Goal: Task Accomplishment & Management: Complete application form

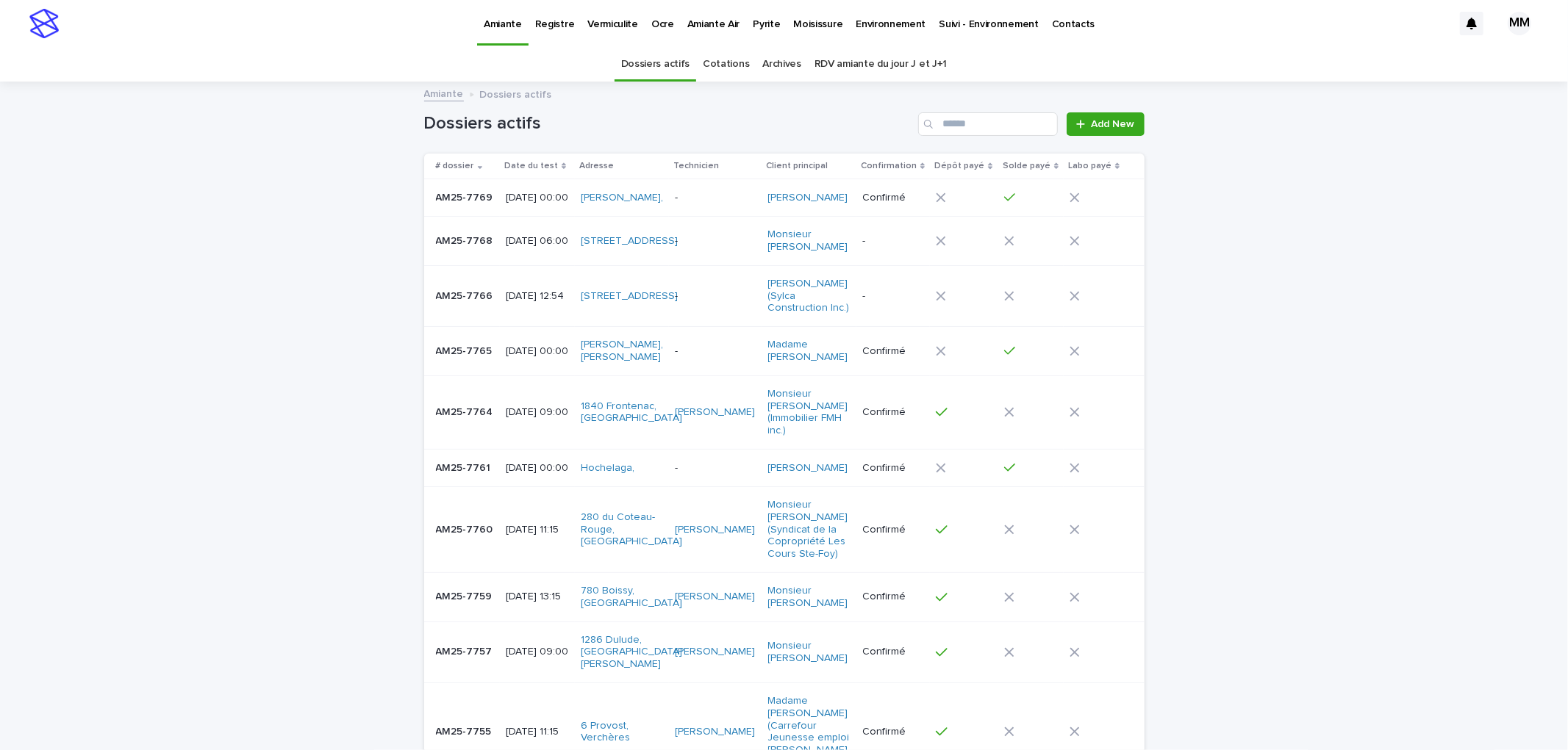
click at [870, 19] on p "Environnement" at bounding box center [890, 15] width 69 height 31
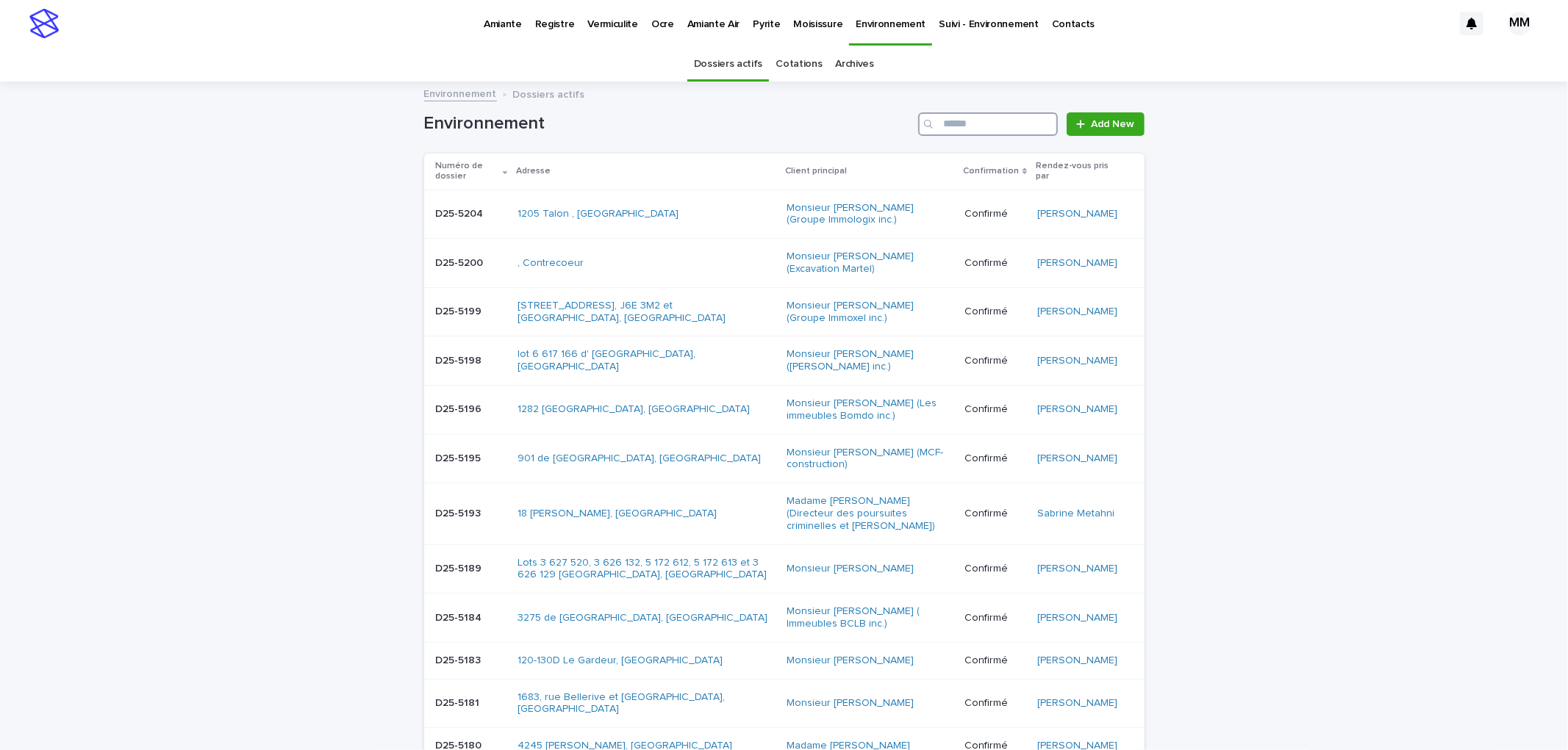
drag, startPoint x: 944, startPoint y: 114, endPoint x: 969, endPoint y: 119, distance: 25.5
click at [946, 114] on input "Search" at bounding box center [987, 124] width 140 height 23
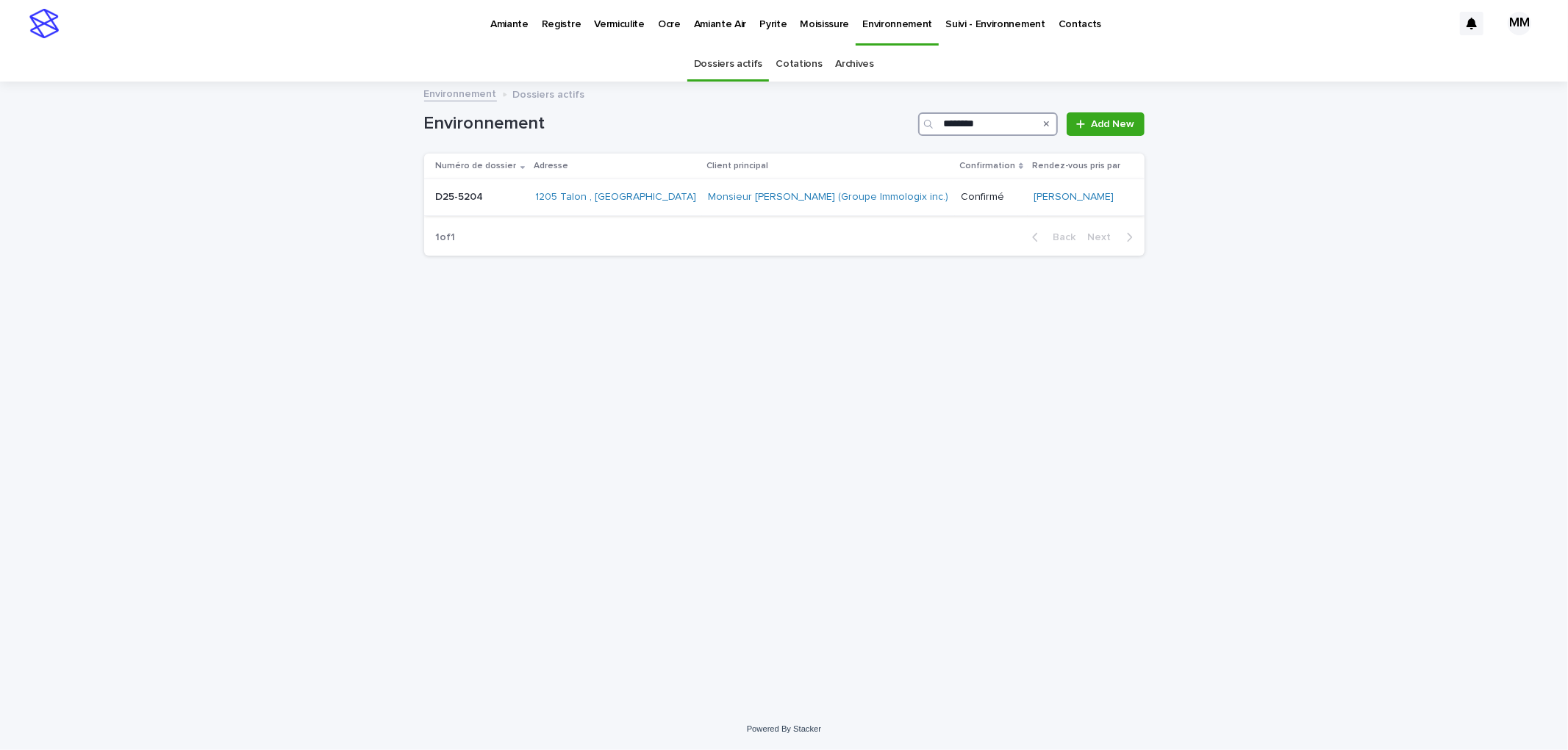
type input "********"
click at [502, 202] on p at bounding box center [479, 197] width 87 height 13
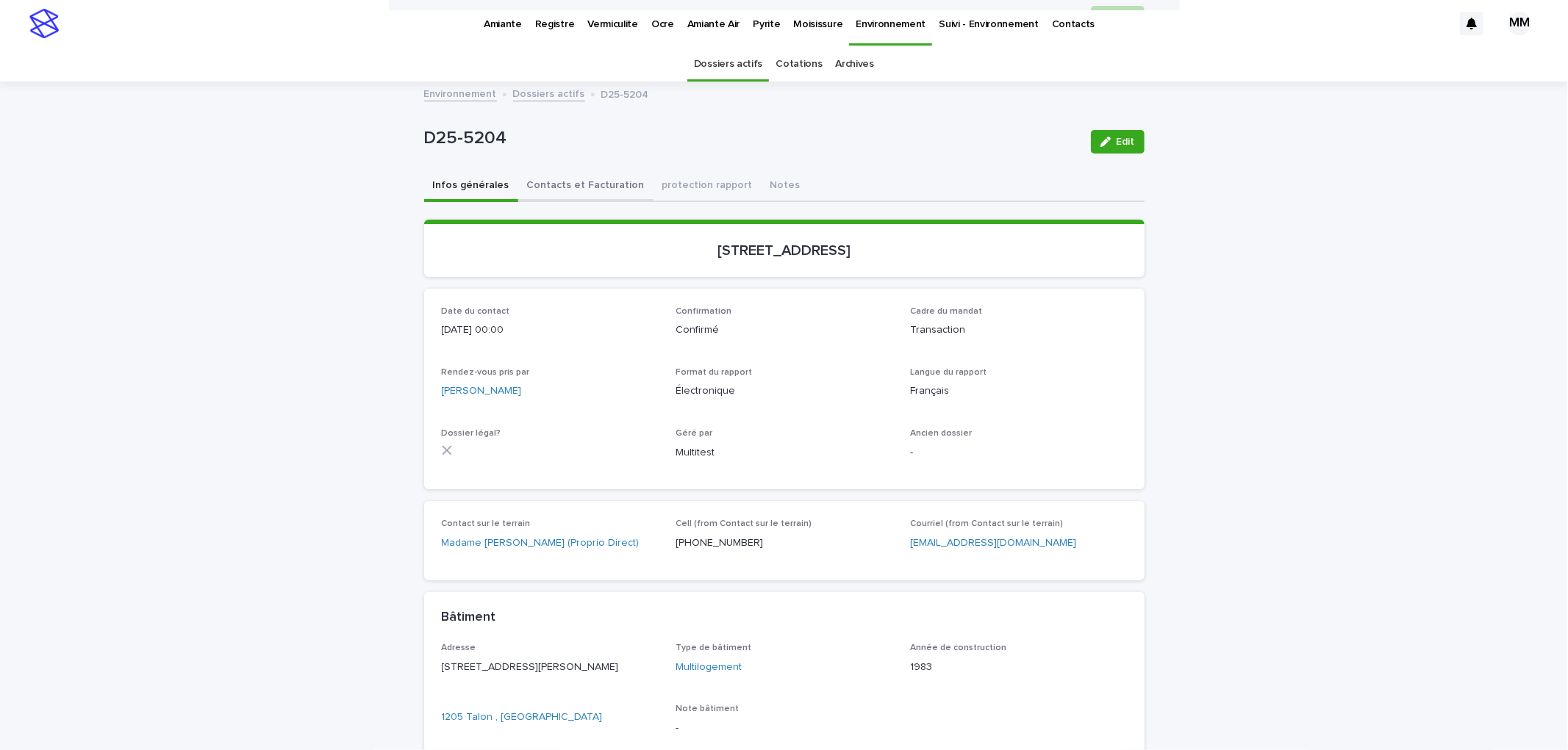
click at [572, 181] on button "Contacts et Facturation" at bounding box center [586, 187] width 135 height 31
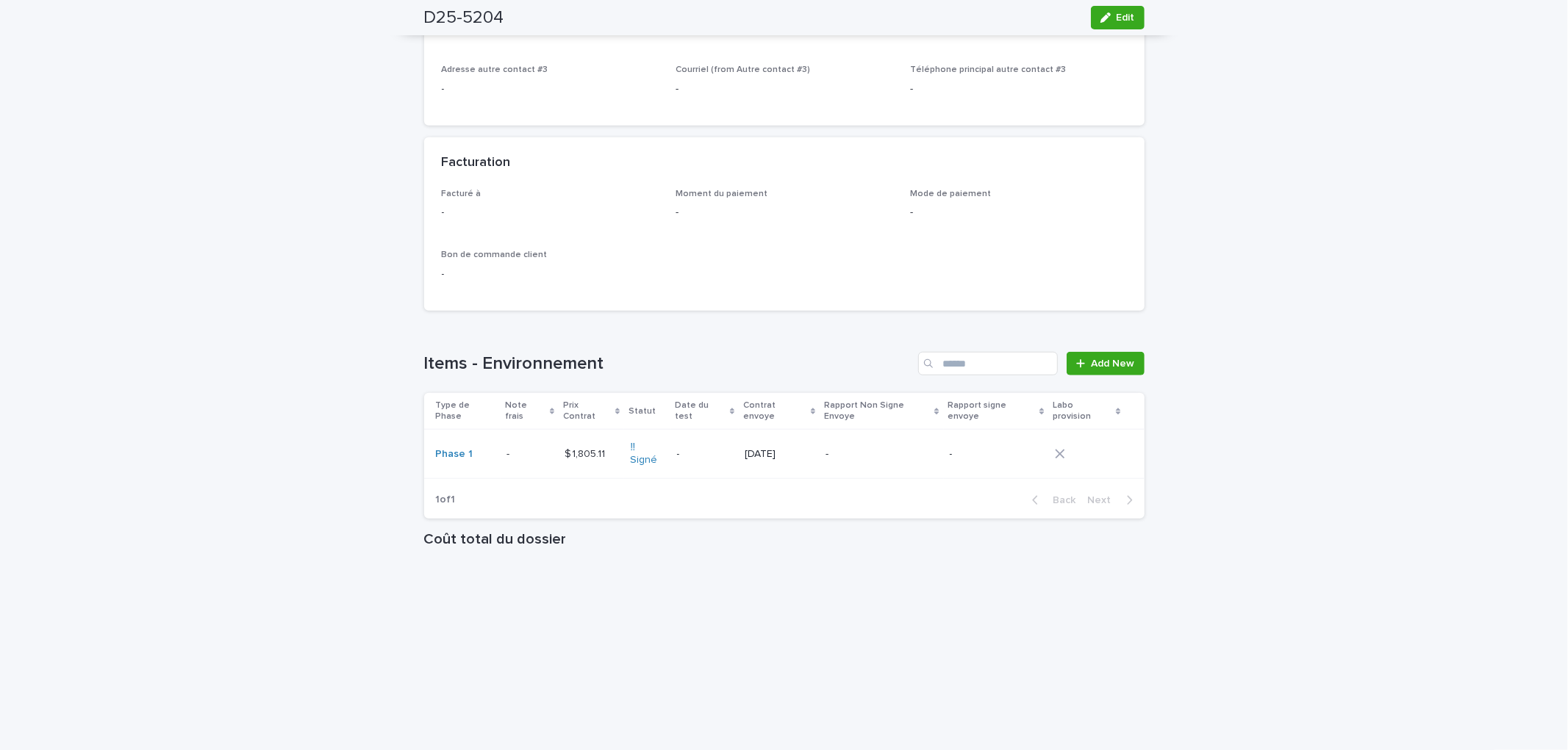
scroll to position [1106, 0]
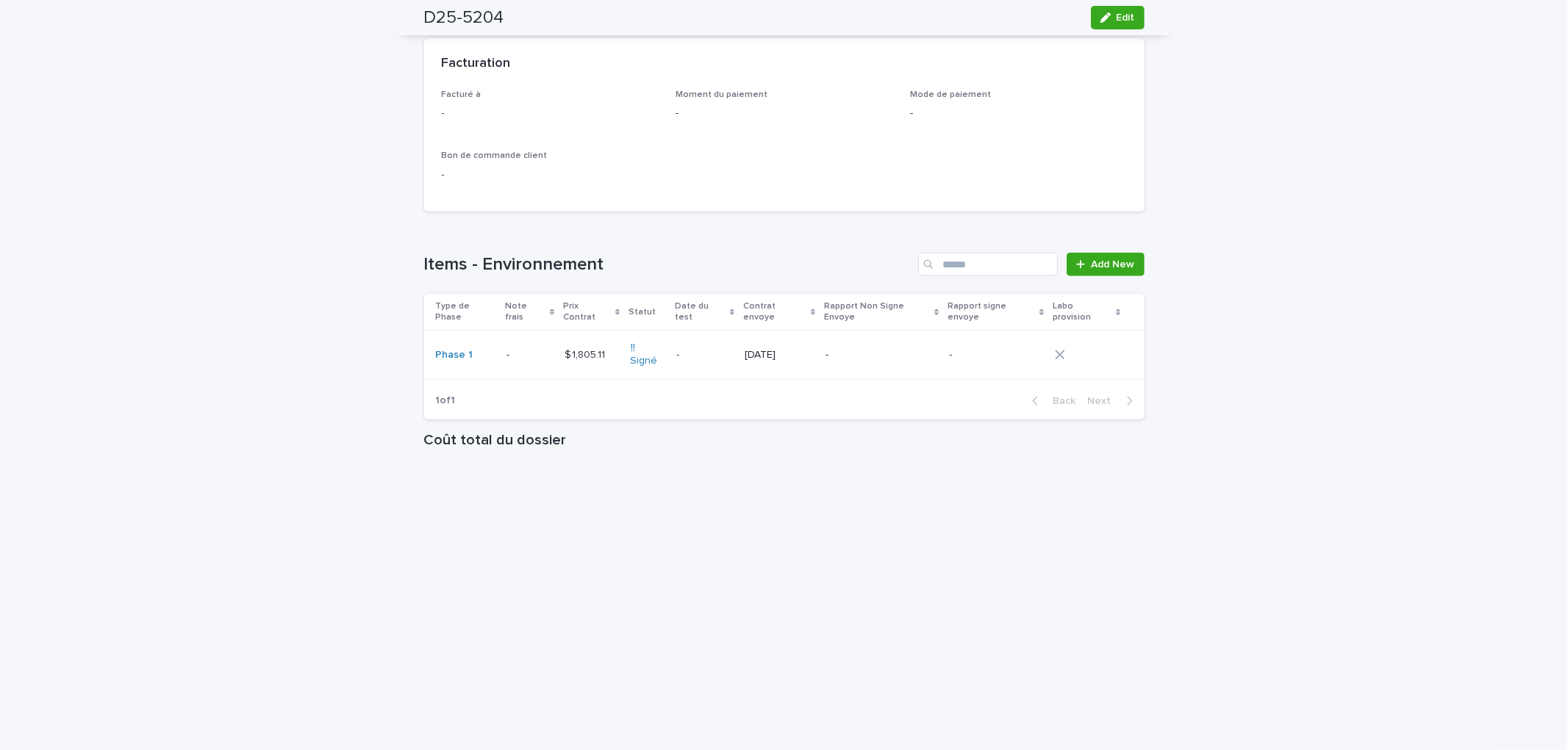
click at [879, 349] on p "-" at bounding box center [882, 355] width 113 height 13
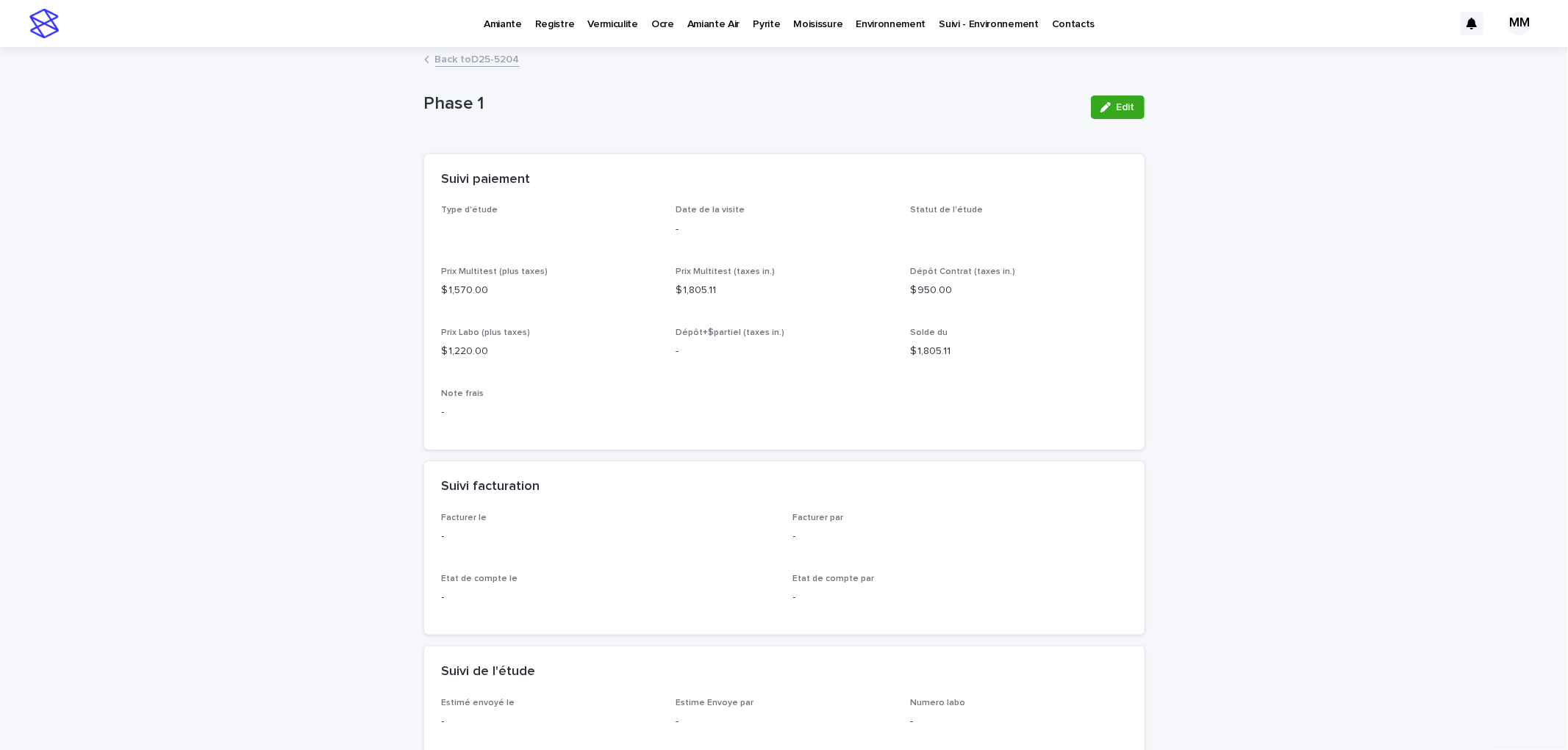
click at [1130, 110] on button "Edit" at bounding box center [1118, 107] width 54 height 23
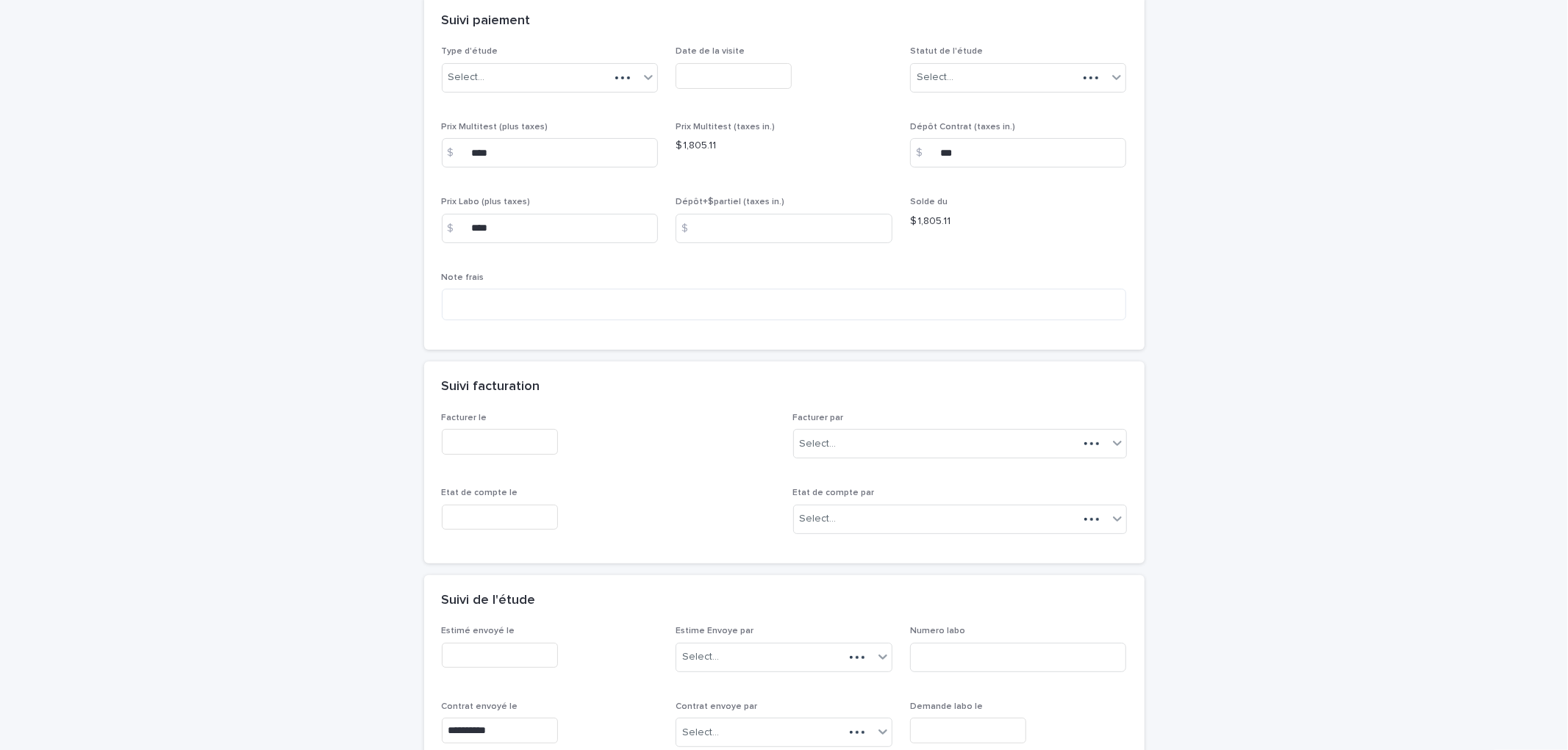
scroll to position [550, 0]
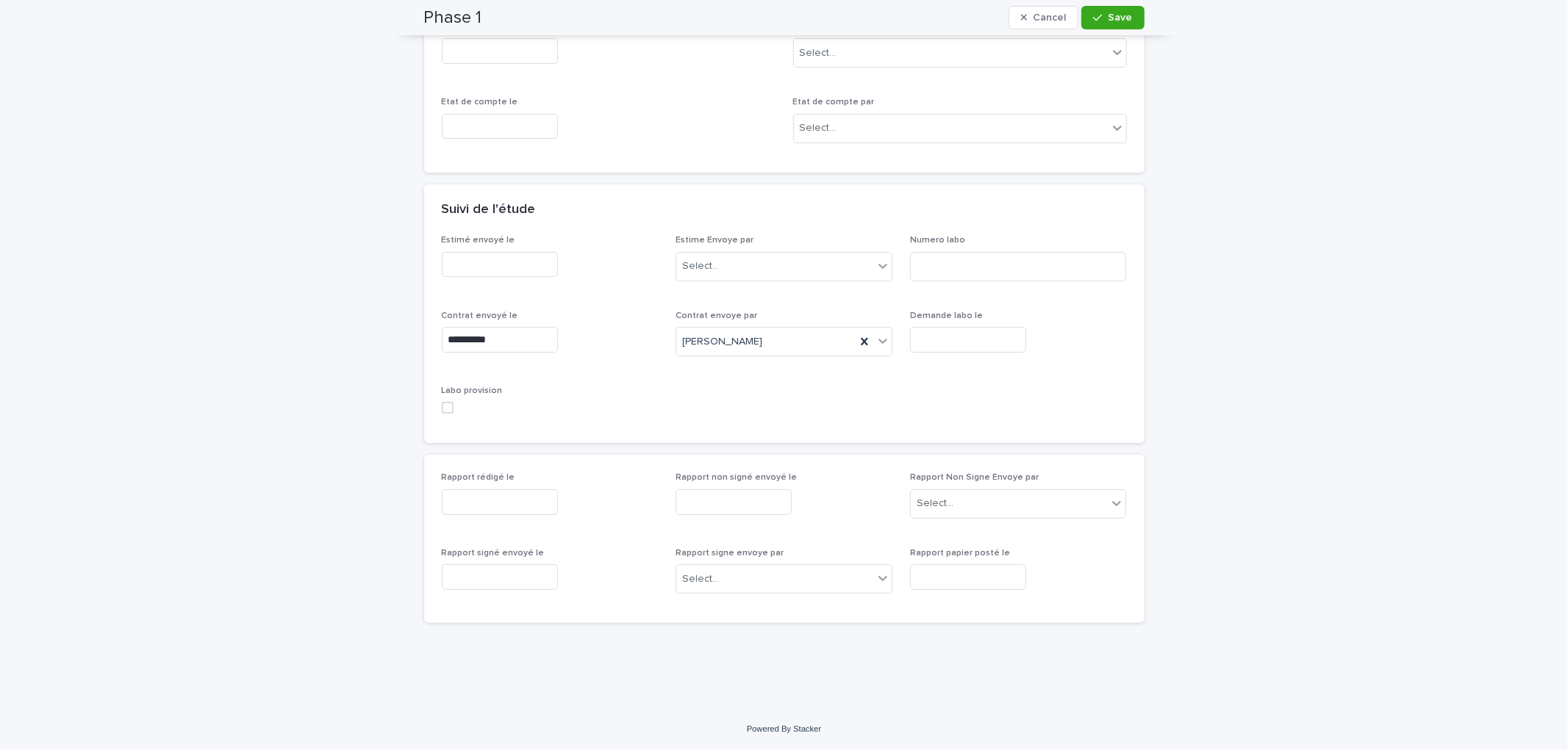
click at [937, 334] on input "text" at bounding box center [967, 340] width 116 height 26
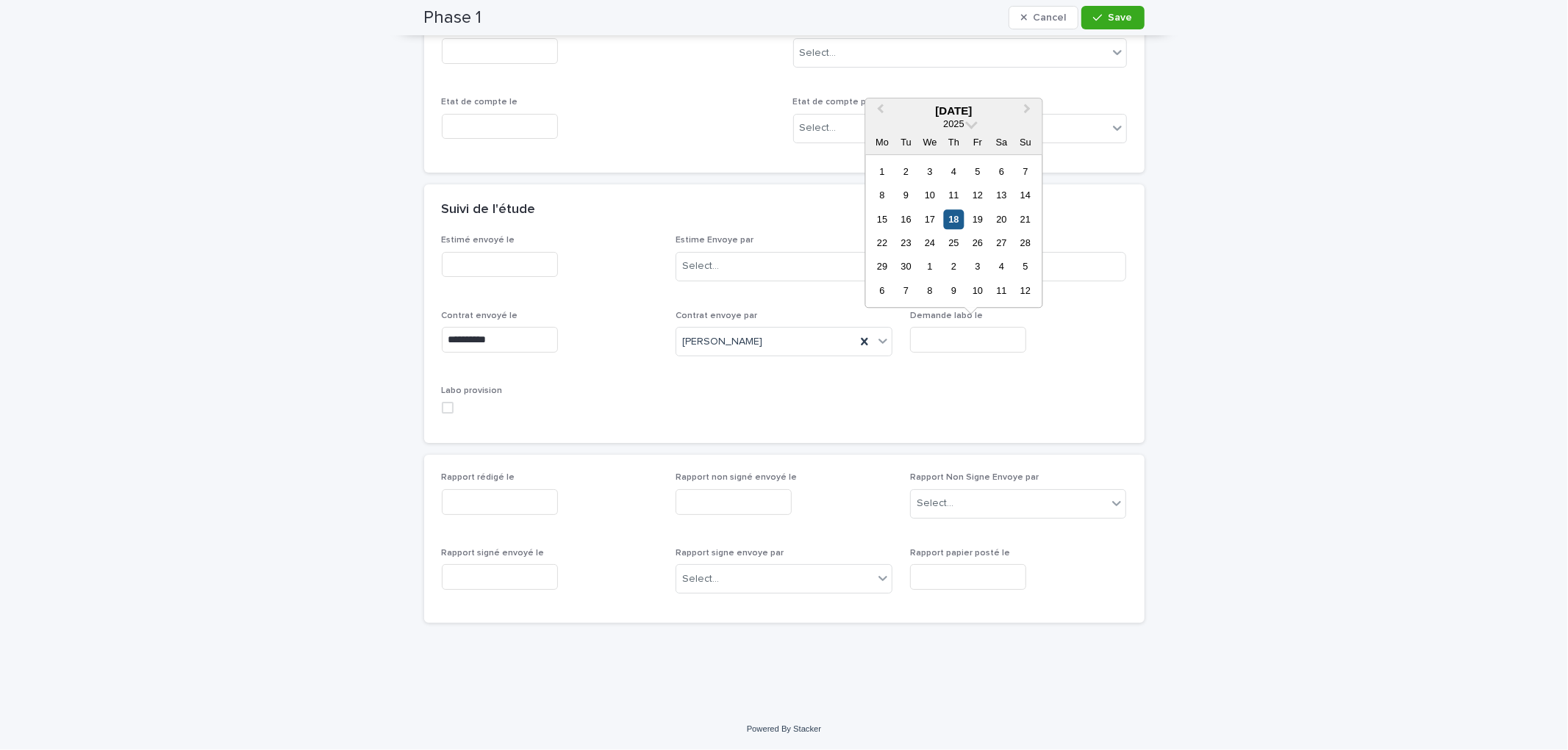
click at [949, 213] on div "18" at bounding box center [954, 219] width 20 height 20
type input "**********"
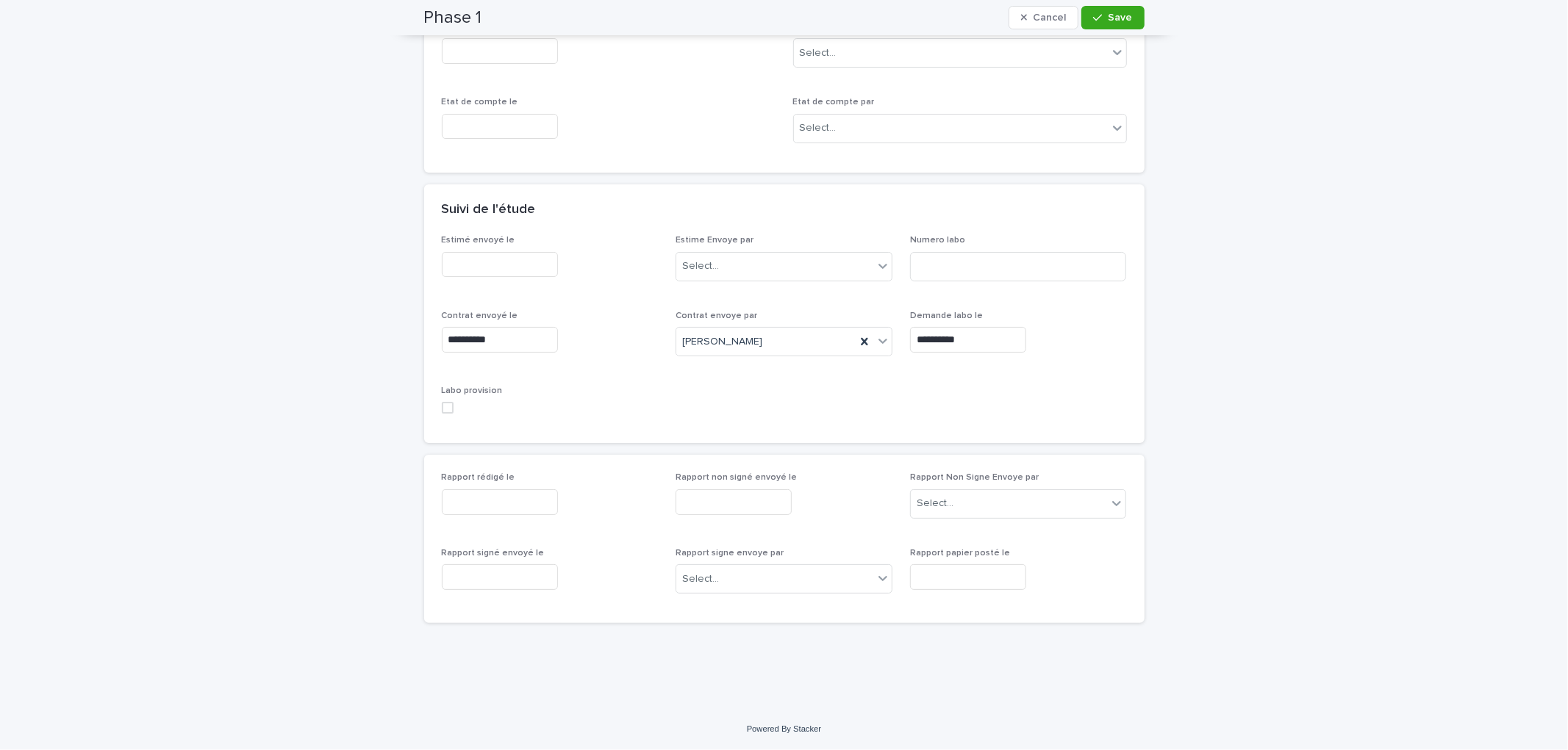
click at [1113, 16] on span "Save" at bounding box center [1120, 17] width 24 height 10
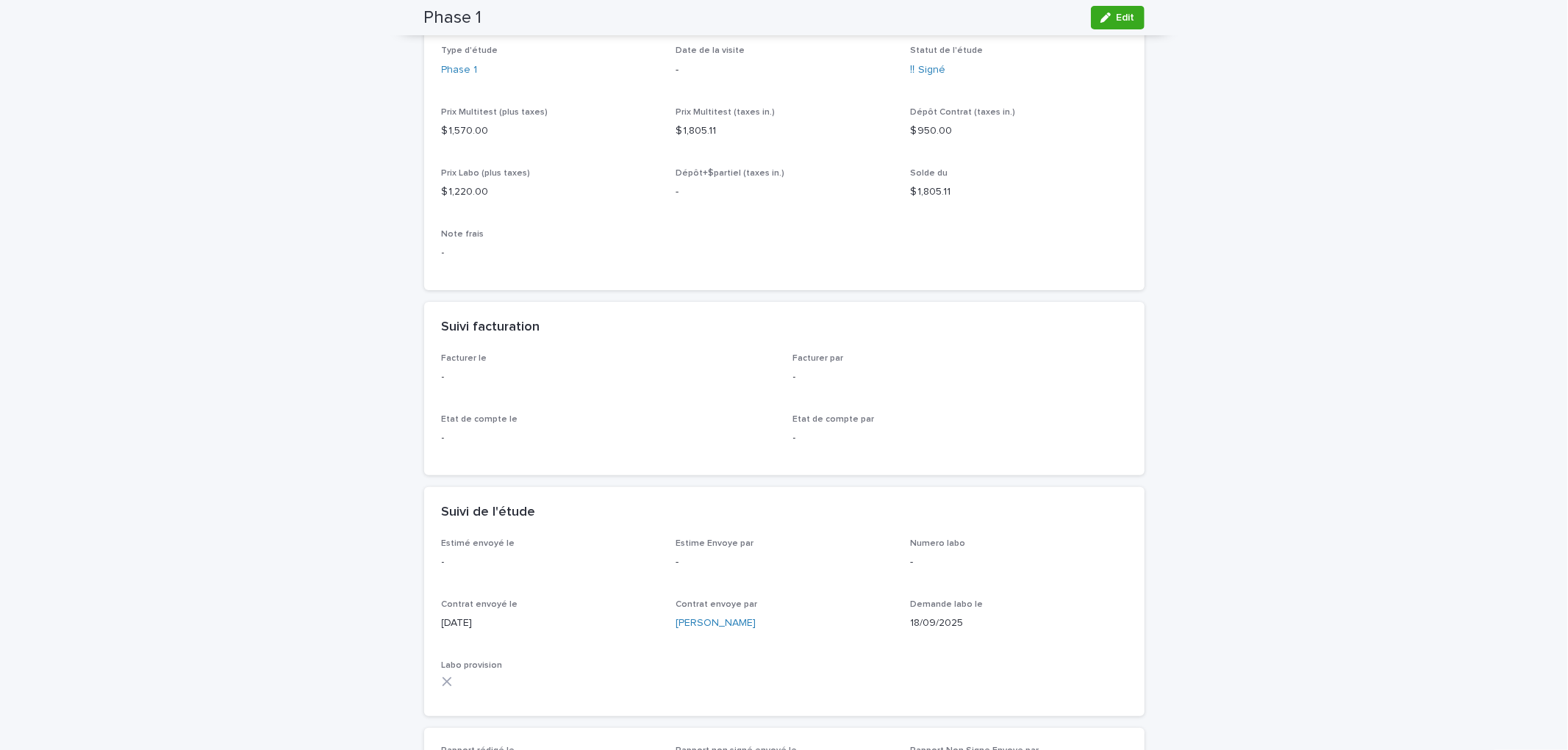
scroll to position [0, 0]
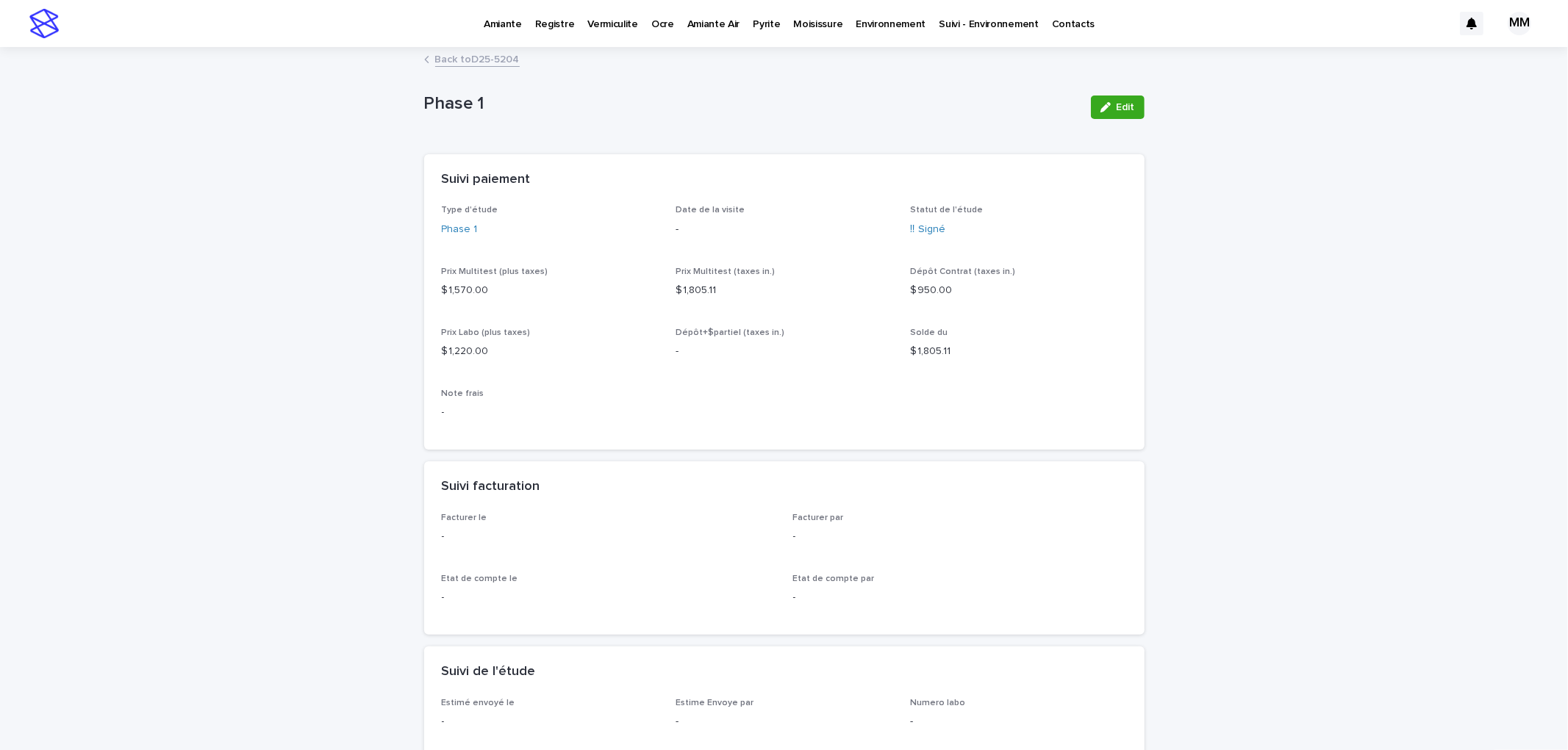
click at [623, 25] on p "Vermiculite" at bounding box center [612, 15] width 50 height 31
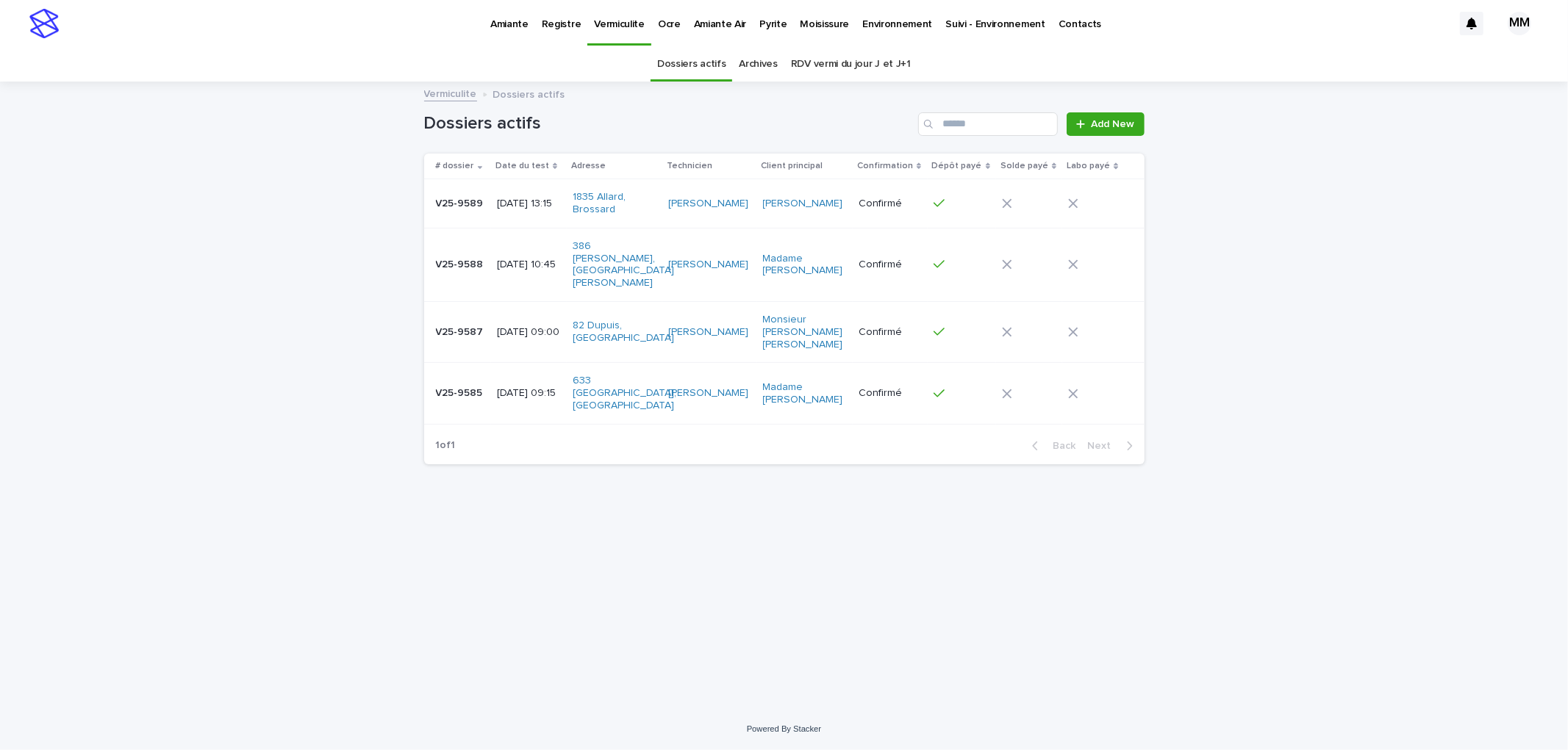
drag, startPoint x: 781, startPoint y: 57, endPoint x: 770, endPoint y: 61, distance: 11.7
click at [781, 57] on div "Archives" at bounding box center [758, 64] width 52 height 34
click at [770, 61] on link "Archives" at bounding box center [757, 64] width 39 height 34
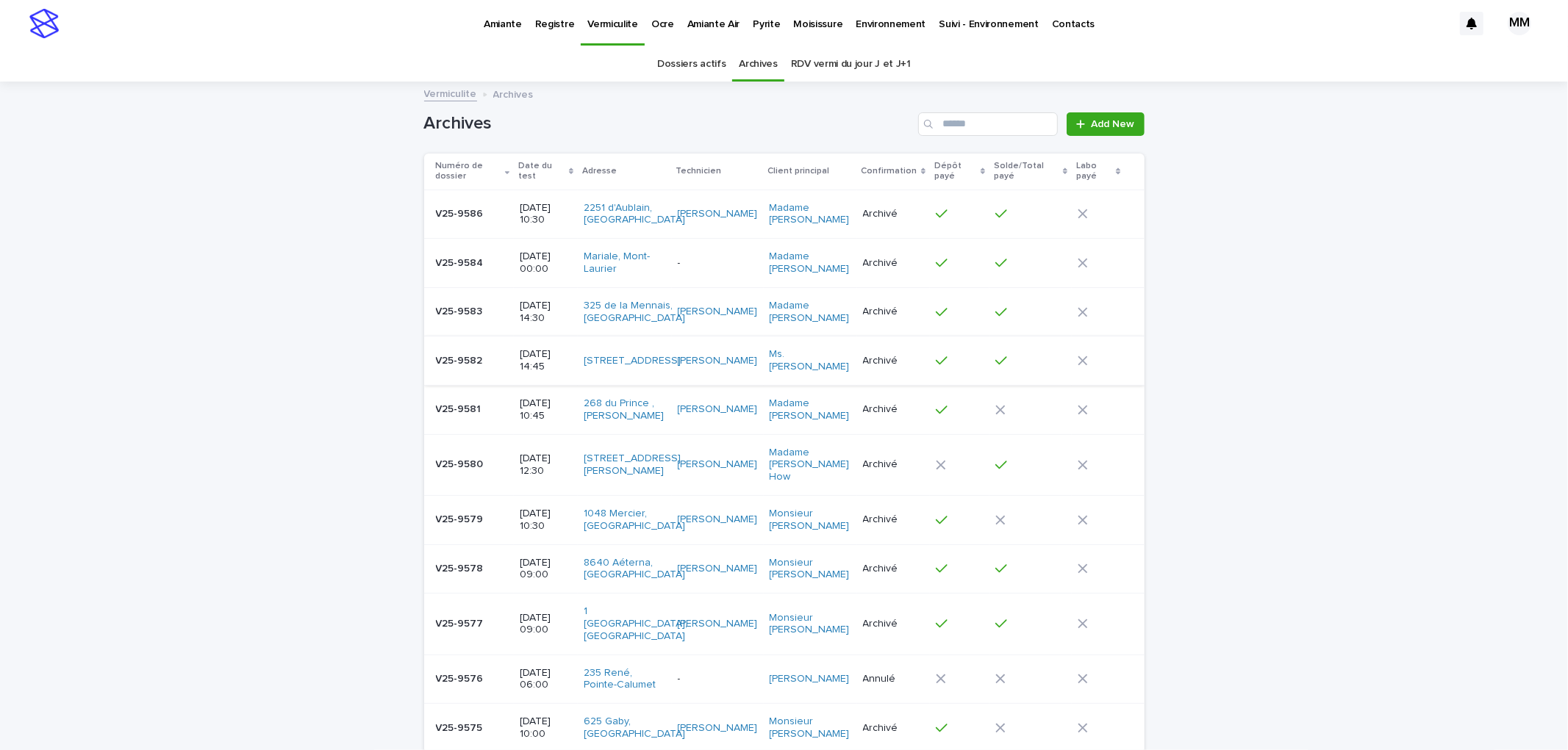
scroll to position [81, 0]
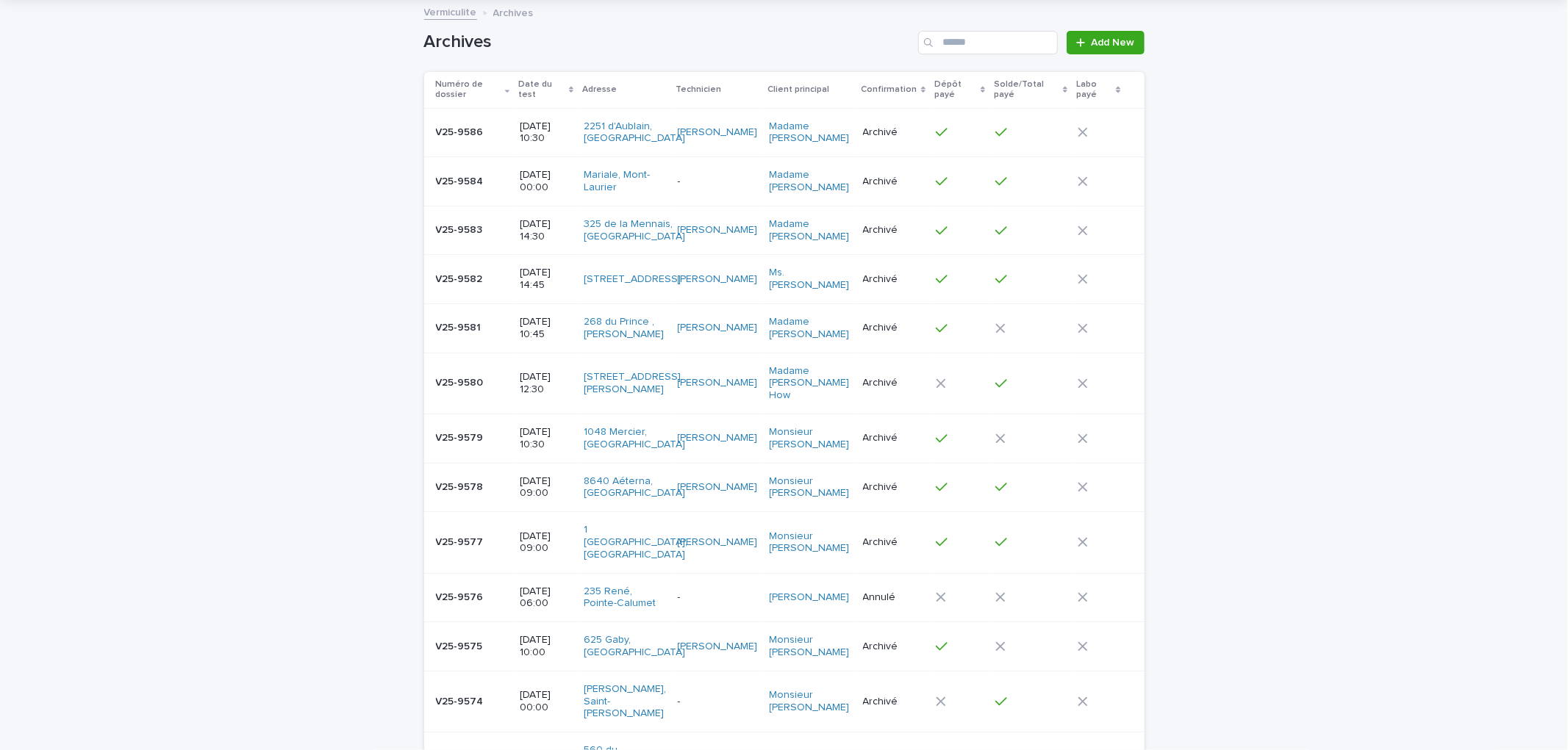
click at [526, 292] on p "[DATE] 14:45" at bounding box center [546, 279] width 52 height 25
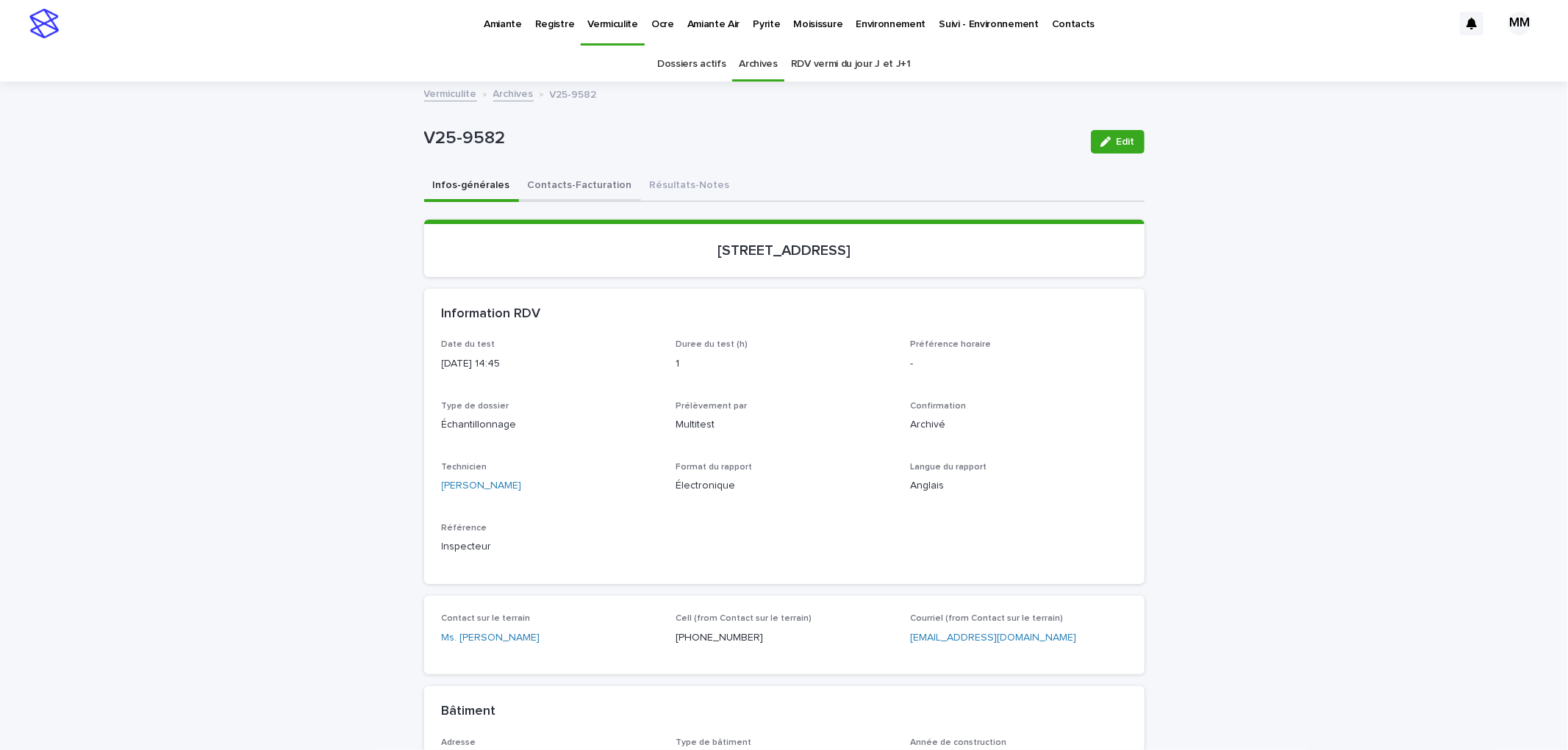
click at [562, 177] on button "Contacts-Facturation" at bounding box center [580, 187] width 122 height 31
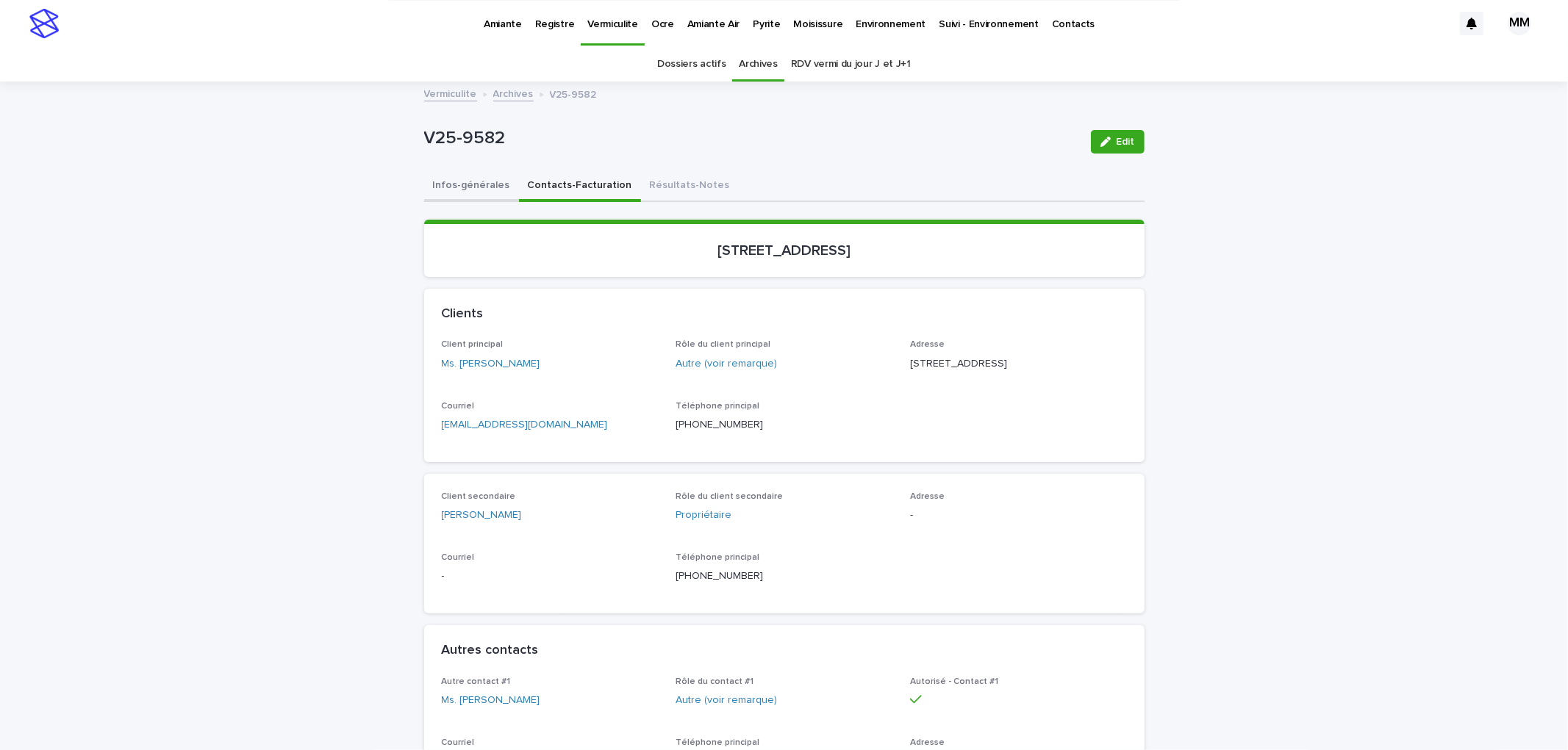
click at [460, 188] on button "Infos-générales" at bounding box center [471, 187] width 95 height 31
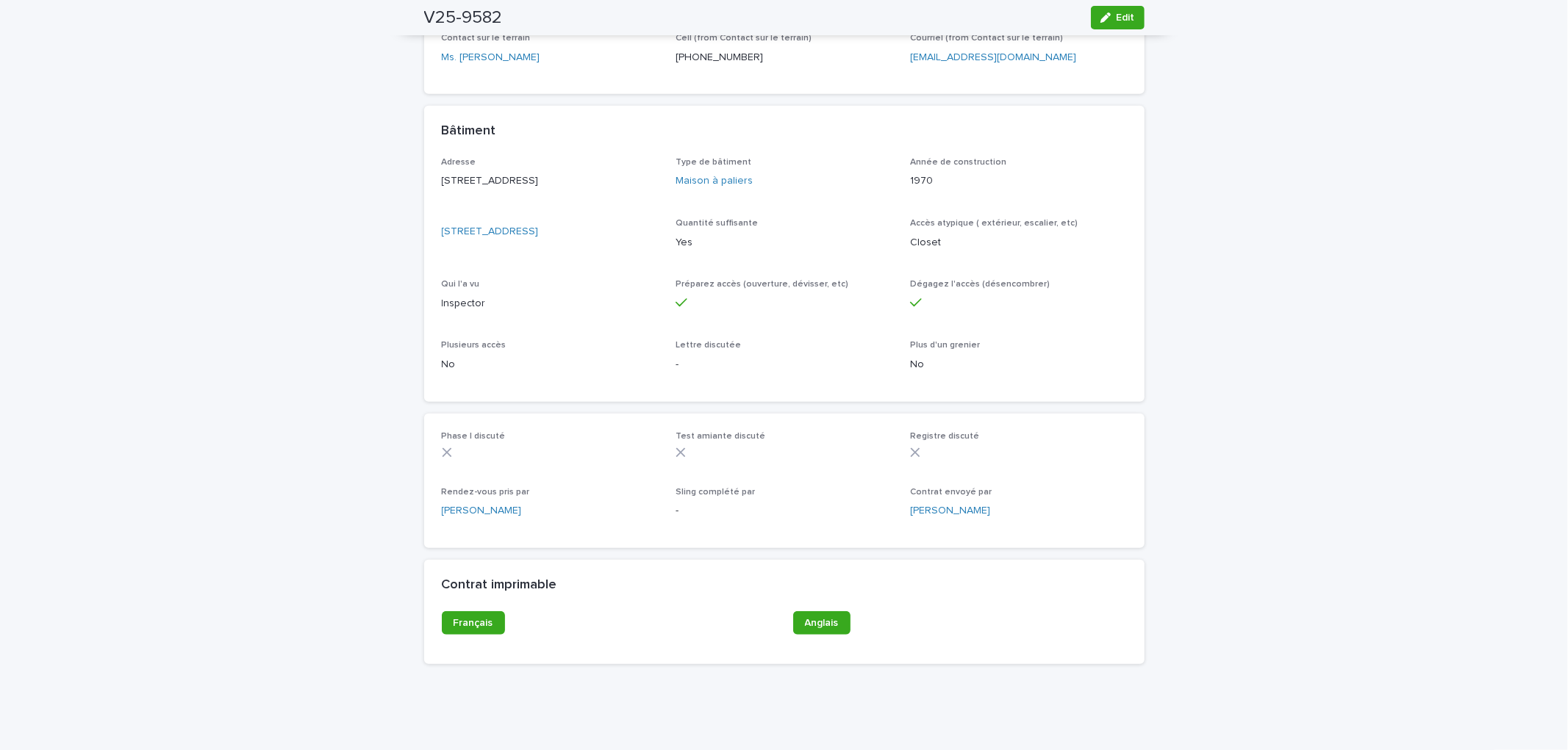
scroll to position [390, 0]
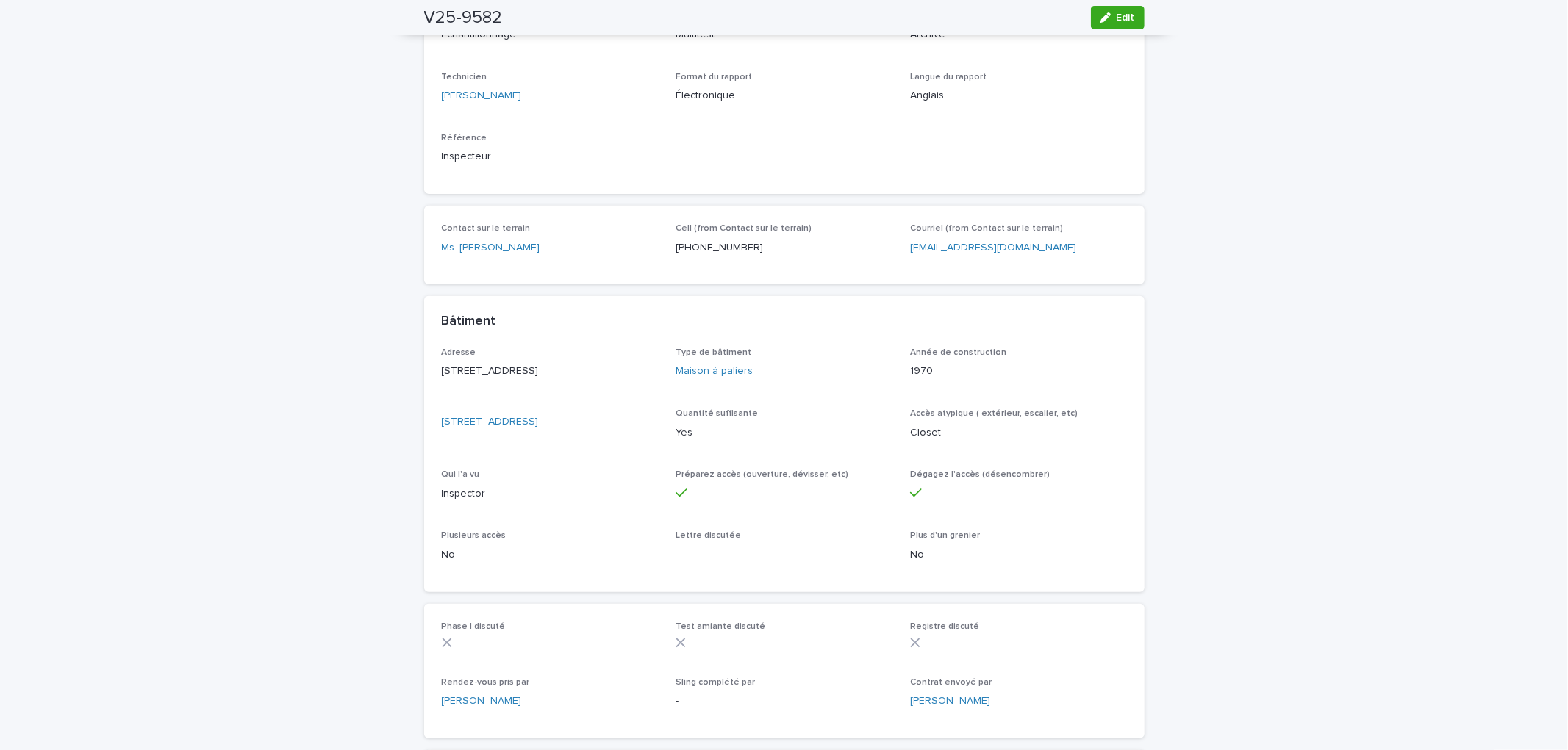
drag, startPoint x: 567, startPoint y: 380, endPoint x: 421, endPoint y: 365, distance: 146.8
click at [417, 364] on div "Loading... Saving… Loading... Saving… V25-9582 Edit V25-9582 Edit Sorry, there …" at bounding box center [784, 297] width 735 height 1211
copy p "[STREET_ADDRESS]"
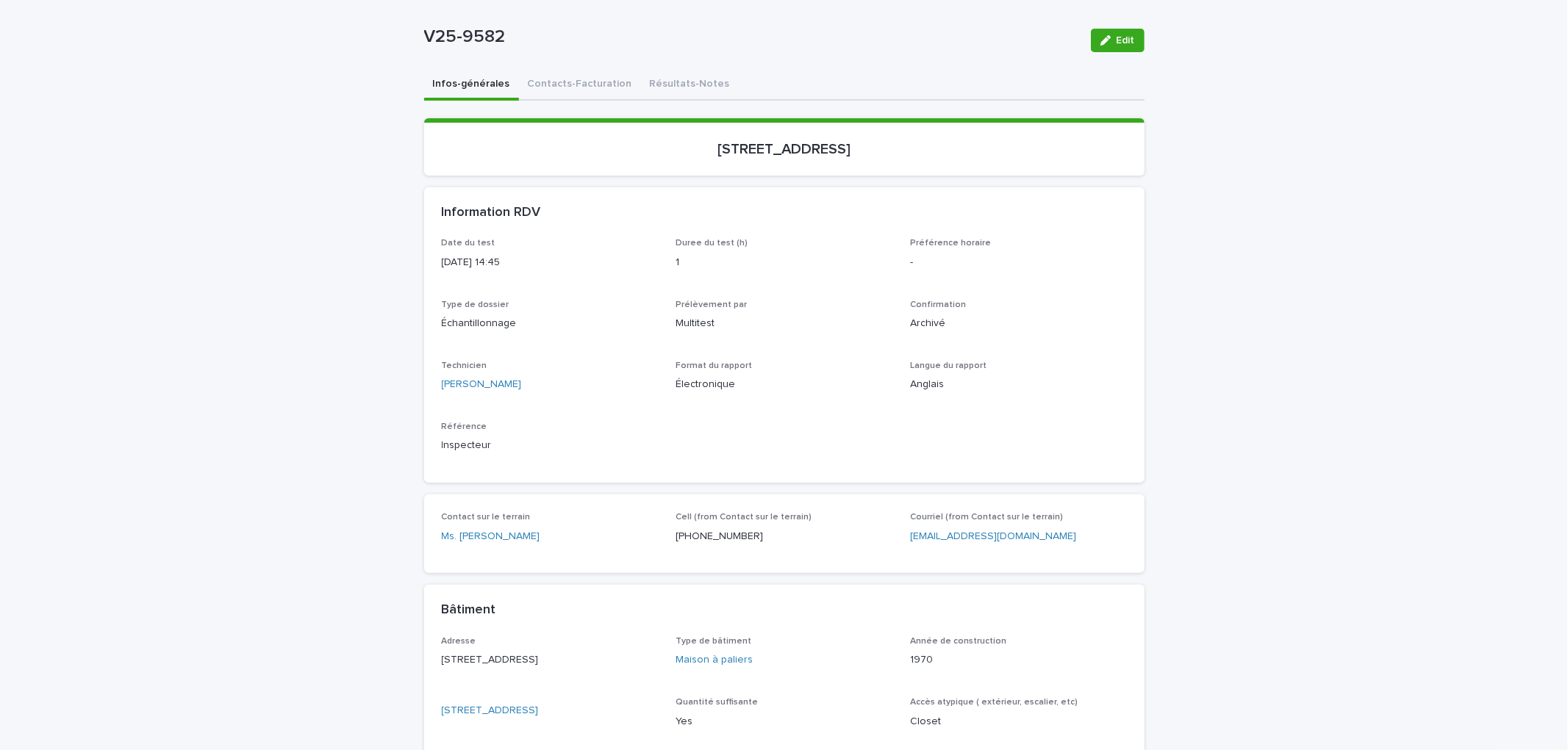
scroll to position [244, 0]
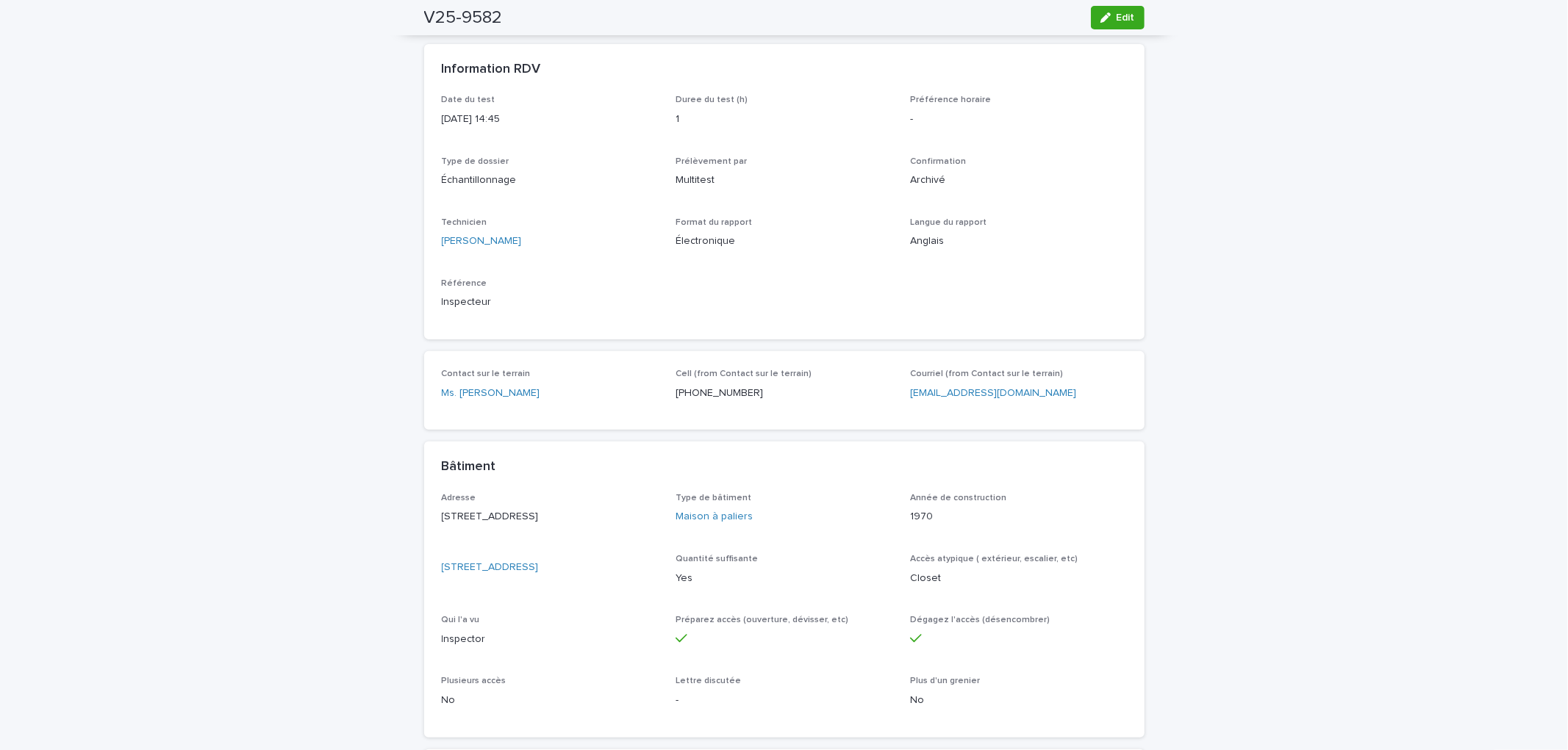
click at [639, 564] on div "Adresse [STREET_ADDRESS] Type de bâtiment Maison à paliers Année de constructio…" at bounding box center [784, 607] width 685 height 227
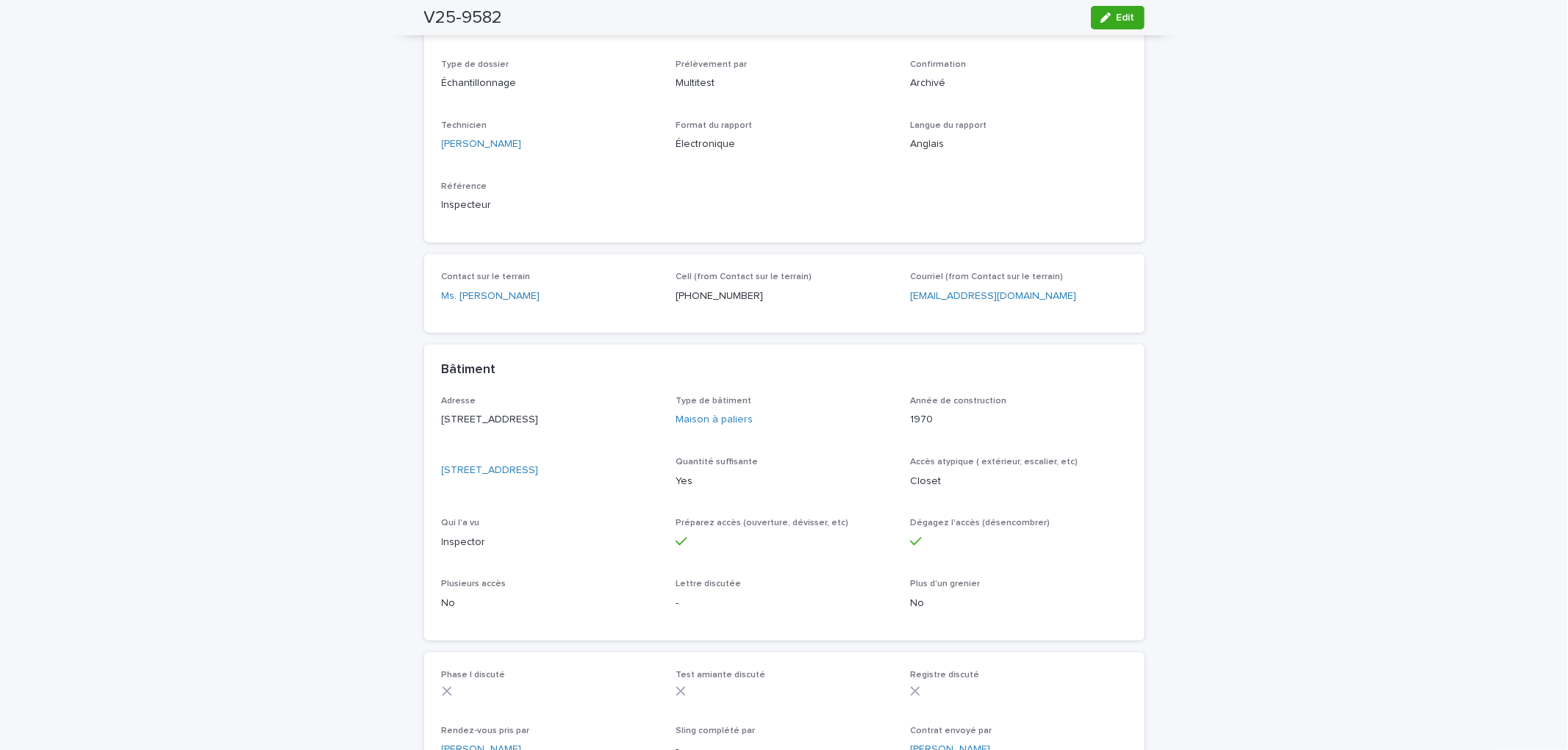
scroll to position [326, 0]
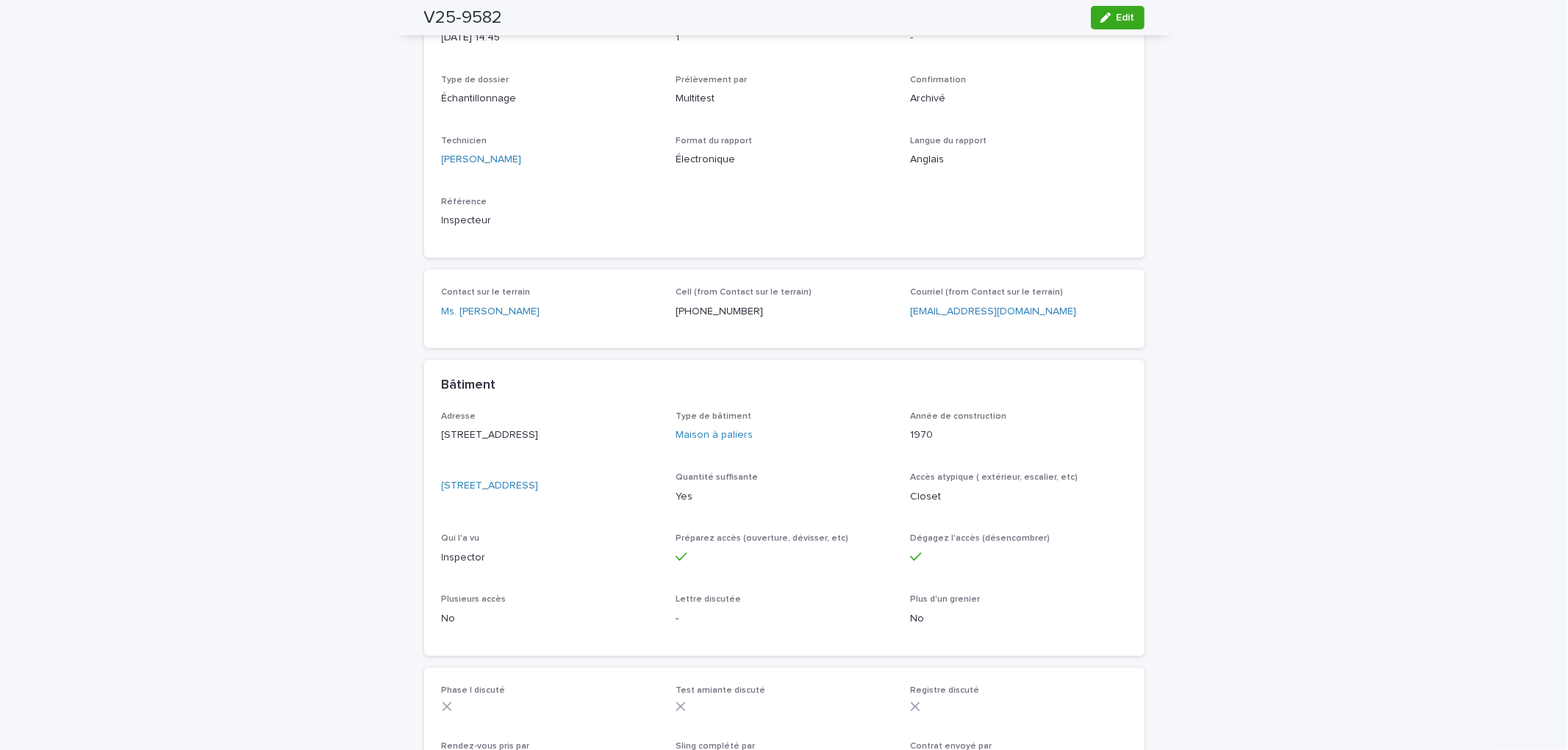
drag, startPoint x: 585, startPoint y: 458, endPoint x: 434, endPoint y: 431, distance: 153.4
click at [434, 431] on div "Adresse [STREET_ADDRESS] Type de bâtiment Maison à paliers Année de constructio…" at bounding box center [784, 534] width 720 height 244
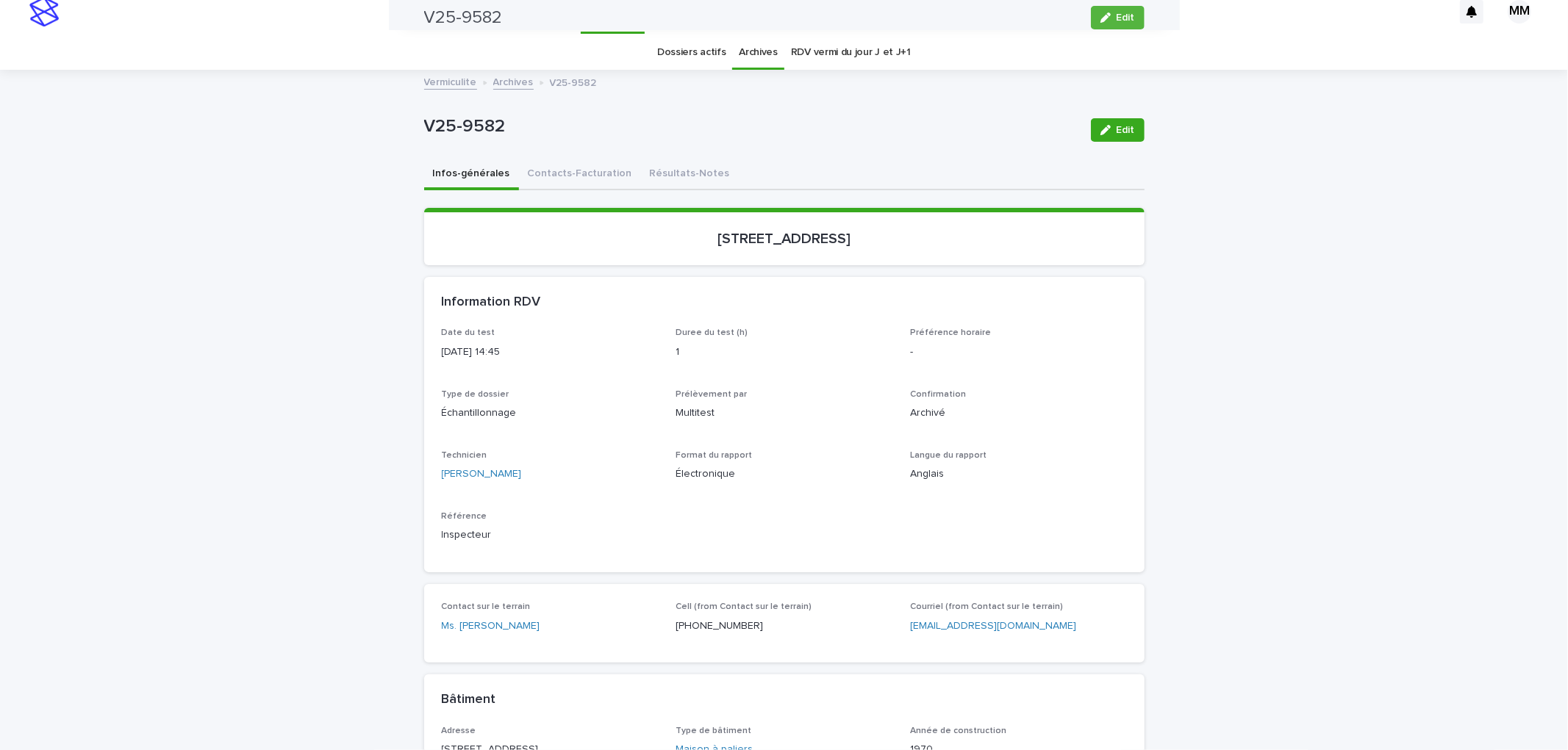
scroll to position [0, 0]
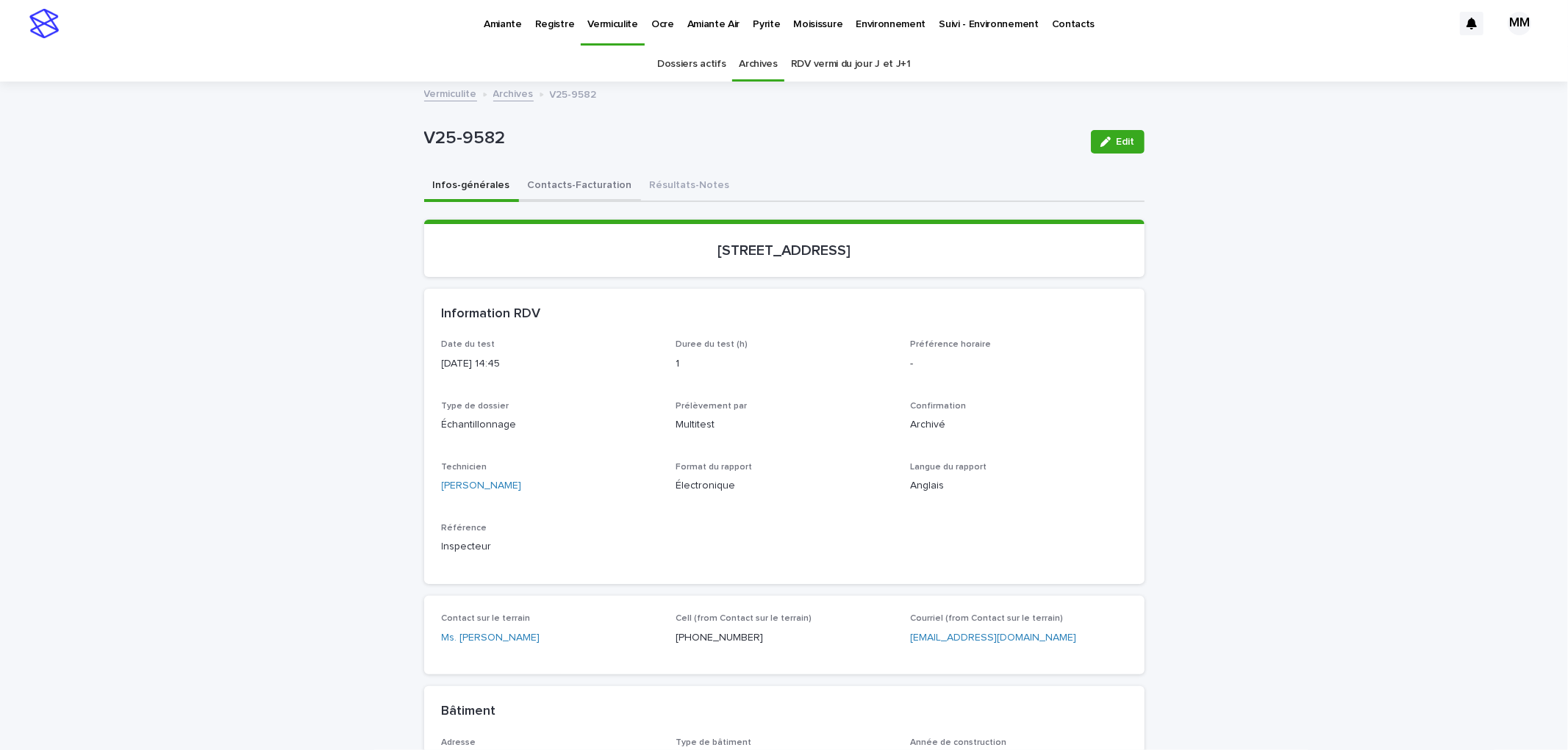
click at [572, 192] on button "Contacts-Facturation" at bounding box center [580, 187] width 122 height 31
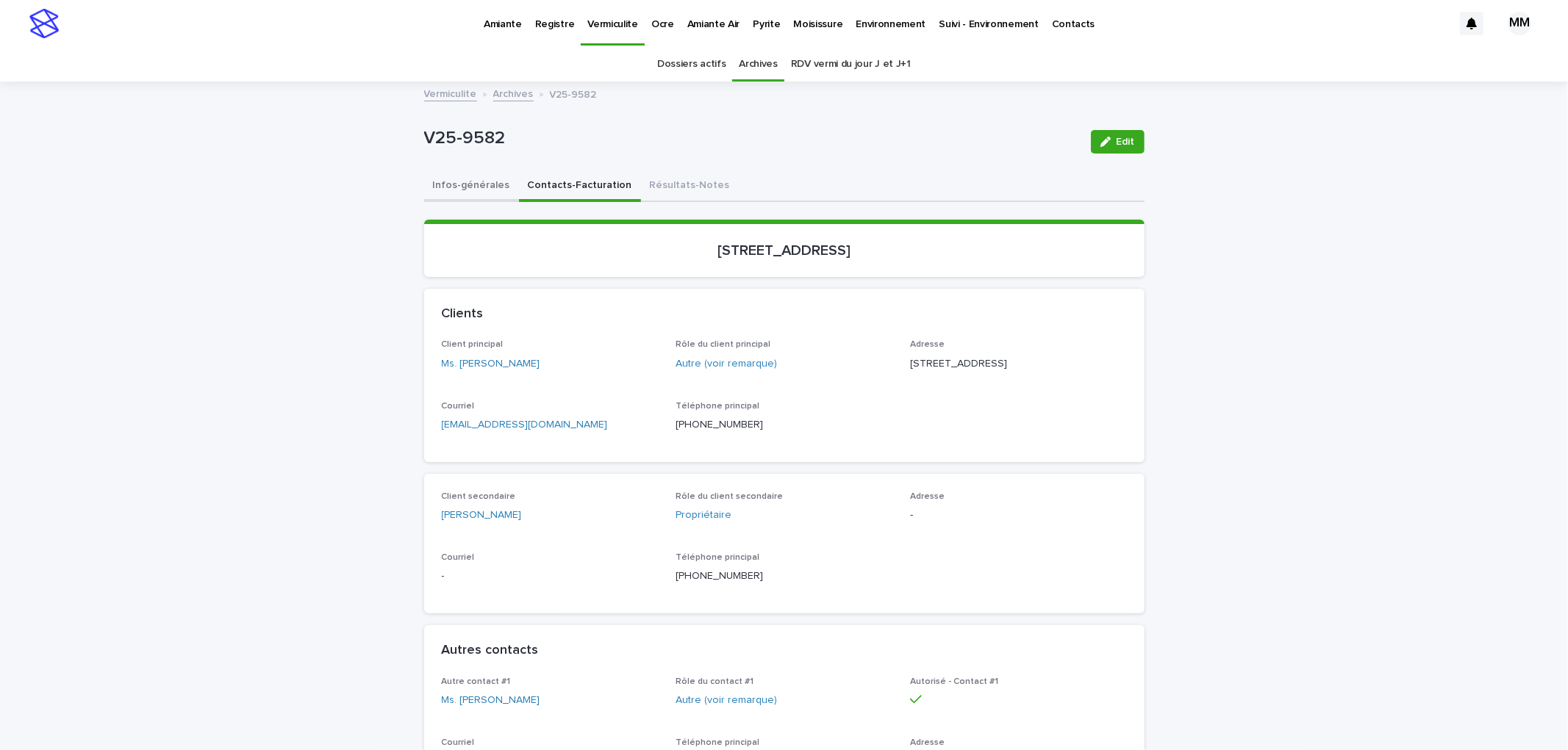
drag, startPoint x: 461, startPoint y: 189, endPoint x: 846, endPoint y: 189, distance: 385.0
click at [465, 188] on button "Infos-générales" at bounding box center [471, 187] width 95 height 31
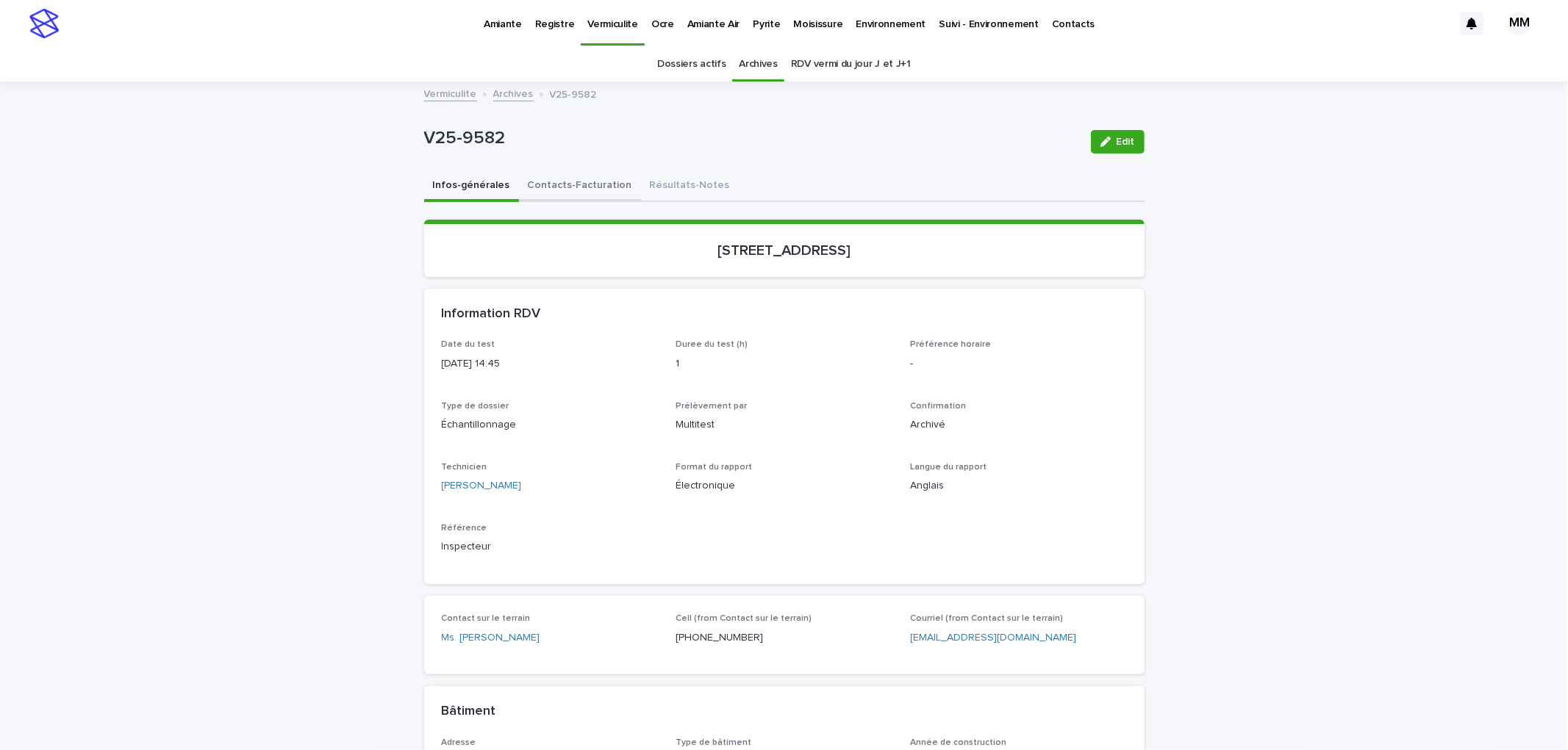
drag, startPoint x: 575, startPoint y: 186, endPoint x: 1546, endPoint y: 616, distance: 1062.0
click at [575, 186] on button "Contacts-Facturation" at bounding box center [580, 187] width 122 height 31
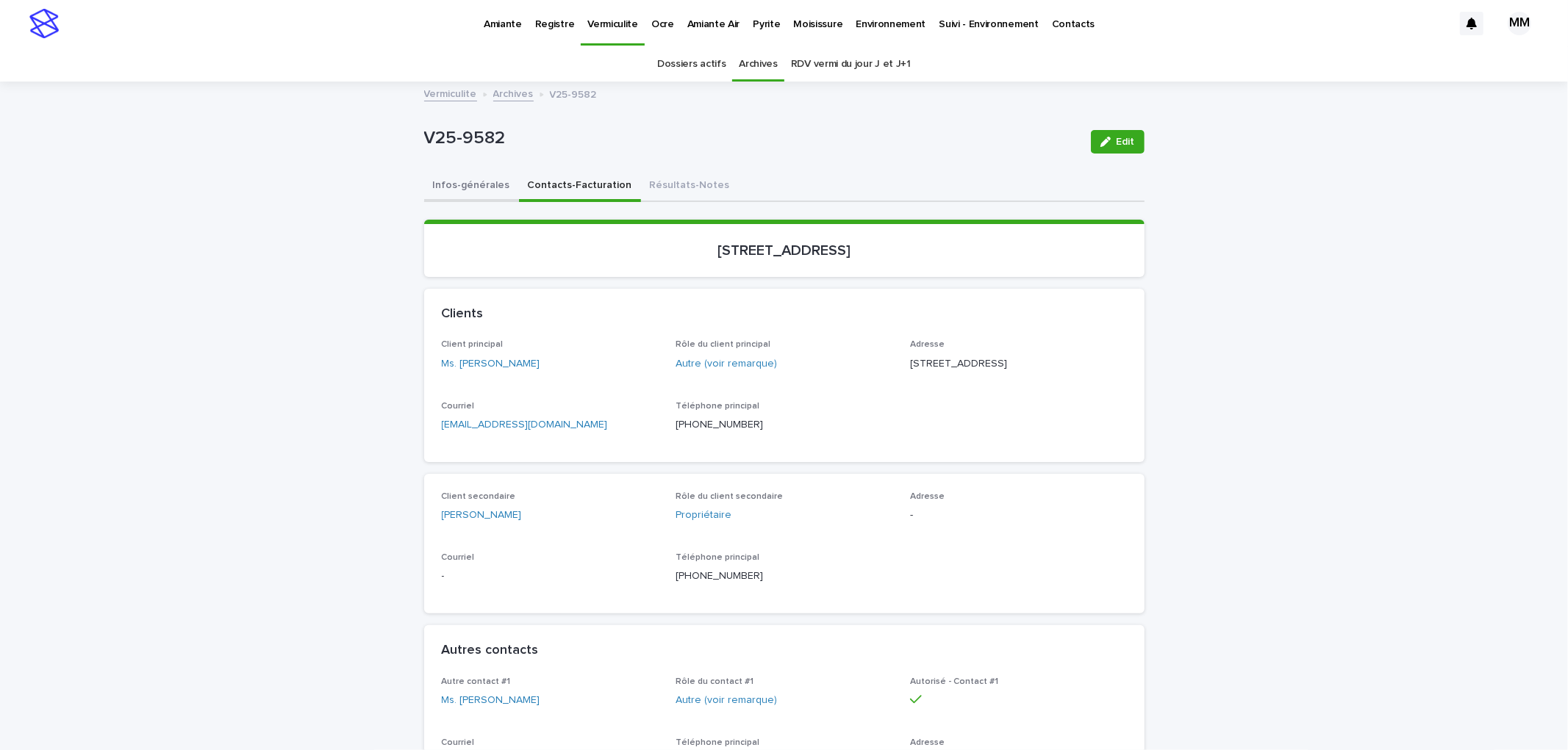
click at [471, 188] on button "Infos-générales" at bounding box center [471, 187] width 95 height 31
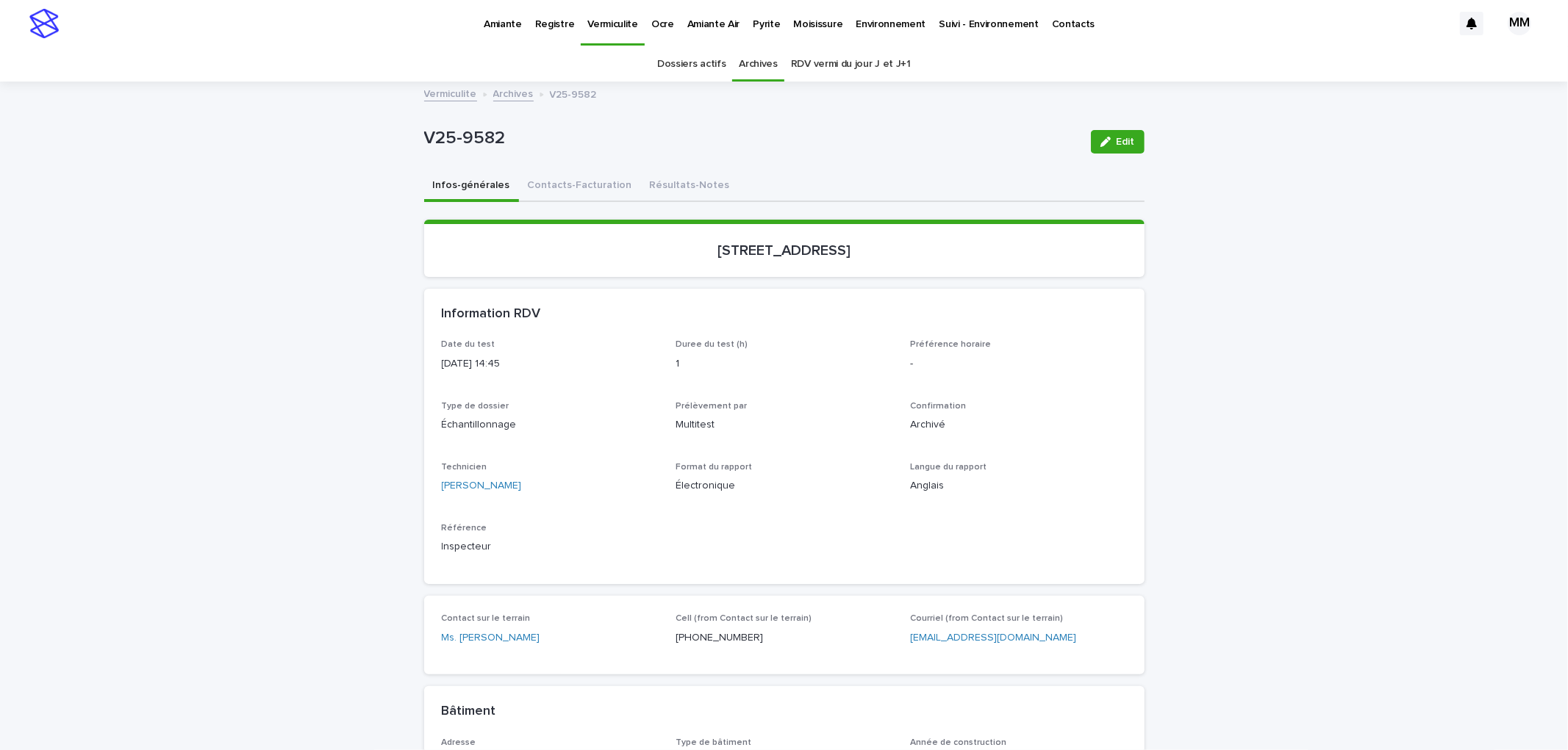
click at [454, 94] on link "Vermiculite" at bounding box center [450, 93] width 53 height 17
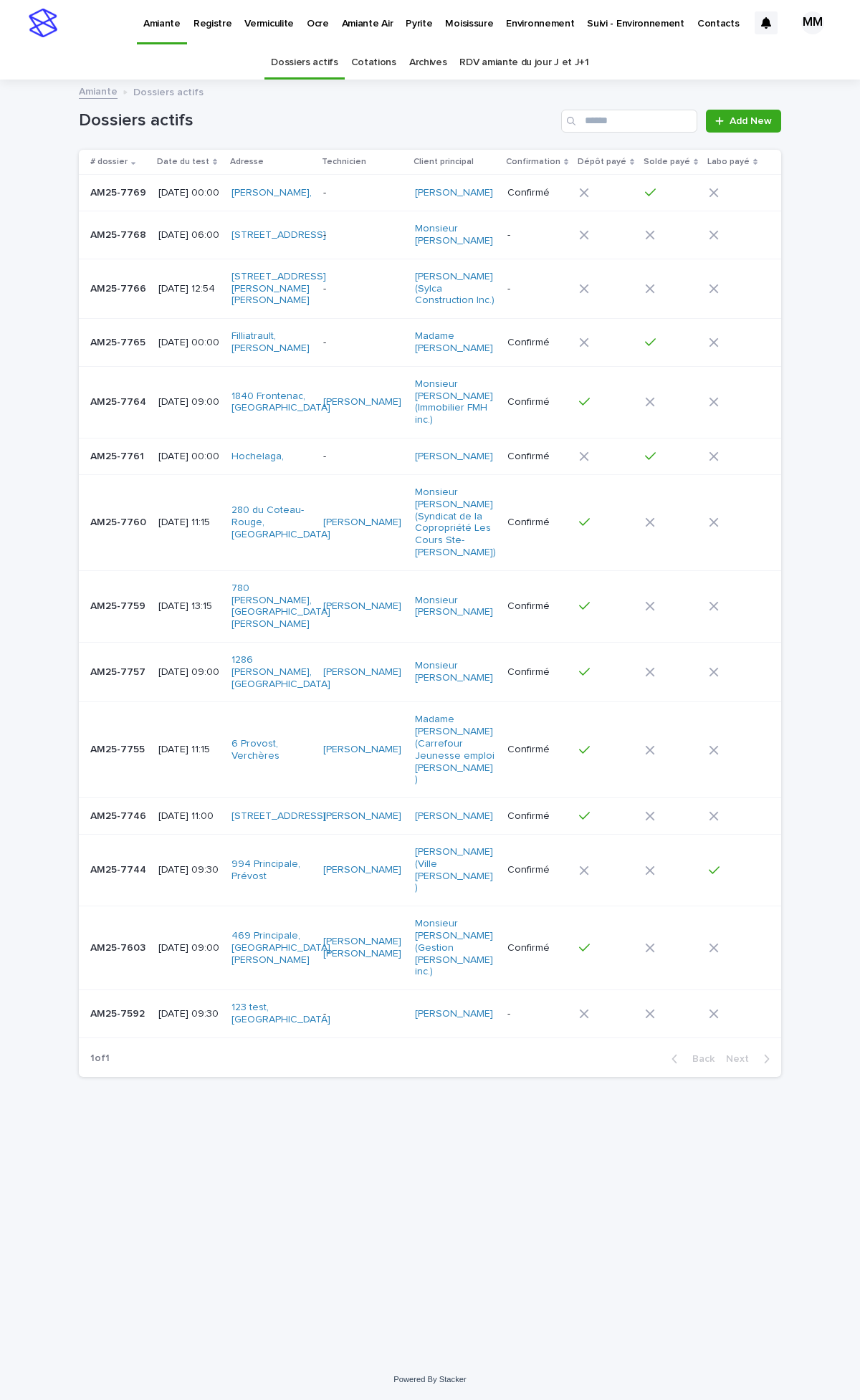
click at [405, 23] on p "Pyrite" at bounding box center [419, 15] width 26 height 30
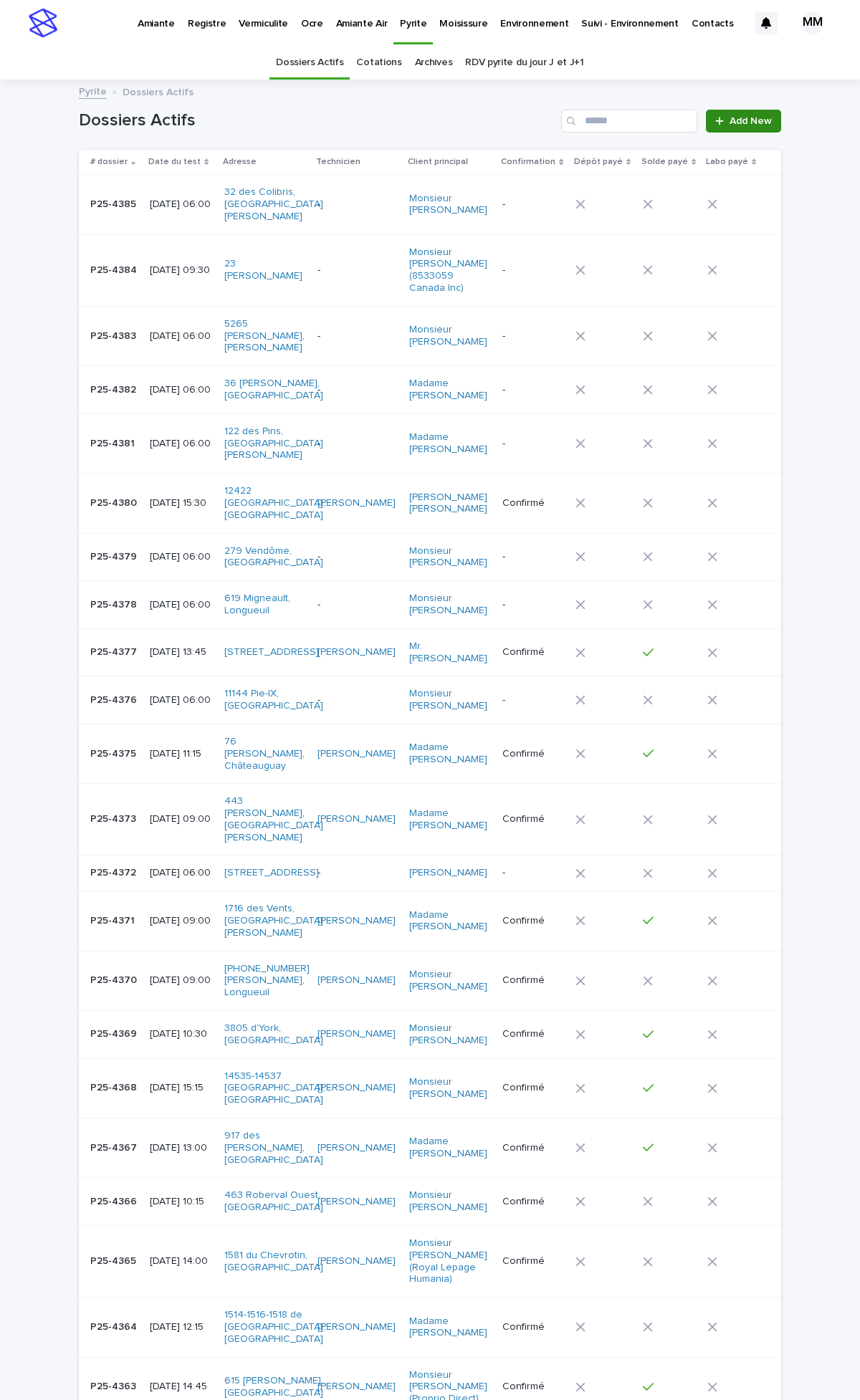
click at [748, 113] on link "Add New" at bounding box center [744, 121] width 76 height 23
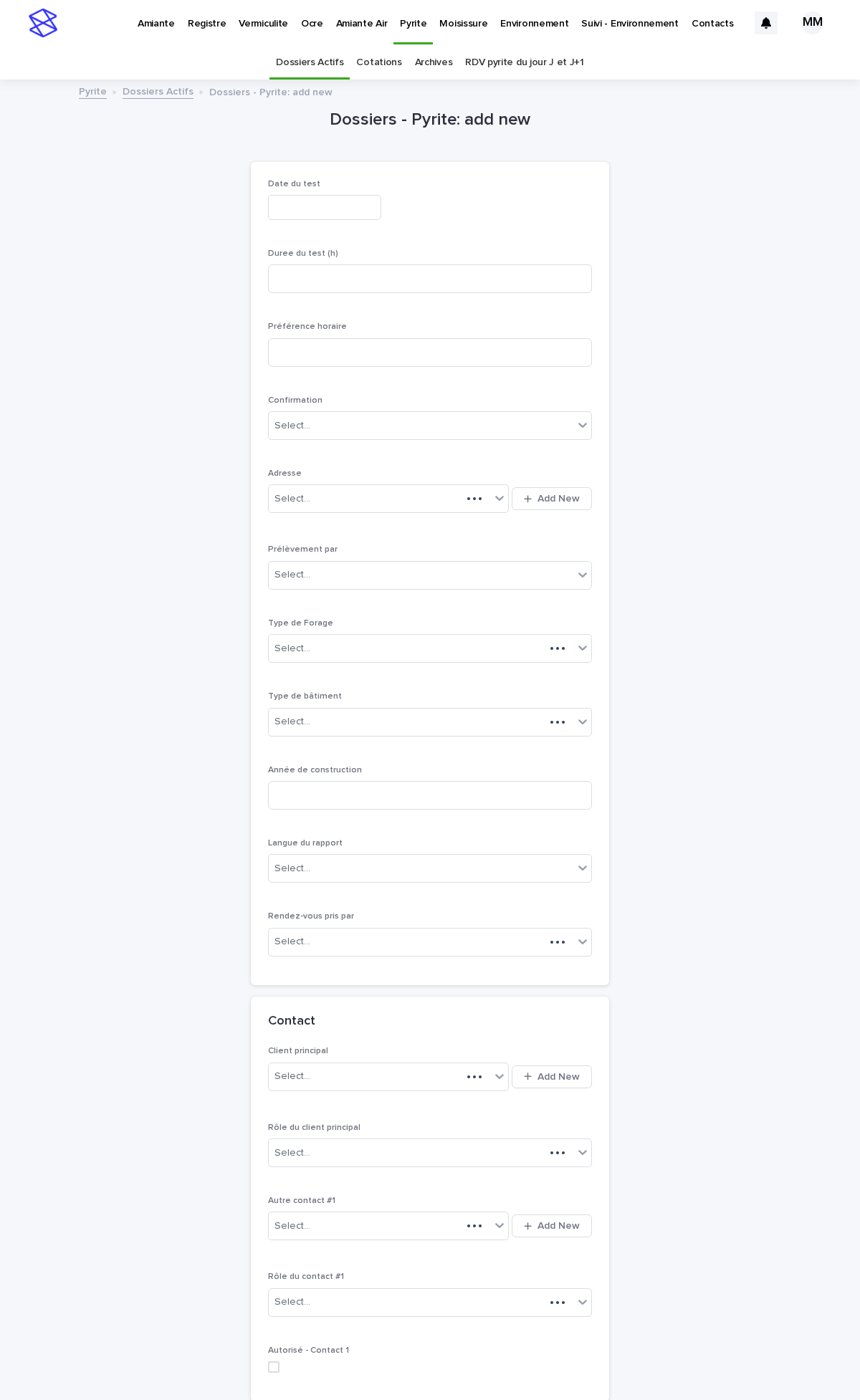
scroll to position [46, 0]
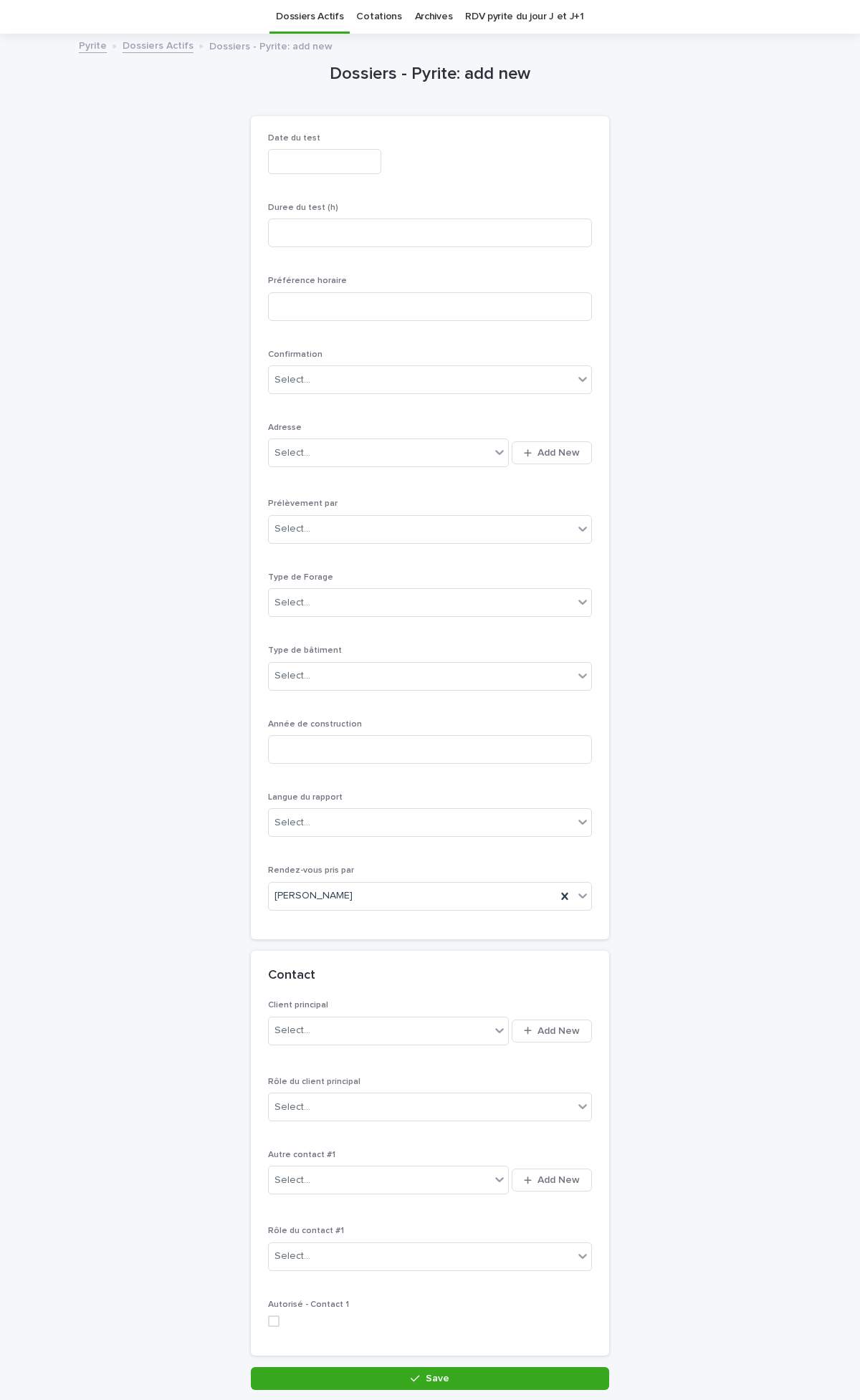
click at [280, 161] on input "text" at bounding box center [324, 162] width 113 height 25
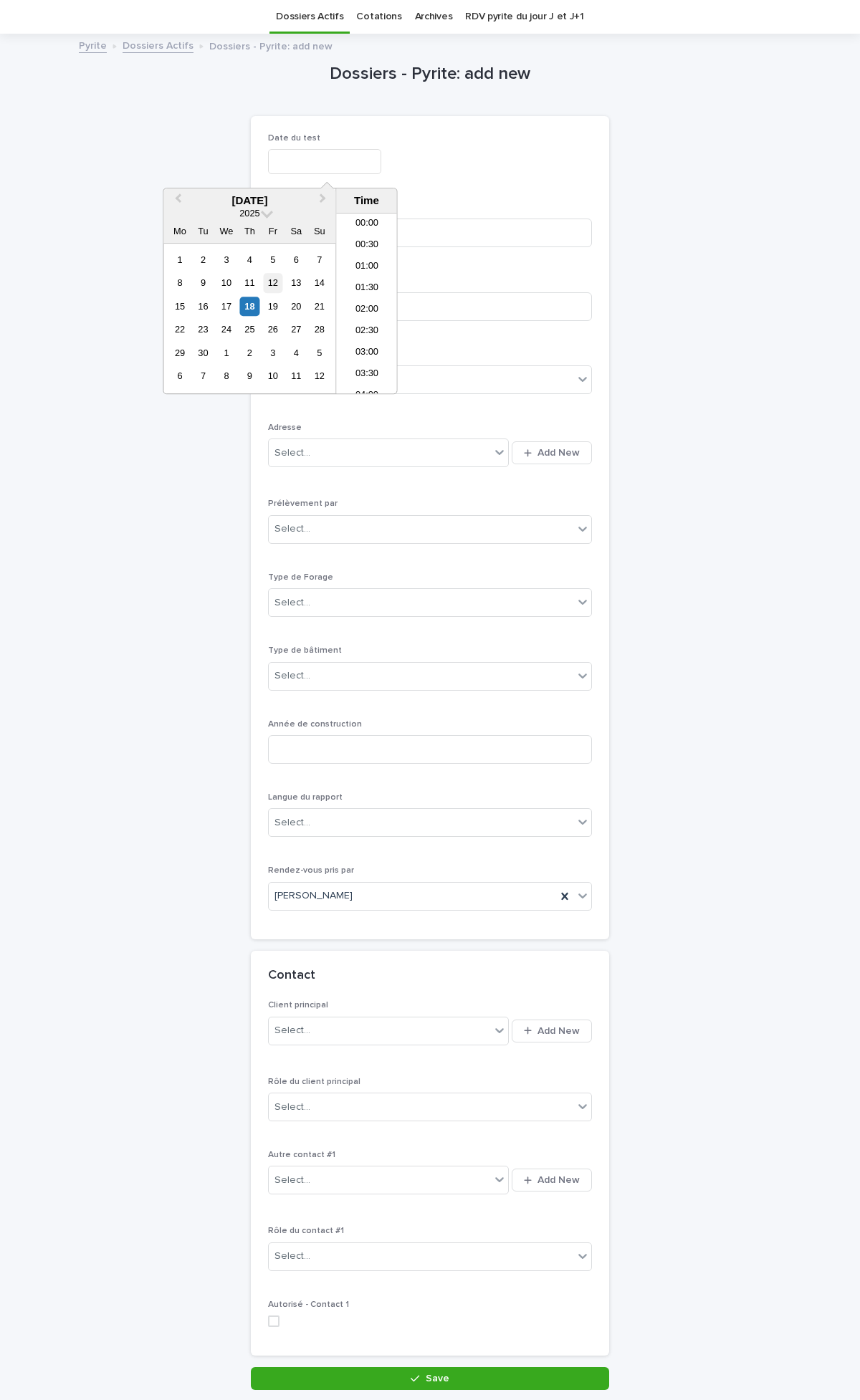
scroll to position [308, 0]
click at [184, 328] on div "22" at bounding box center [179, 330] width 19 height 19
type input "**********"
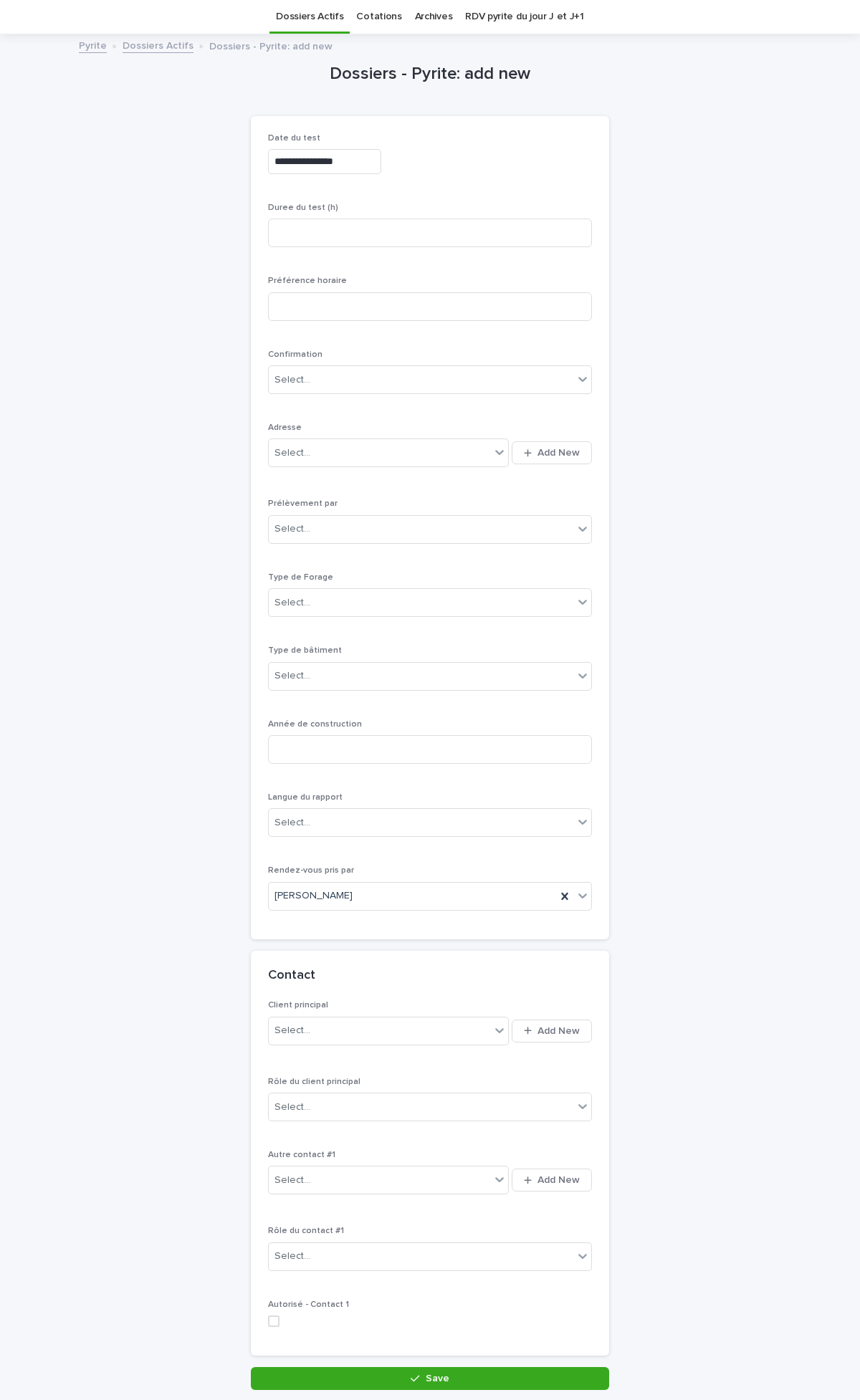
click at [460, 185] on div "**********" at bounding box center [430, 160] width 324 height 53
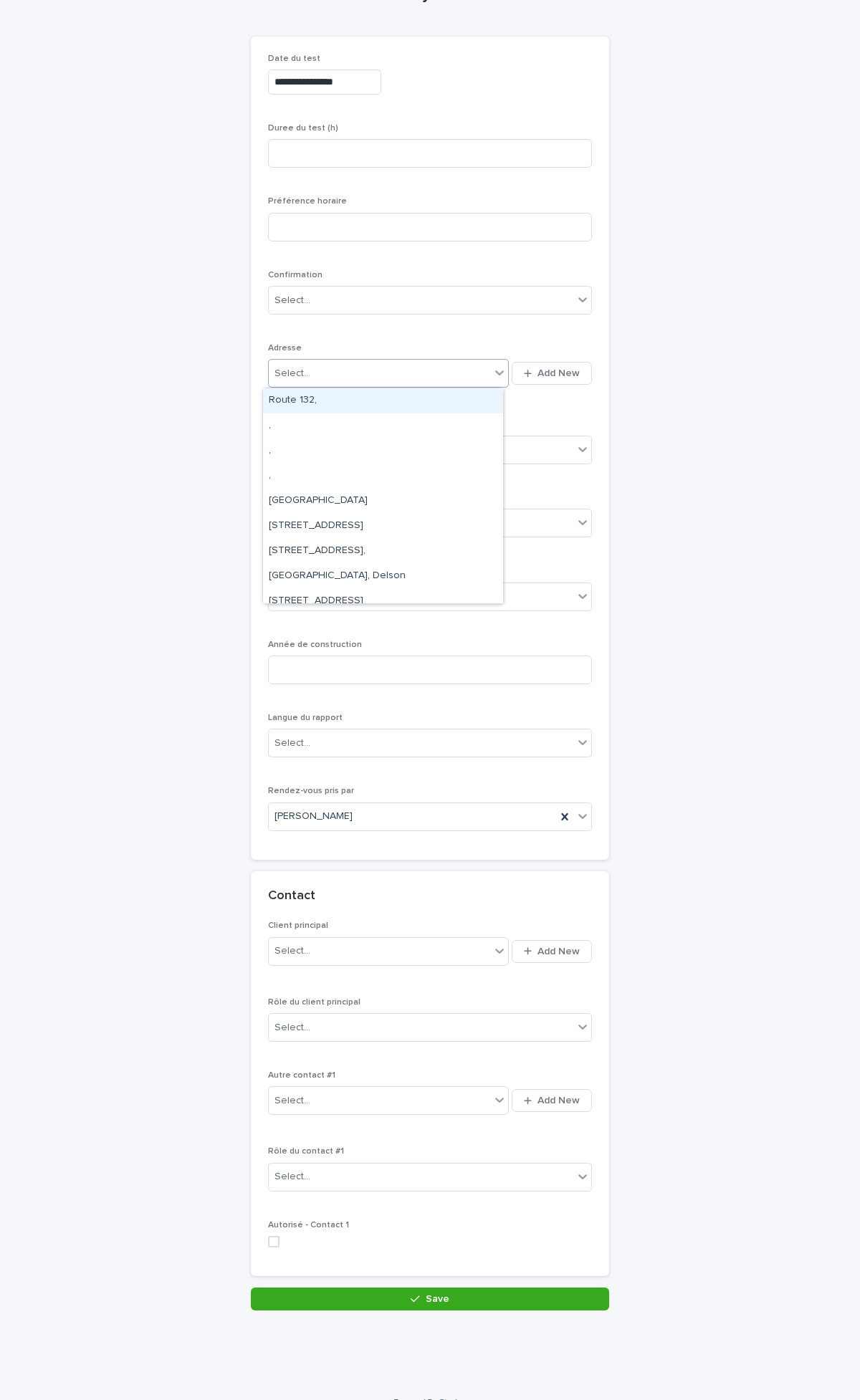
click at [339, 374] on div "Select..." at bounding box center [380, 374] width 222 height 24
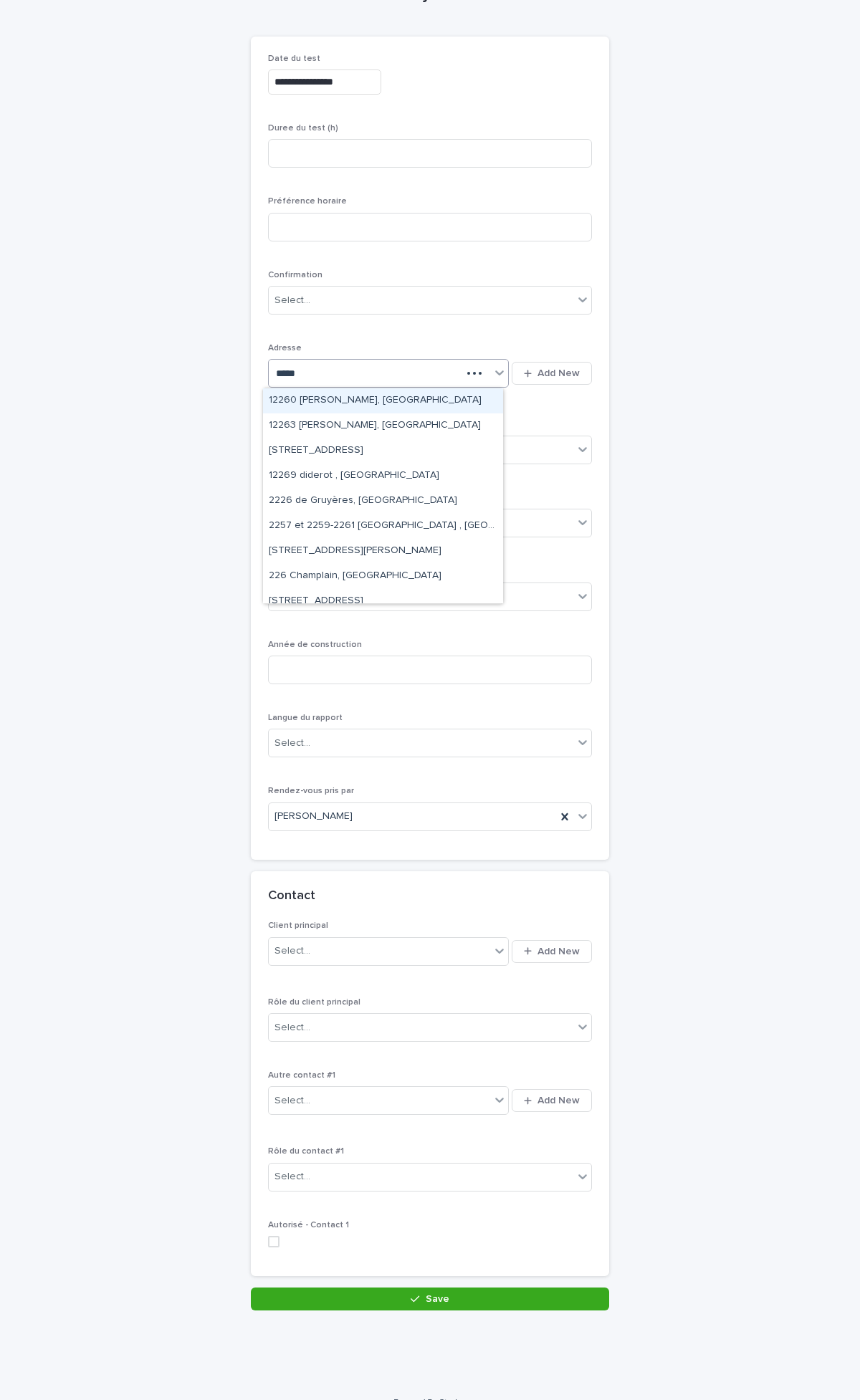
type input "******"
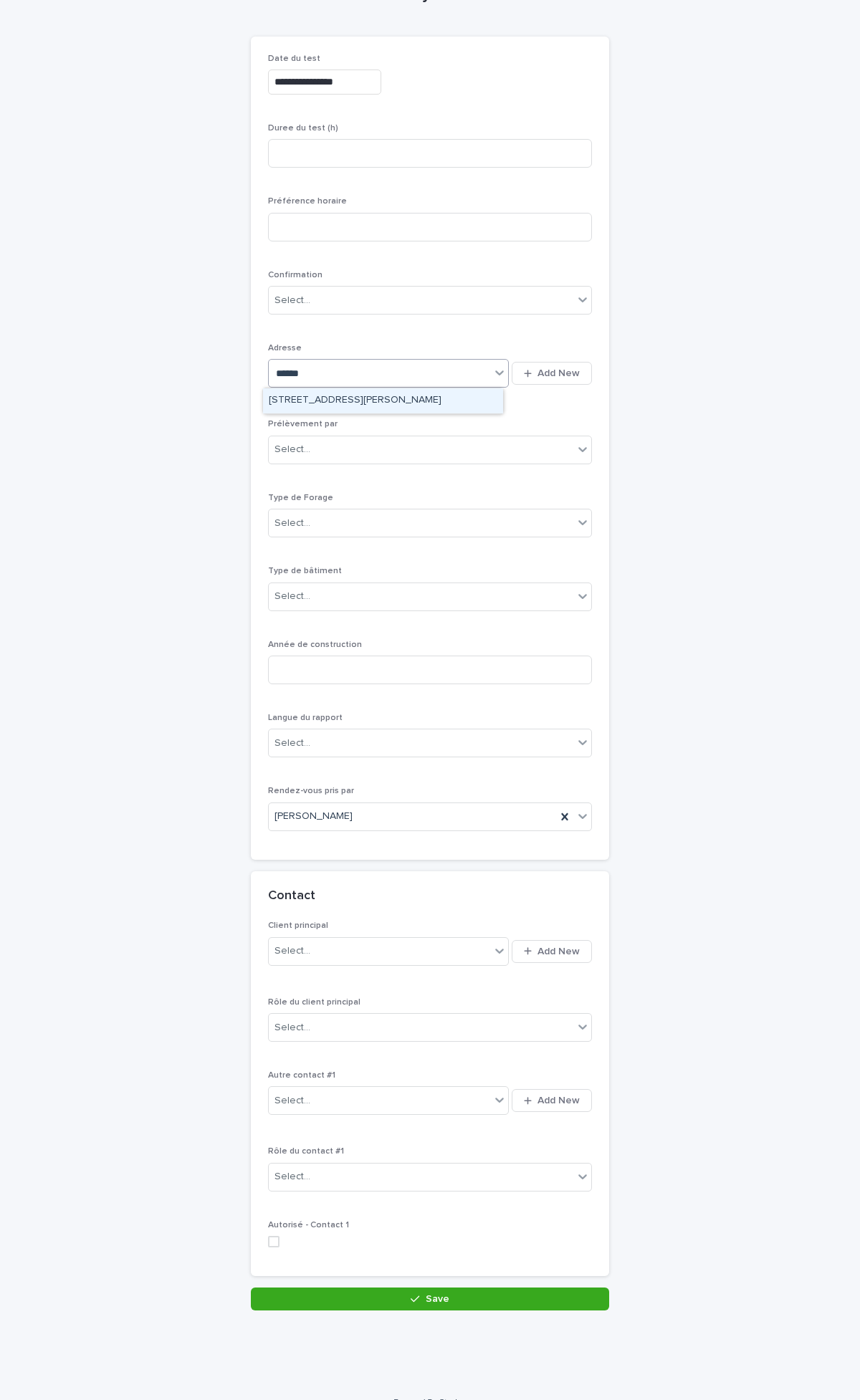
click at [360, 396] on div "[STREET_ADDRESS]" at bounding box center [383, 401] width 240 height 25
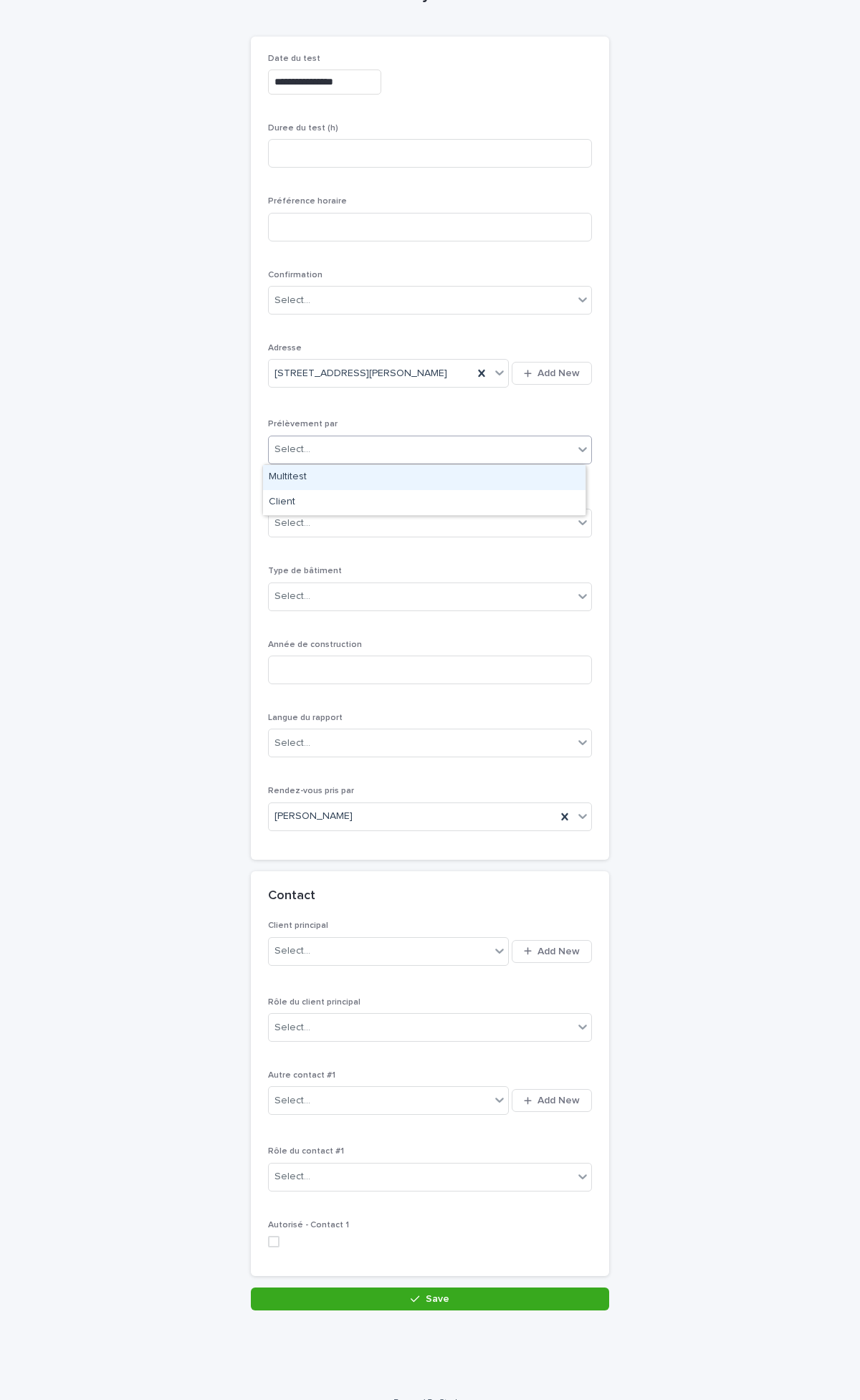
click at [342, 450] on div "Select..." at bounding box center [421, 449] width 304 height 24
click at [317, 485] on div "Multitest" at bounding box center [424, 477] width 323 height 25
click at [320, 528] on div "Select..." at bounding box center [421, 523] width 304 height 24
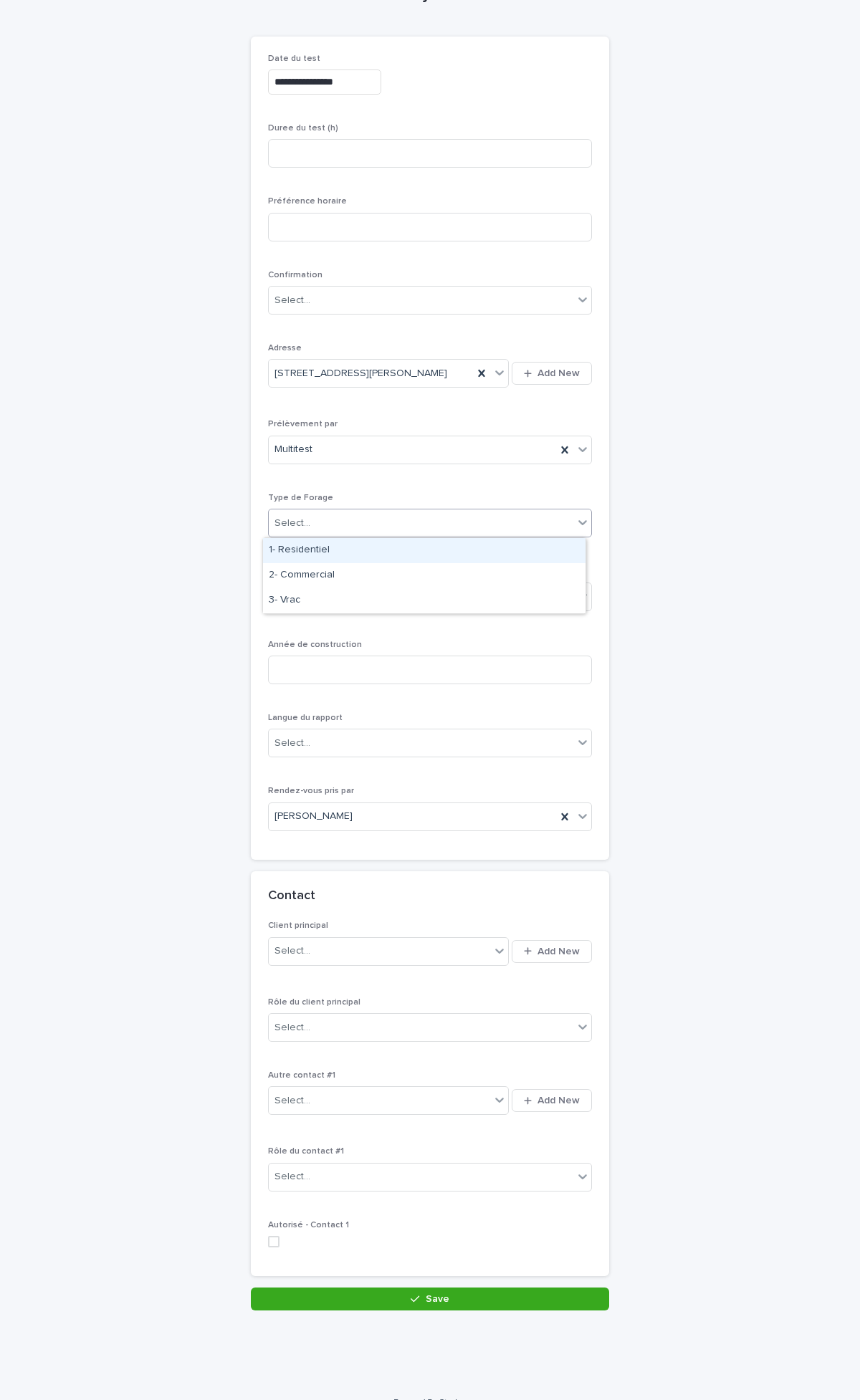
click at [312, 560] on div "1- Residentiel" at bounding box center [424, 550] width 323 height 25
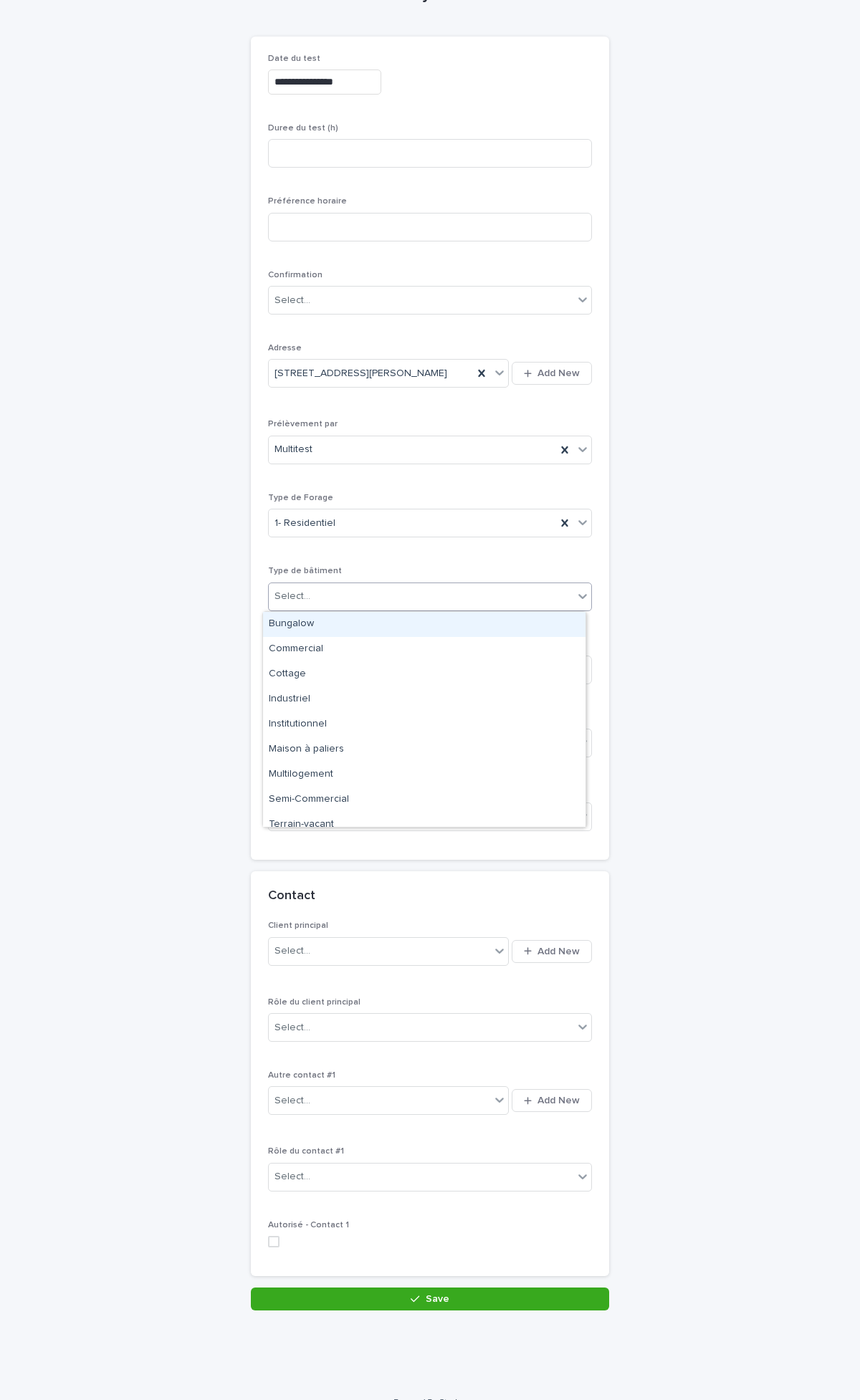
click at [316, 596] on div "Select..." at bounding box center [421, 596] width 304 height 24
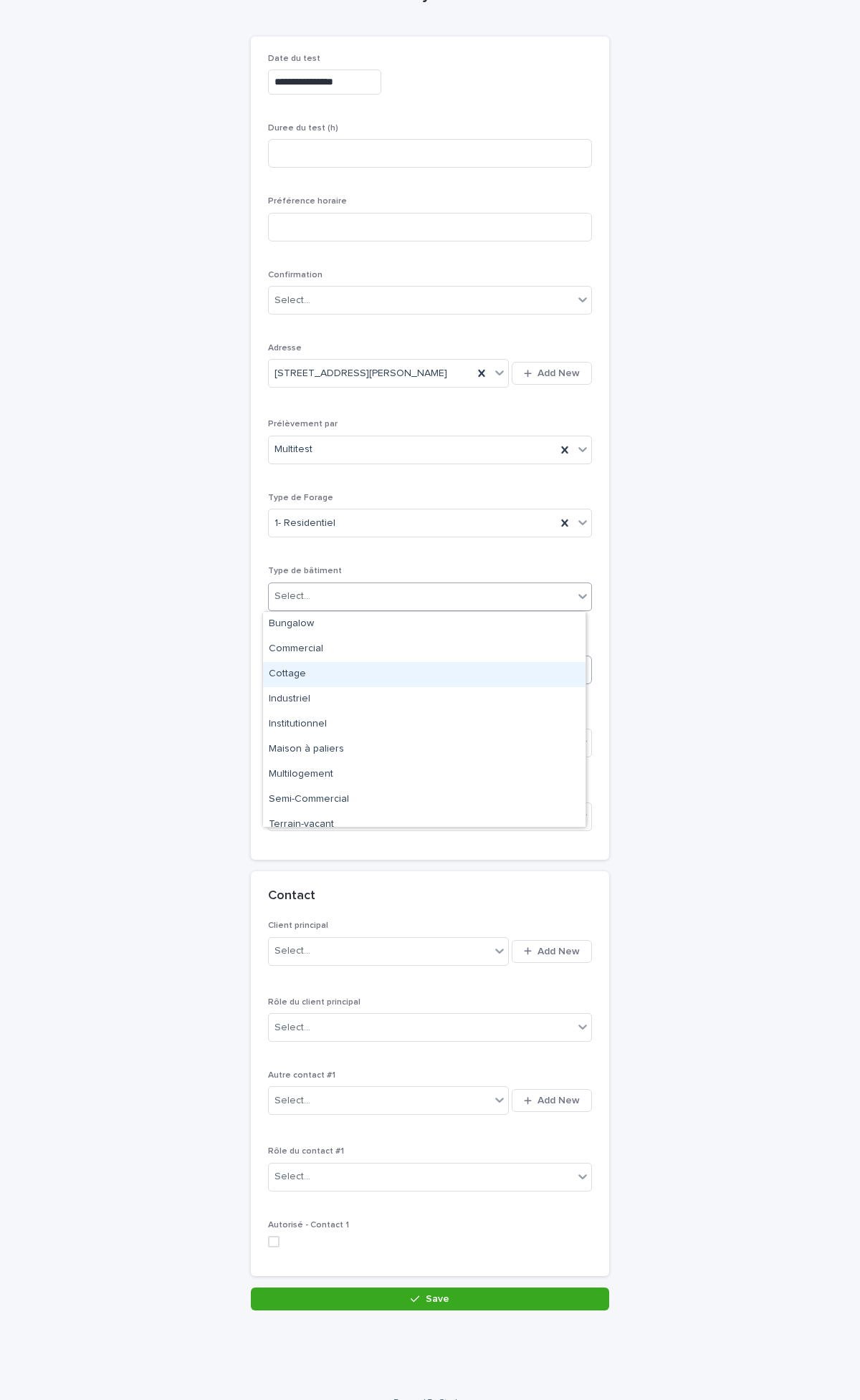
drag, startPoint x: 303, startPoint y: 675, endPoint x: 317, endPoint y: 659, distance: 21.3
click at [303, 676] on div "Cottage" at bounding box center [424, 674] width 323 height 25
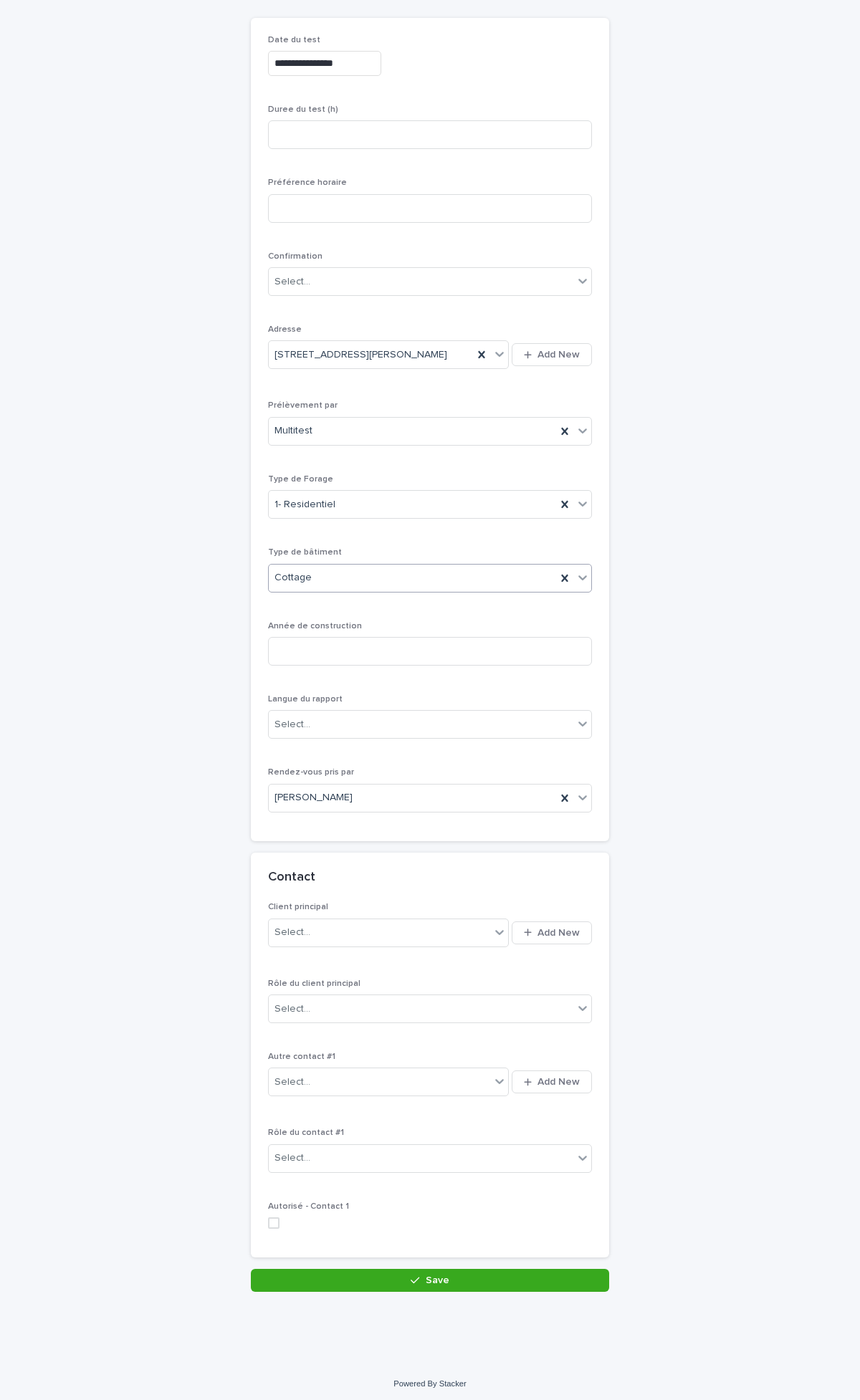
scroll to position [149, 0]
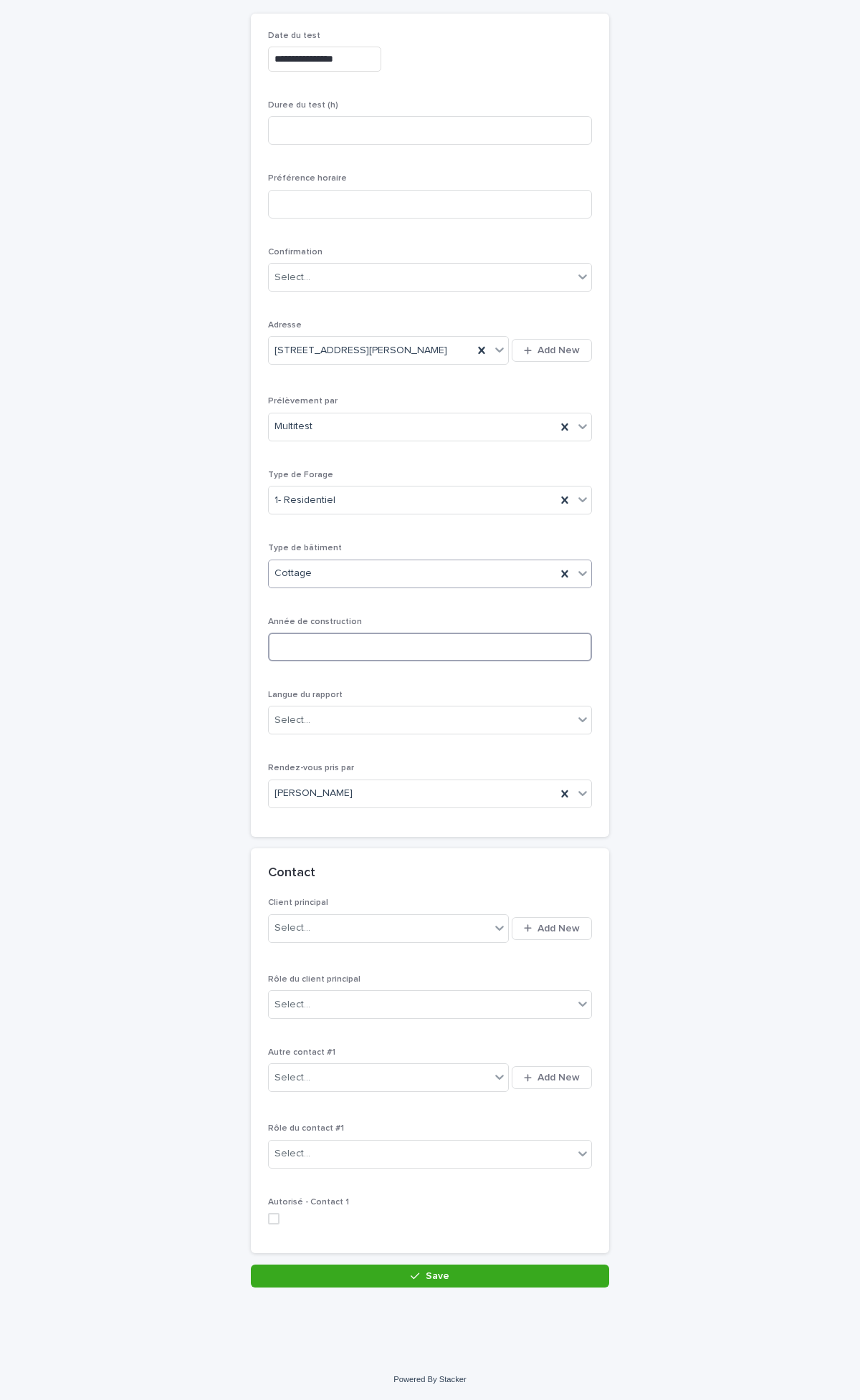
click at [302, 643] on input at bounding box center [430, 647] width 324 height 29
type input "****"
click at [317, 719] on div "Select..." at bounding box center [421, 720] width 304 height 24
click at [302, 731] on div "Anglais" at bounding box center [424, 773] width 323 height 25
click at [378, 731] on div "Select..." at bounding box center [380, 928] width 222 height 24
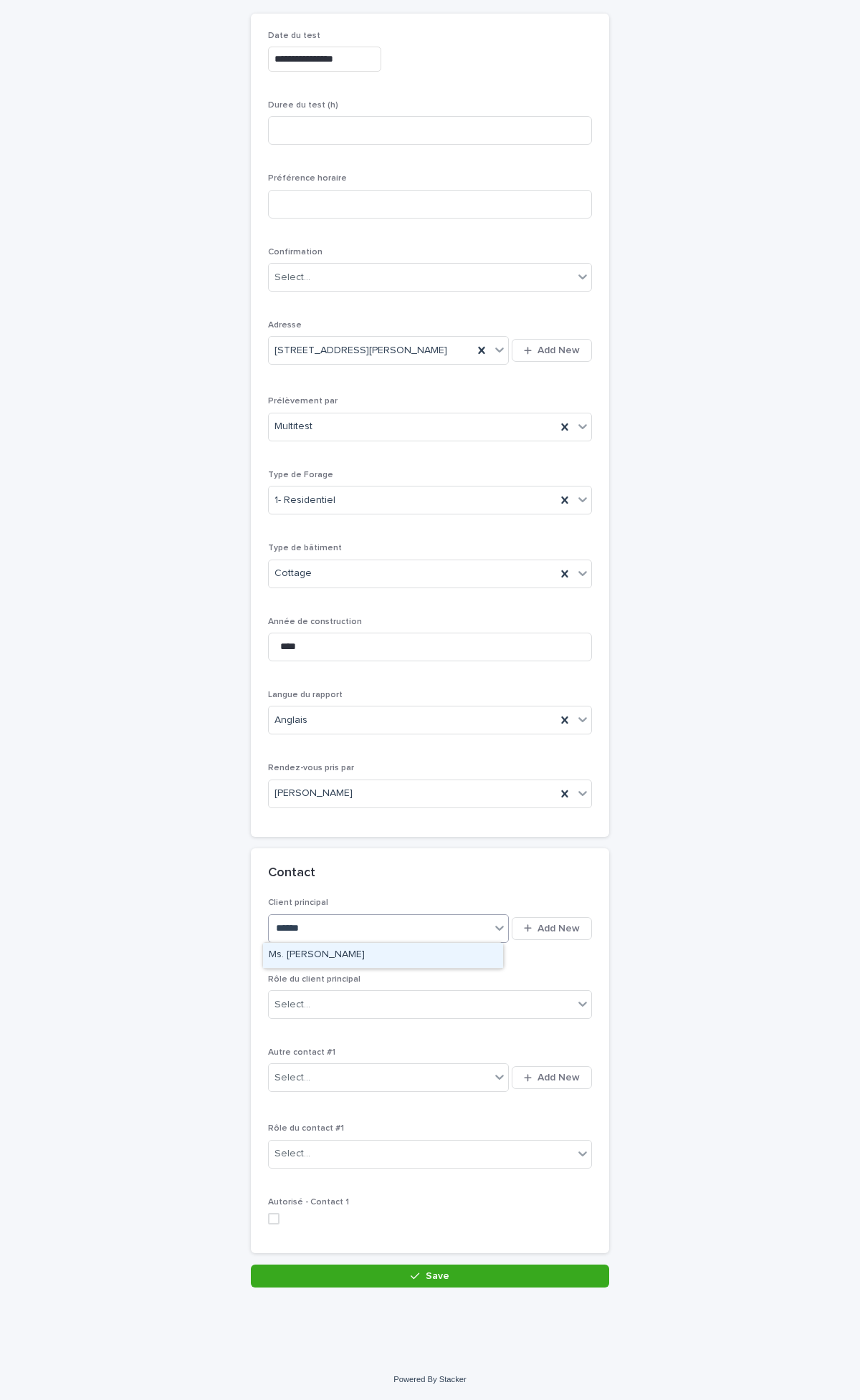
type input "*******"
click at [382, 731] on div "Madame Deborah Dupont (Royal Lepage Village)" at bounding box center [383, 955] width 240 height 25
click at [383, 731] on div "Select..." at bounding box center [380, 928] width 222 height 24
type input "*******"
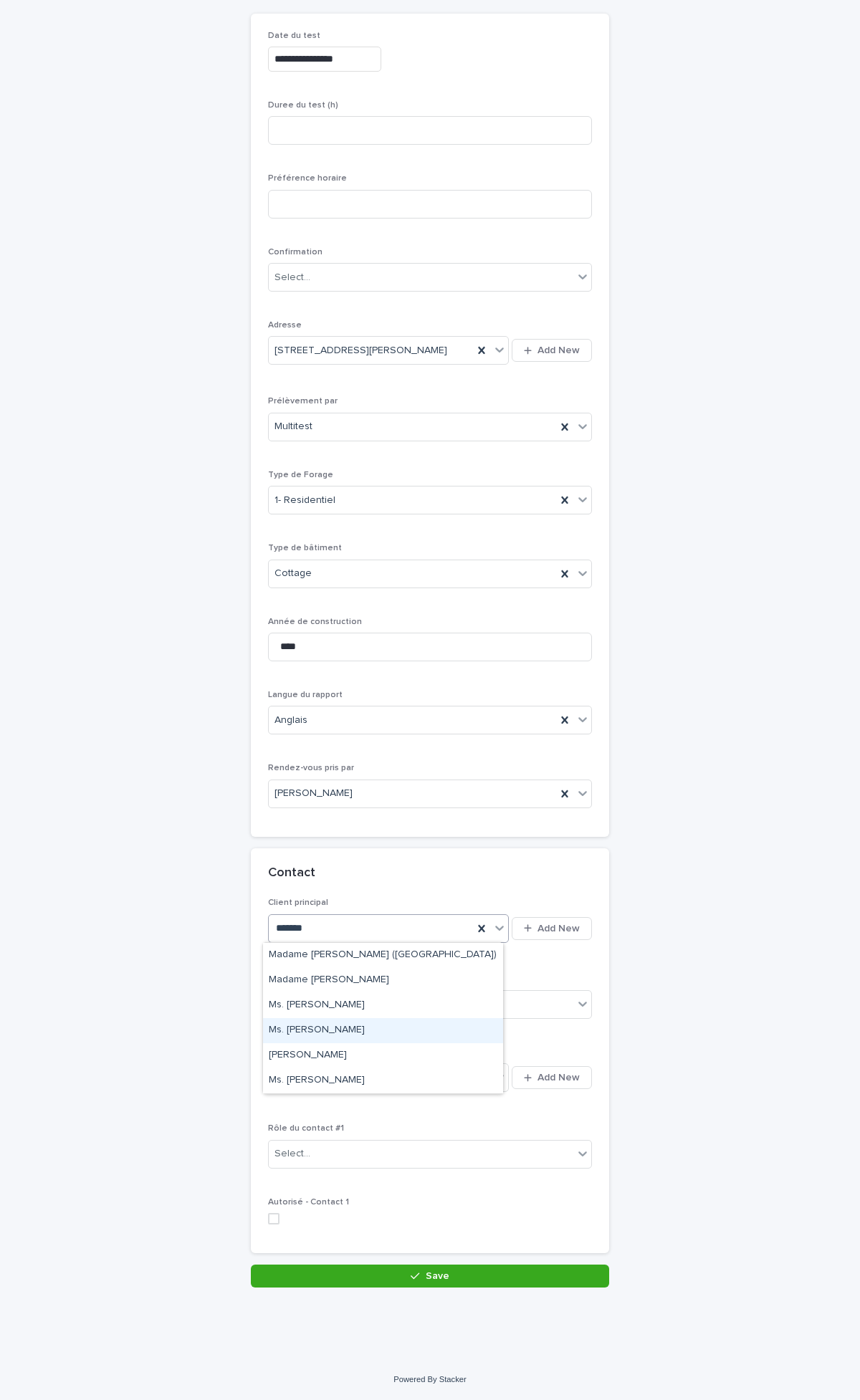
click at [361, 731] on div "Ms. [PERSON_NAME]" at bounding box center [383, 1031] width 240 height 25
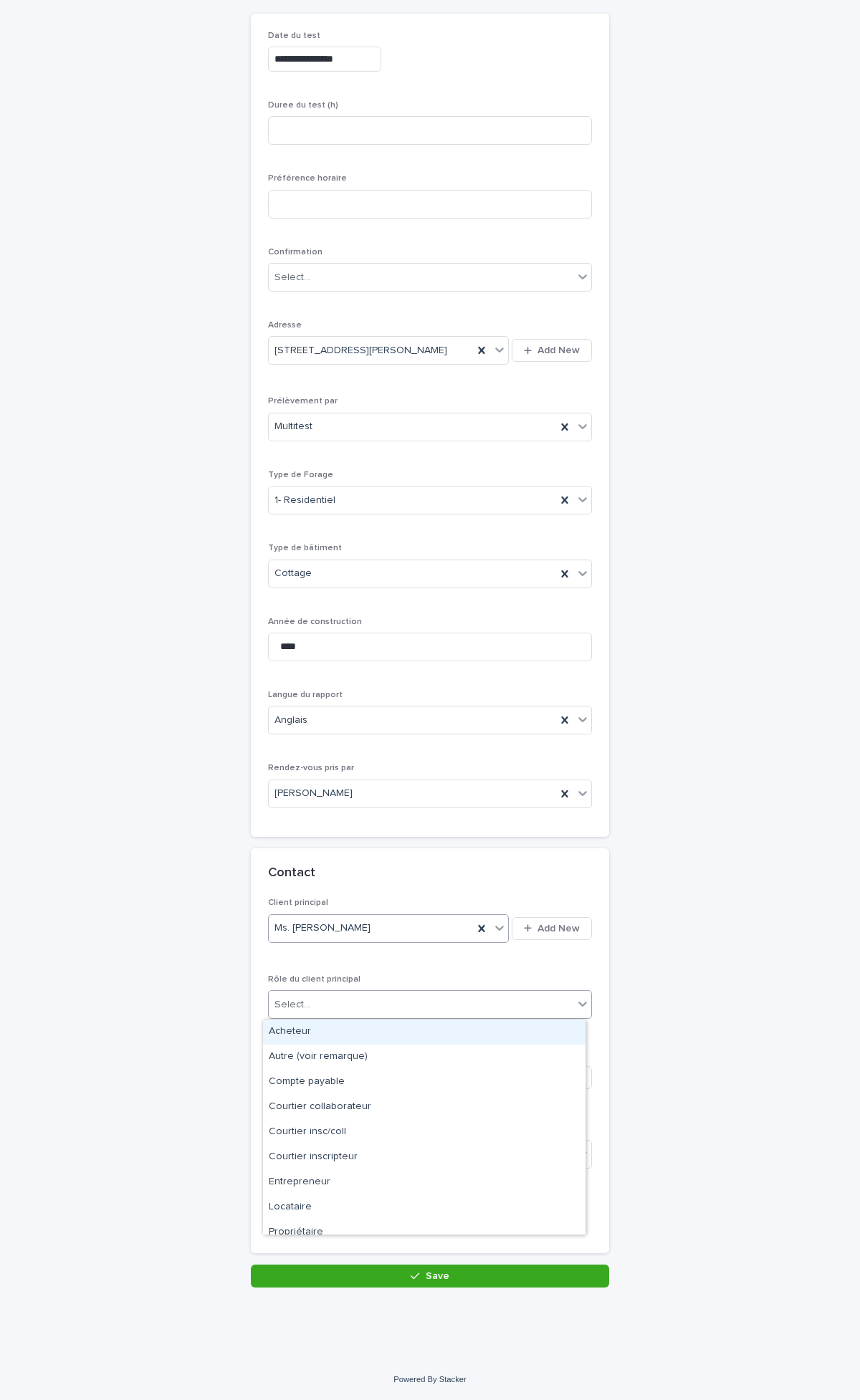
click at [355, 731] on div "Select..." at bounding box center [421, 1005] width 304 height 24
click at [333, 731] on div "Autre (voir remarque)" at bounding box center [424, 1057] width 323 height 25
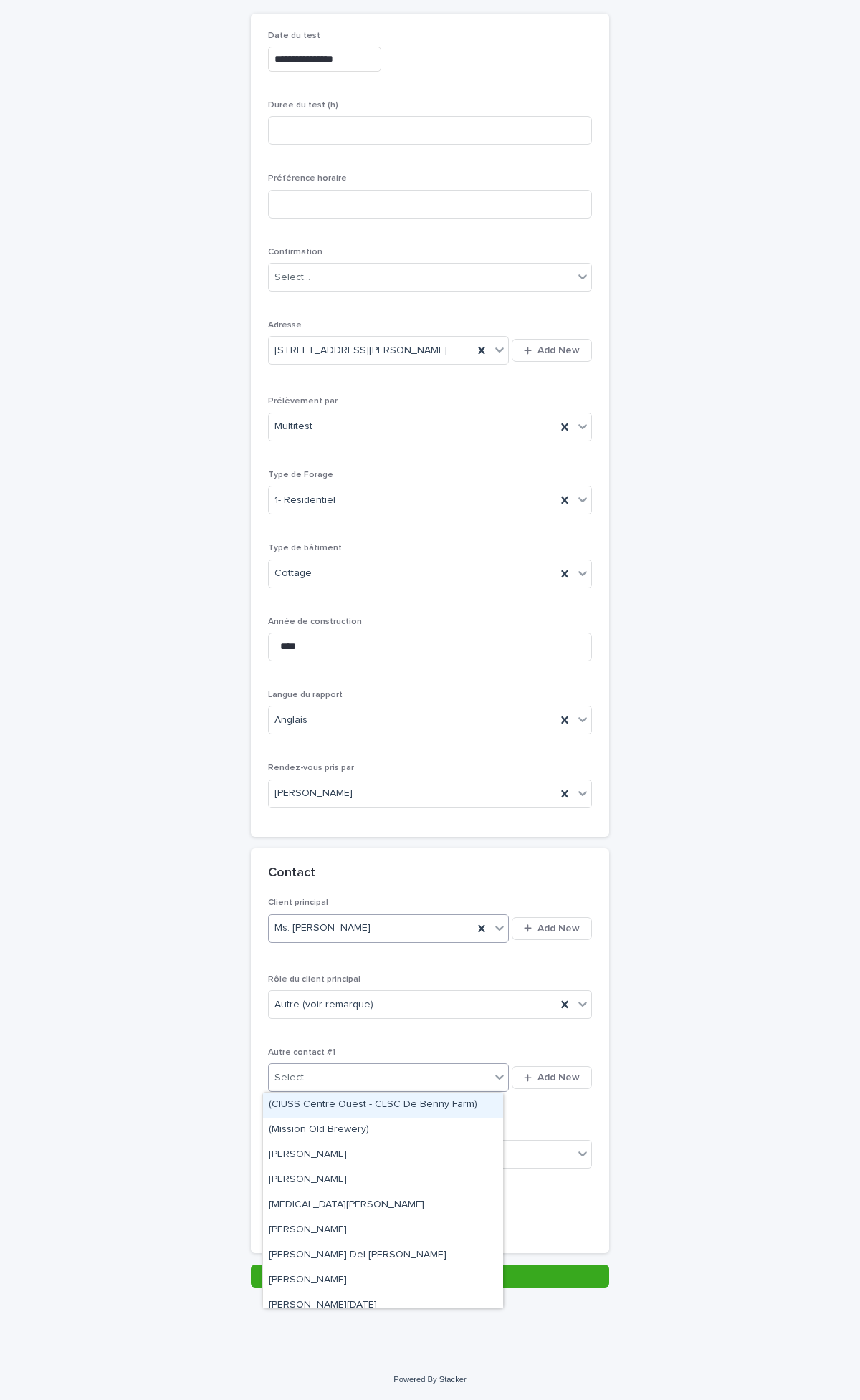
click at [317, 731] on div "Select..." at bounding box center [380, 1077] width 222 height 24
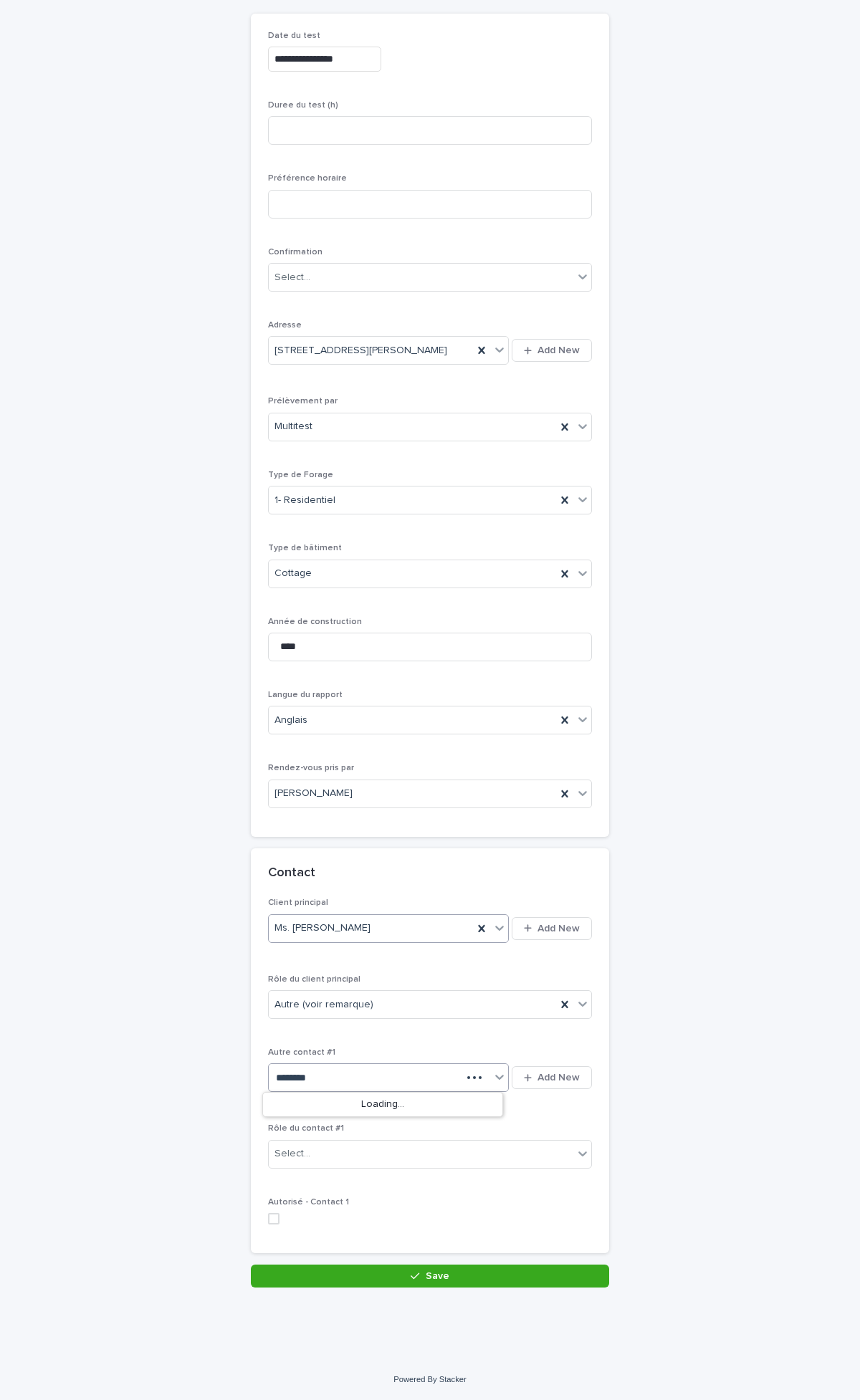
type input "*******"
click at [375, 731] on div "Ms. [PERSON_NAME]" at bounding box center [383, 1105] width 240 height 25
click at [371, 731] on div "Select..." at bounding box center [421, 1154] width 304 height 24
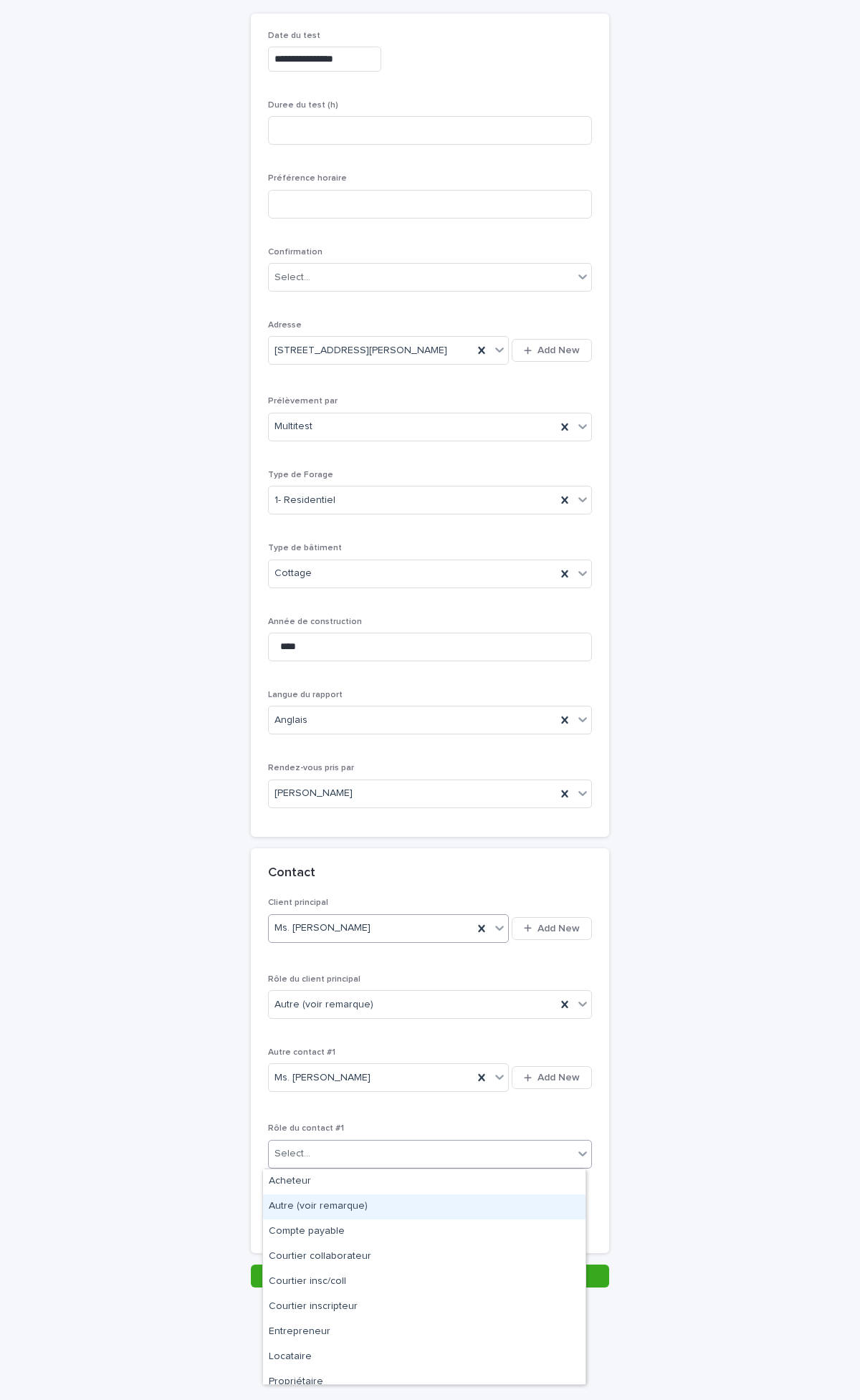
drag, startPoint x: 361, startPoint y: 1211, endPoint x: 440, endPoint y: 1183, distance: 83.8
click at [361, 731] on div "Autre (voir remarque)" at bounding box center [424, 1207] width 323 height 25
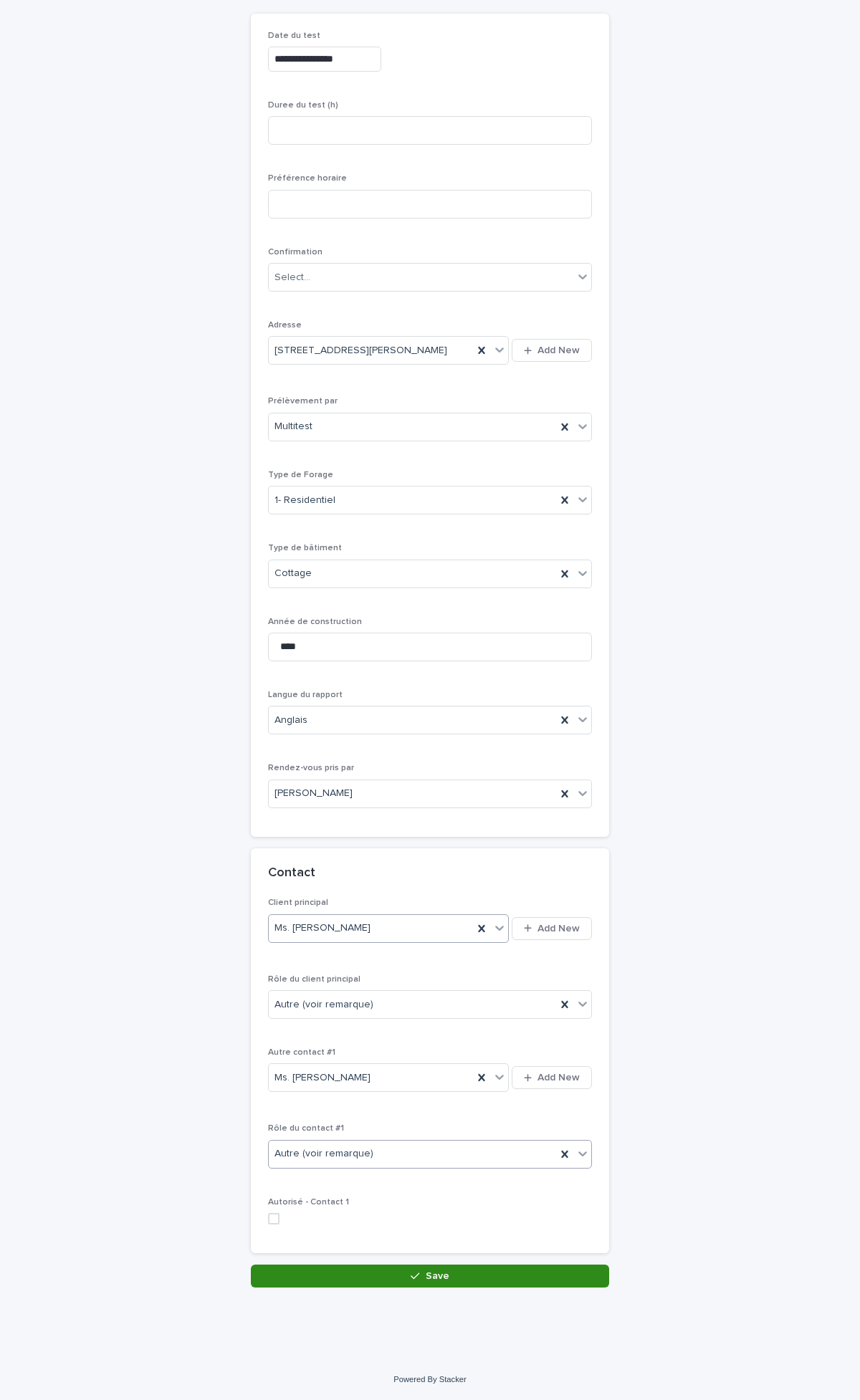
click at [418, 731] on div "button" at bounding box center [418, 1275] width 14 height 10
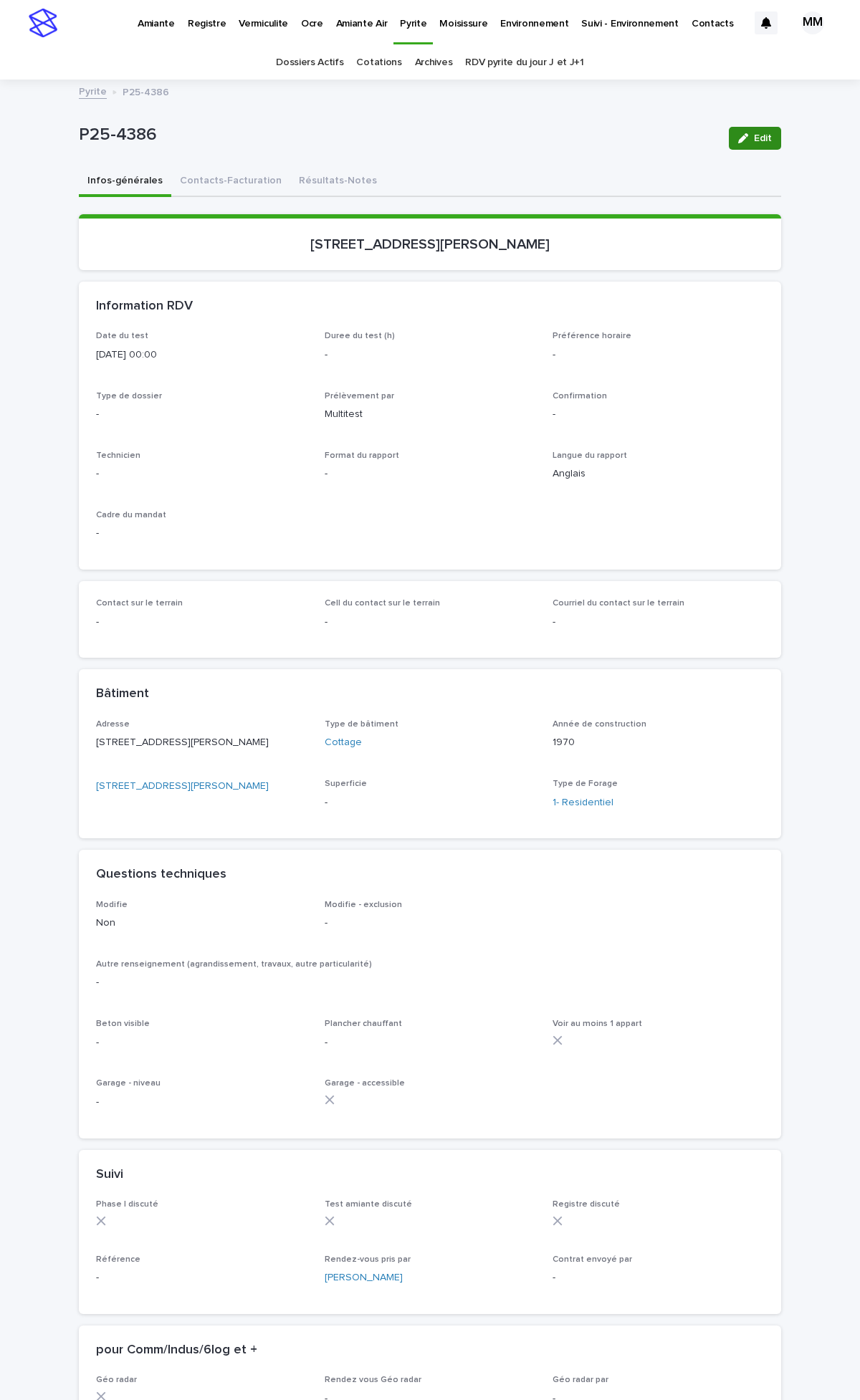
click at [754, 138] on span "Edit" at bounding box center [763, 138] width 18 height 10
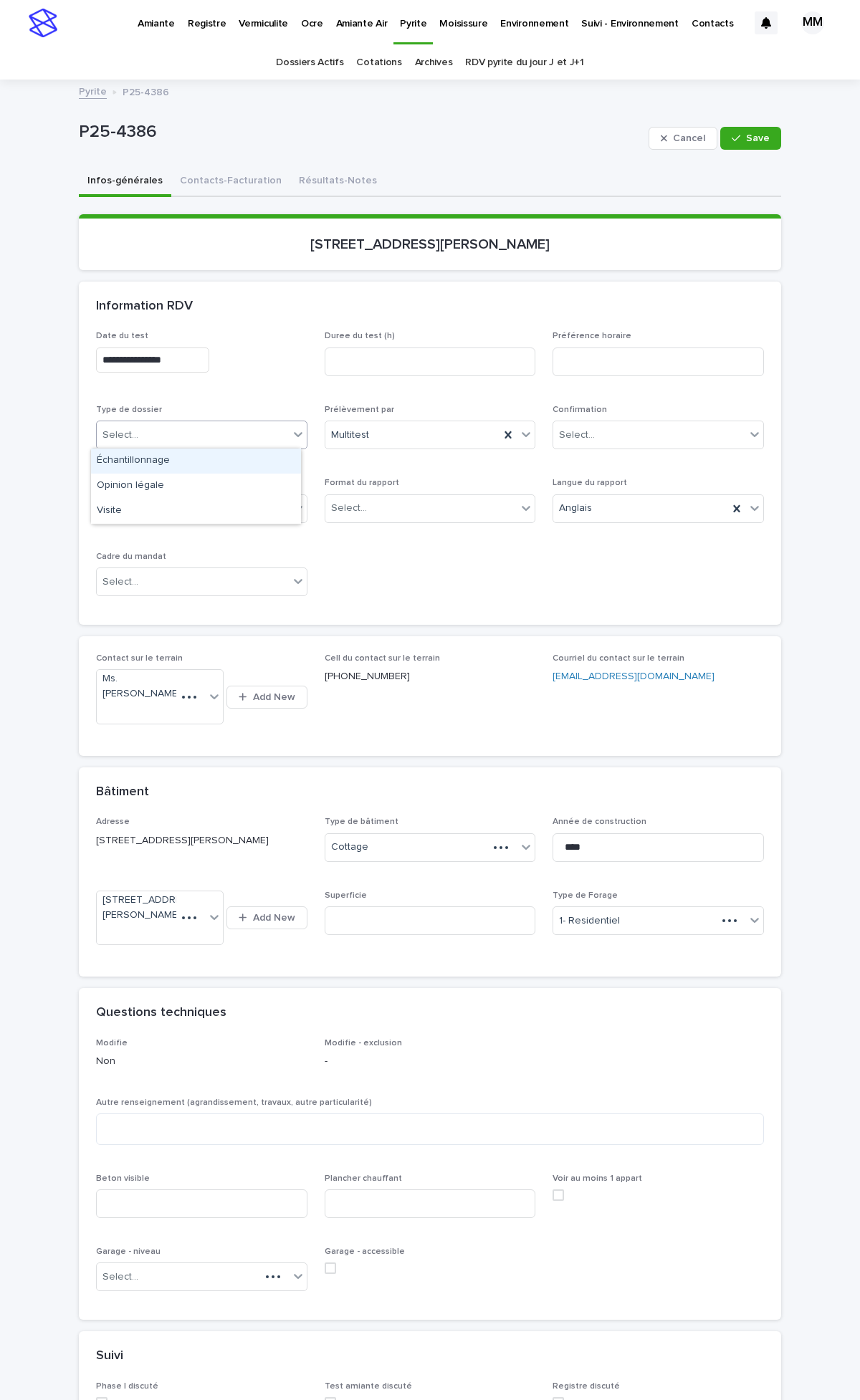
click at [146, 460] on div "Échantillonnage" at bounding box center [196, 461] width 210 height 25
click at [350, 504] on div "Select..." at bounding box center [349, 508] width 36 height 15
click at [367, 539] on div "Électronique" at bounding box center [424, 534] width 210 height 25
click at [165, 586] on div "Select..." at bounding box center [193, 582] width 192 height 24
click at [153, 610] on div "Informatif" at bounding box center [196, 608] width 210 height 25
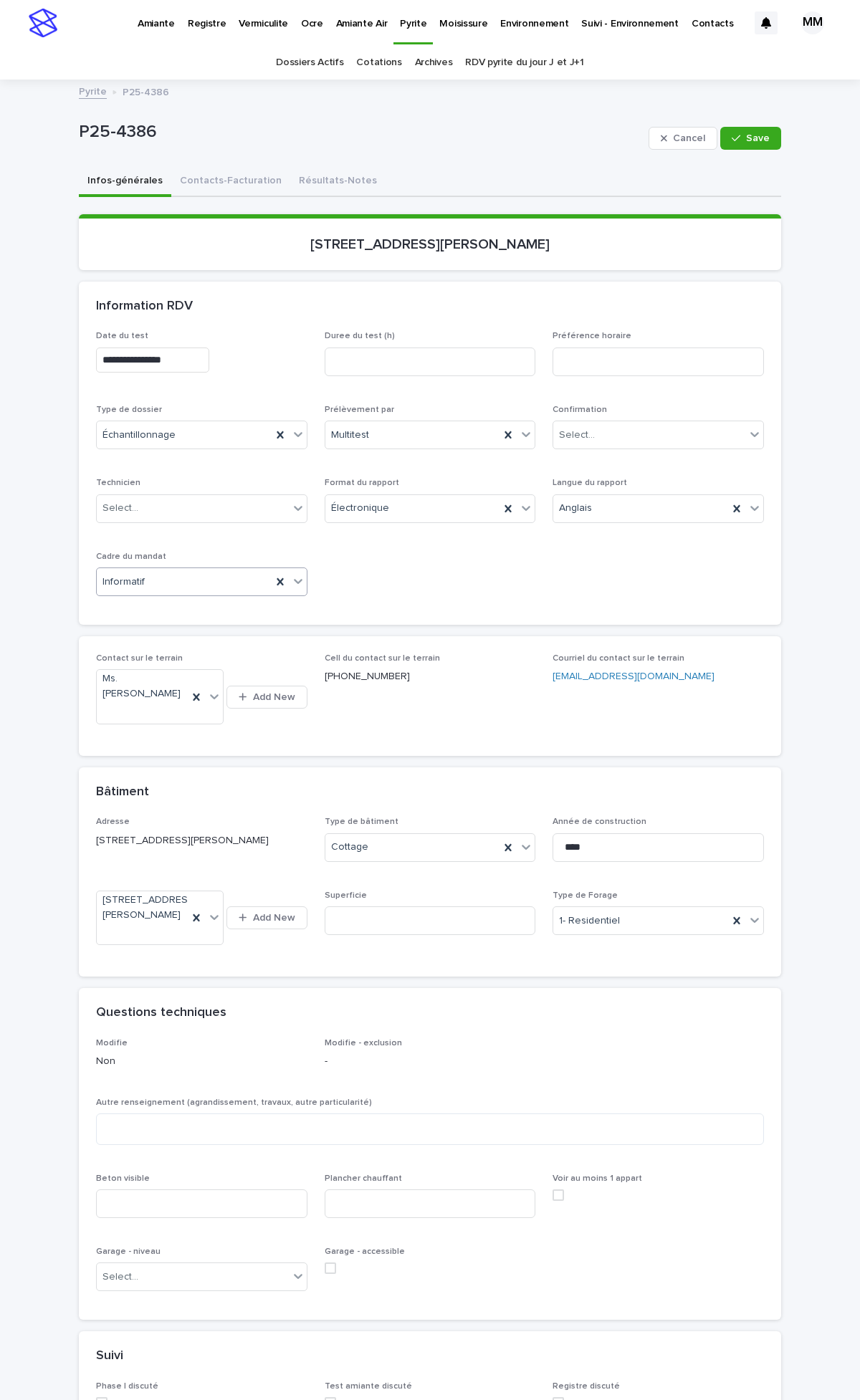
click at [192, 583] on div "Informatif" at bounding box center [184, 582] width 175 height 24
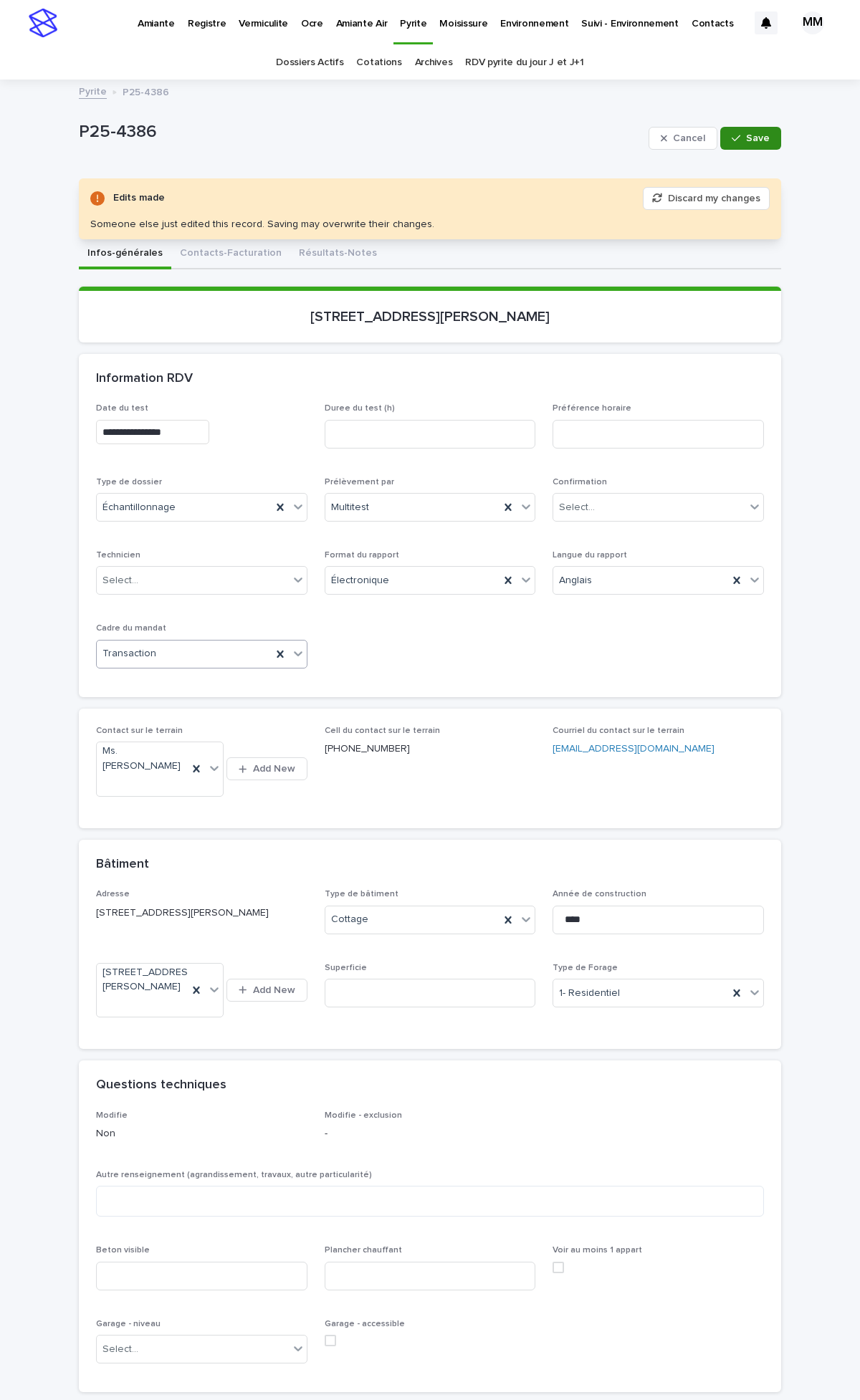
click at [750, 134] on span "Save" at bounding box center [758, 138] width 24 height 10
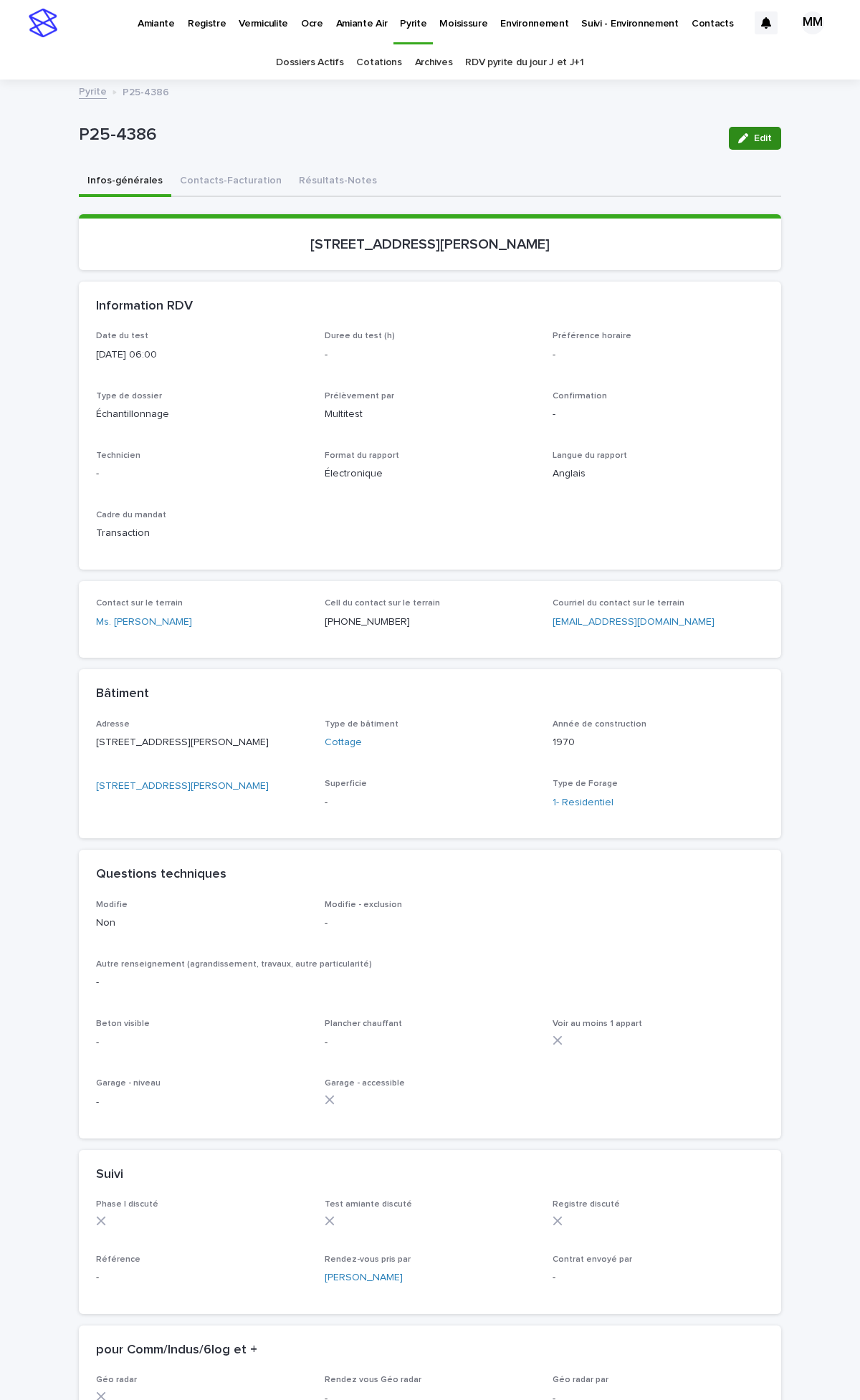
click at [754, 134] on span "Edit" at bounding box center [763, 138] width 18 height 10
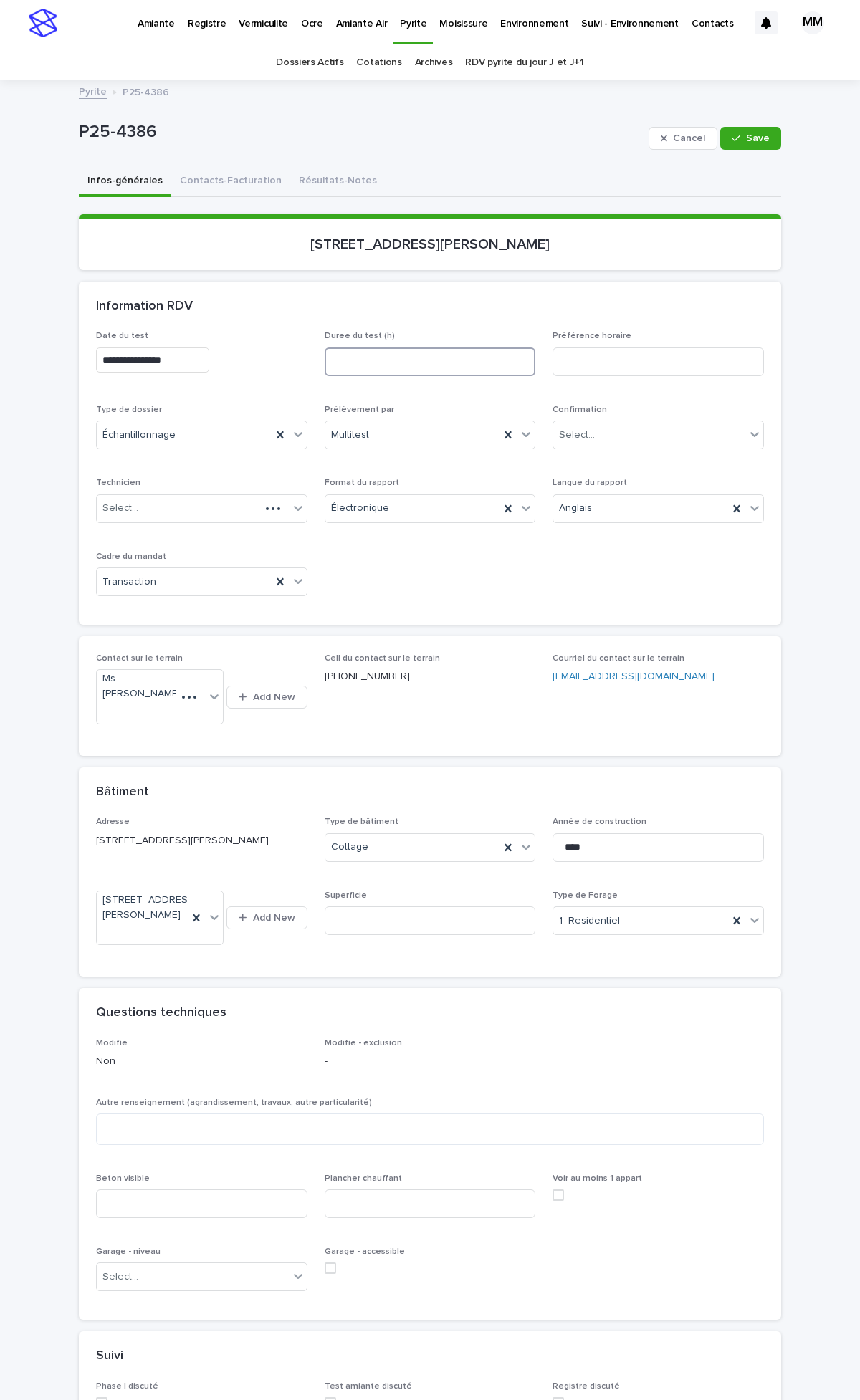
click at [361, 363] on input at bounding box center [430, 361] width 212 height 29
click at [398, 363] on input at bounding box center [430, 361] width 212 height 29
type input "*"
click at [791, 282] on div "**********" at bounding box center [430, 990] width 860 height 1817
click at [366, 360] on input "*" at bounding box center [430, 361] width 212 height 29
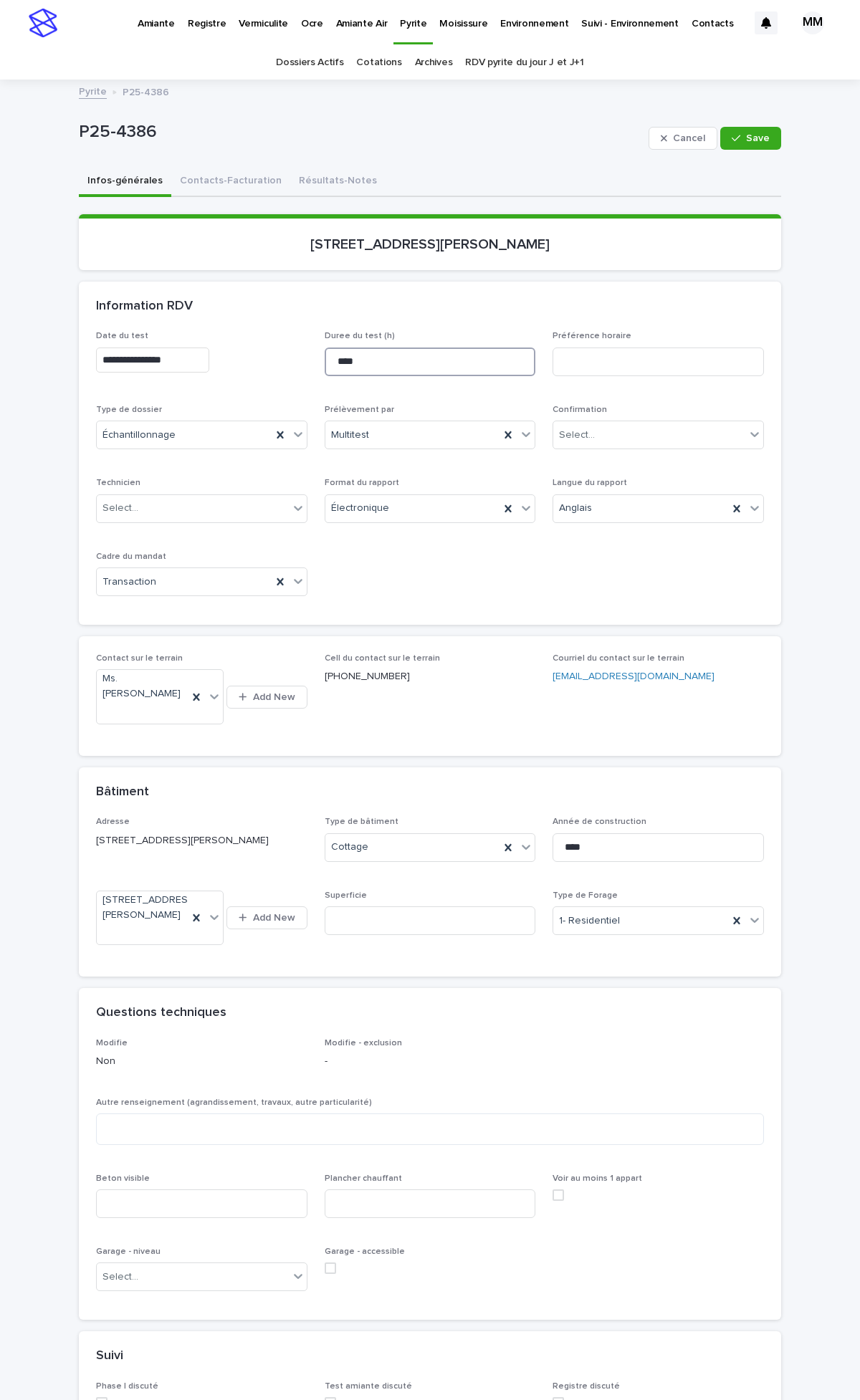
type input "****"
click at [683, 304] on div "Information RDV" at bounding box center [426, 307] width 662 height 16
click at [370, 575] on div "**********" at bounding box center [430, 469] width 668 height 277
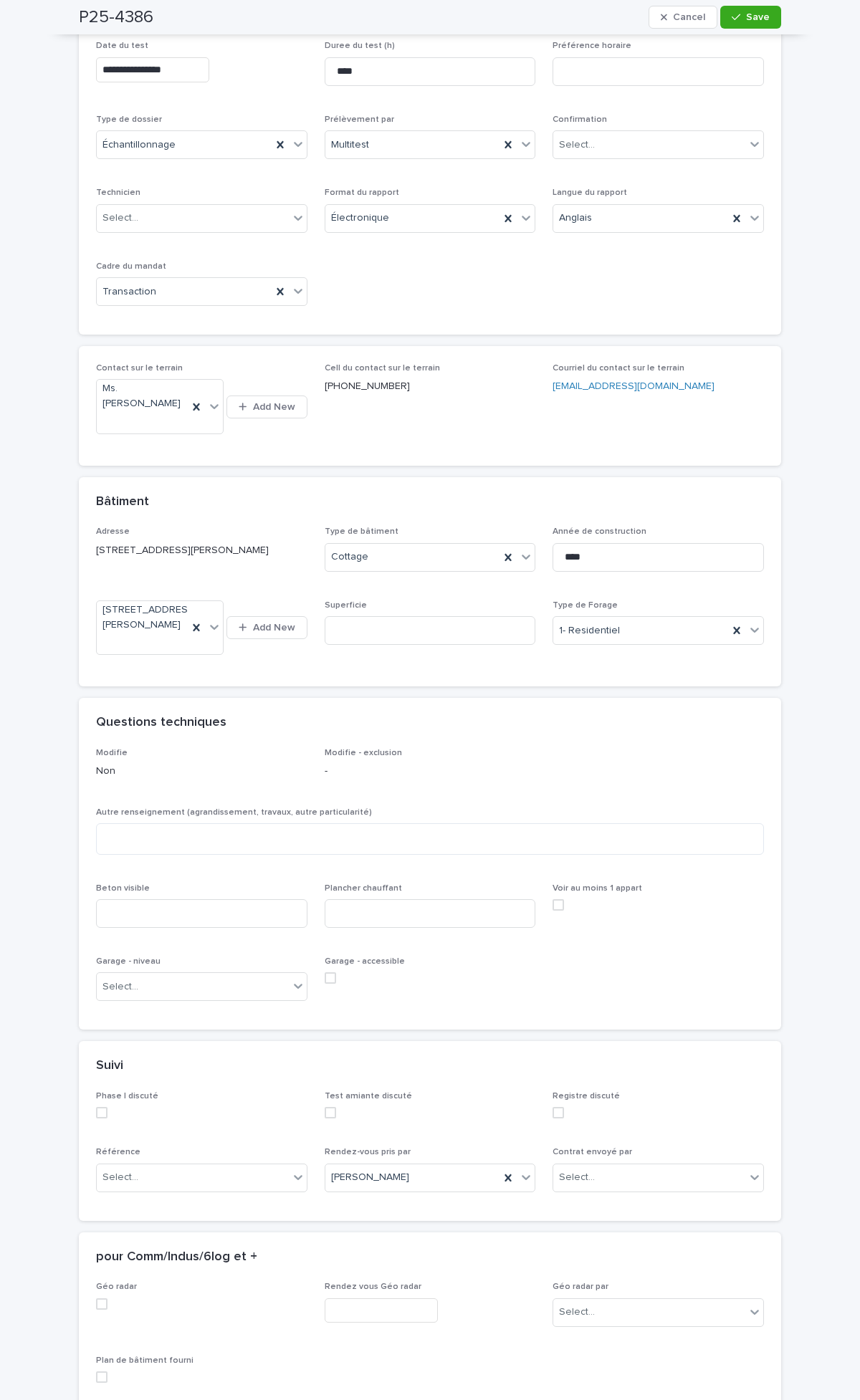
scroll to position [318, 0]
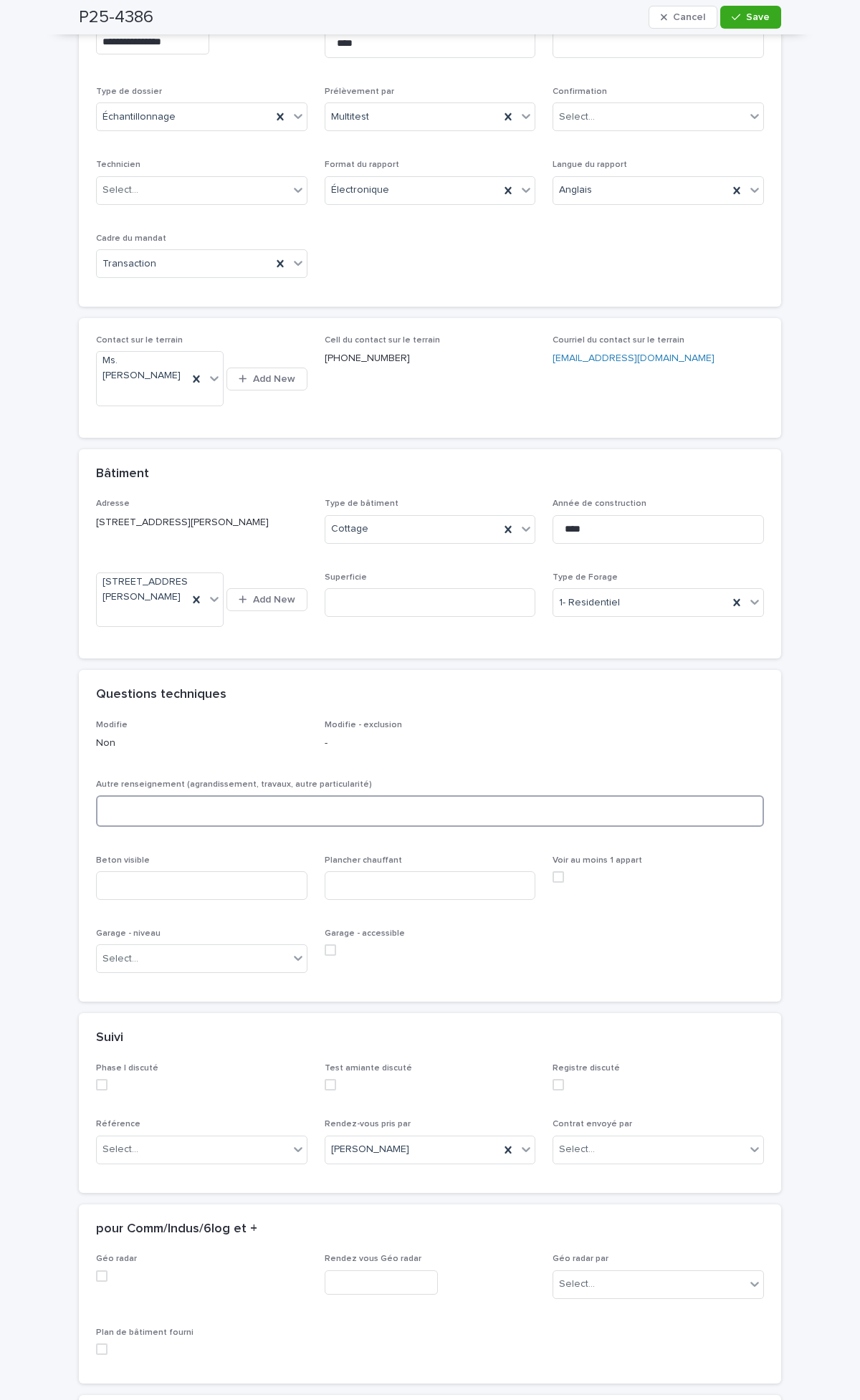
click at [136, 731] on textarea at bounding box center [430, 810] width 668 height 31
type textarea "****"
click at [141, 731] on input at bounding box center [201, 885] width 212 height 29
type input "***"
click at [373, 731] on input at bounding box center [430, 885] width 212 height 29
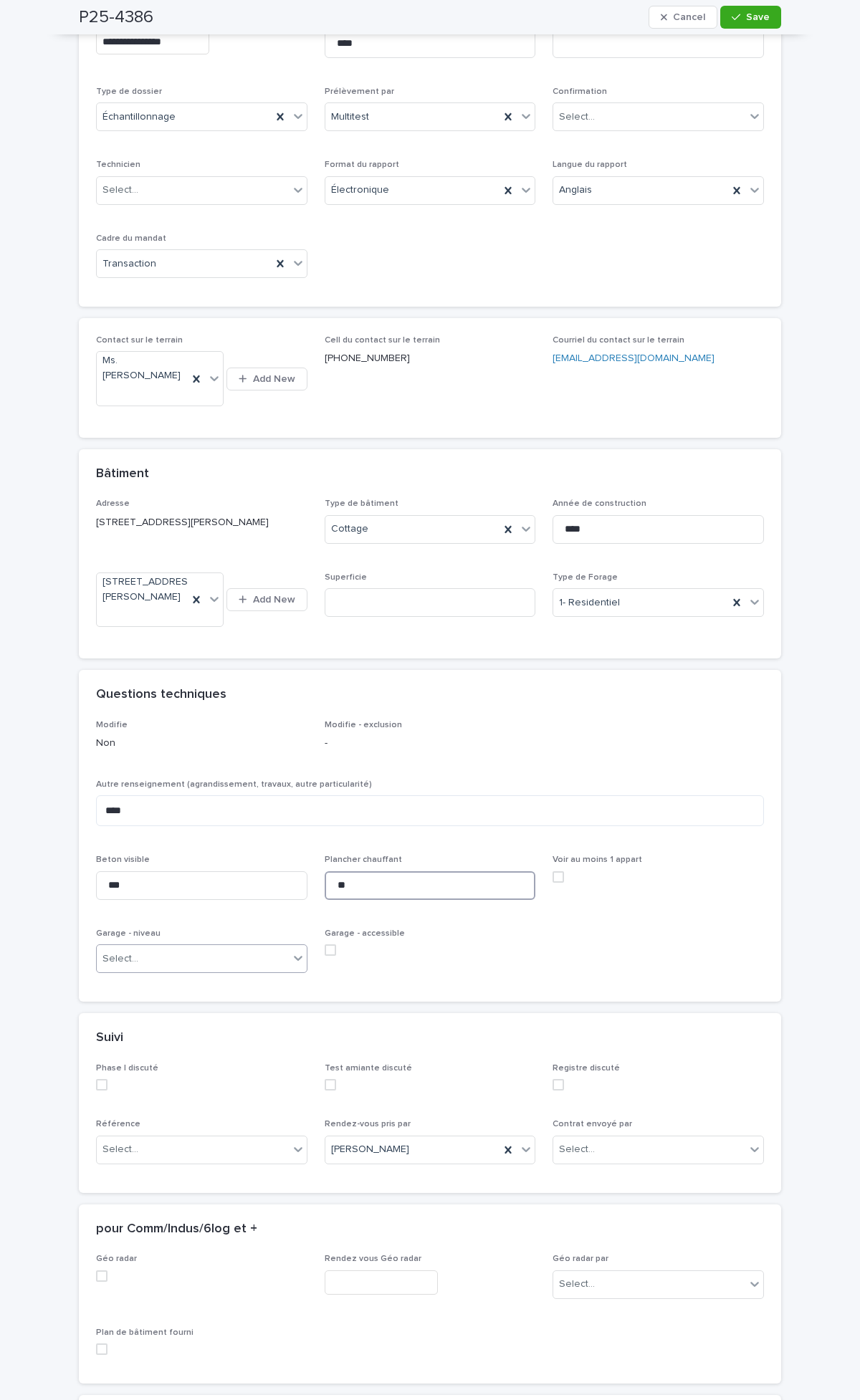
type input "**"
drag, startPoint x: 192, startPoint y: 978, endPoint x: 173, endPoint y: 976, distance: 19.1
click at [191, 731] on div "Select..." at bounding box center [193, 959] width 192 height 24
click at [149, 731] on div "Rez-de-chaussée" at bounding box center [196, 1077] width 210 height 25
click at [743, 25] on button "Save" at bounding box center [750, 18] width 61 height 23
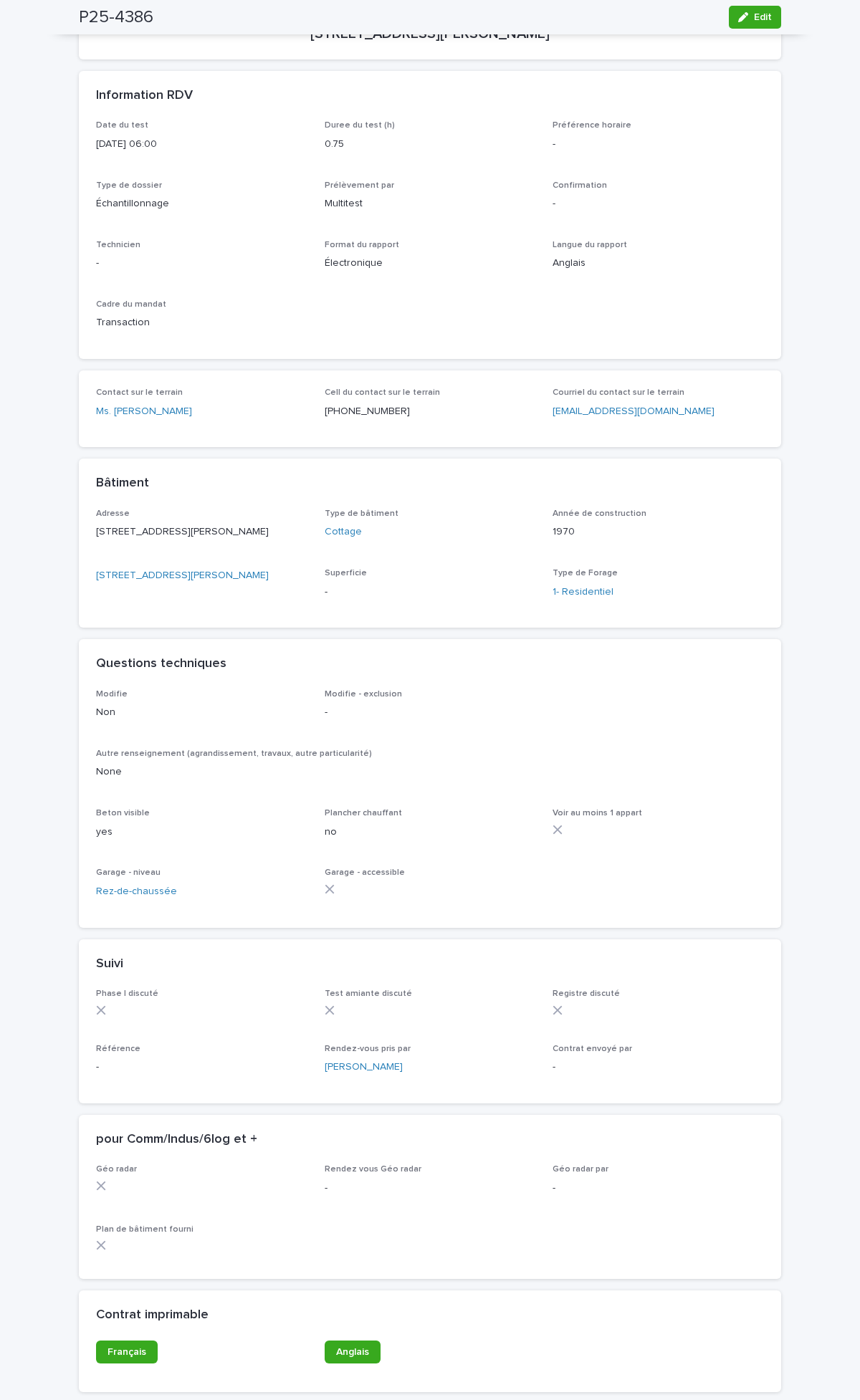
scroll to position [0, 0]
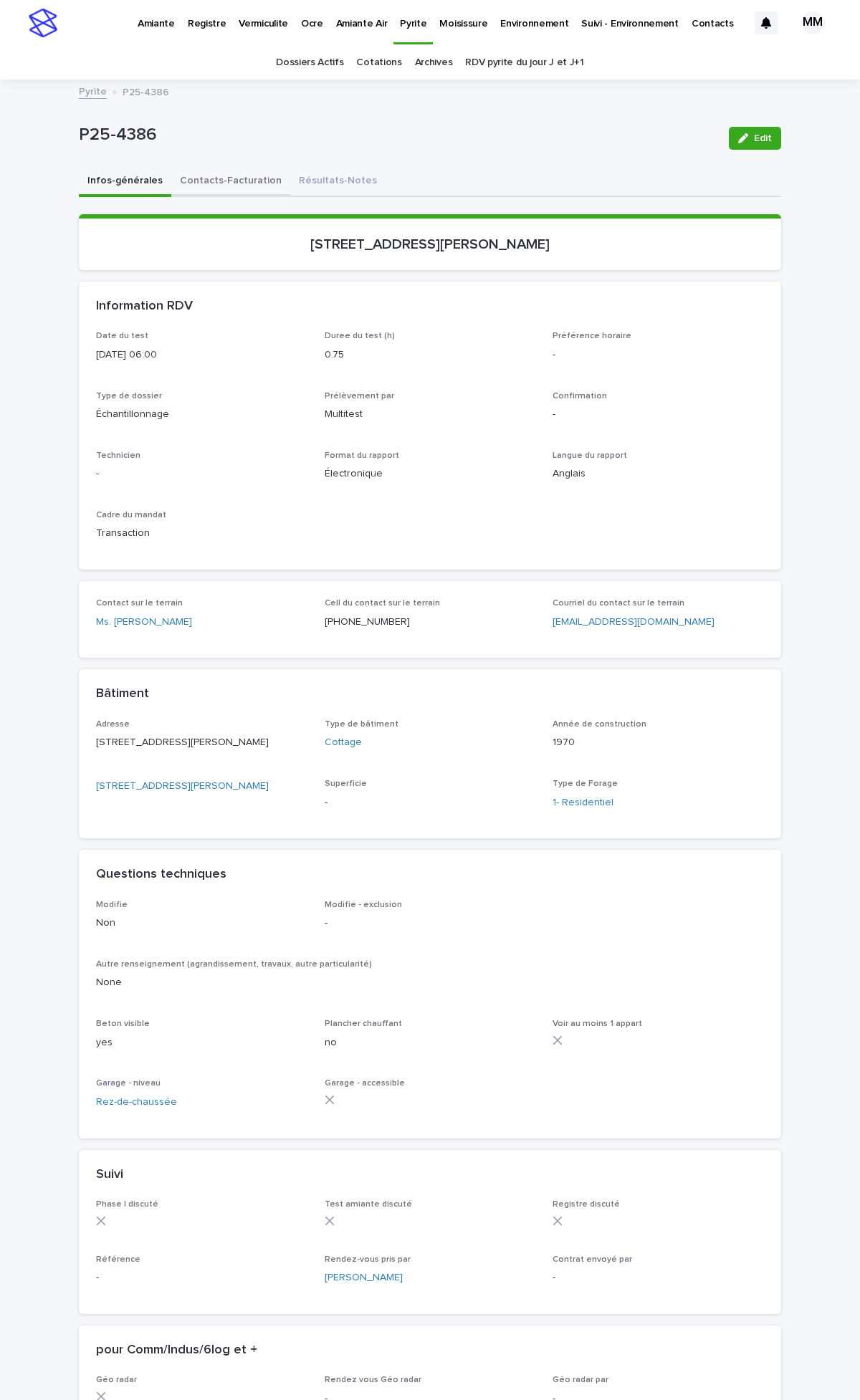
click at [215, 180] on button "Contacts-Facturation" at bounding box center [230, 182] width 119 height 30
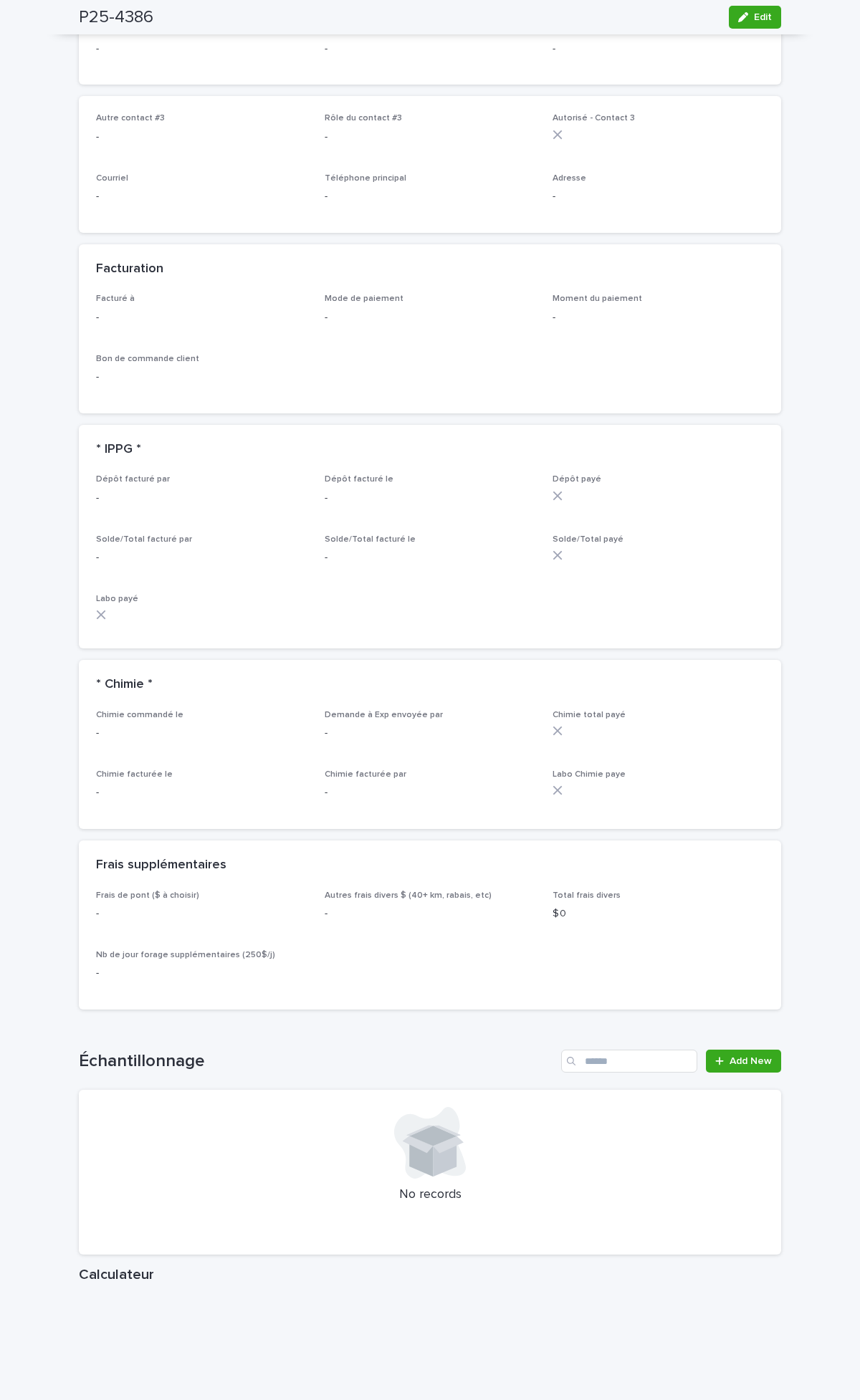
scroll to position [875, 0]
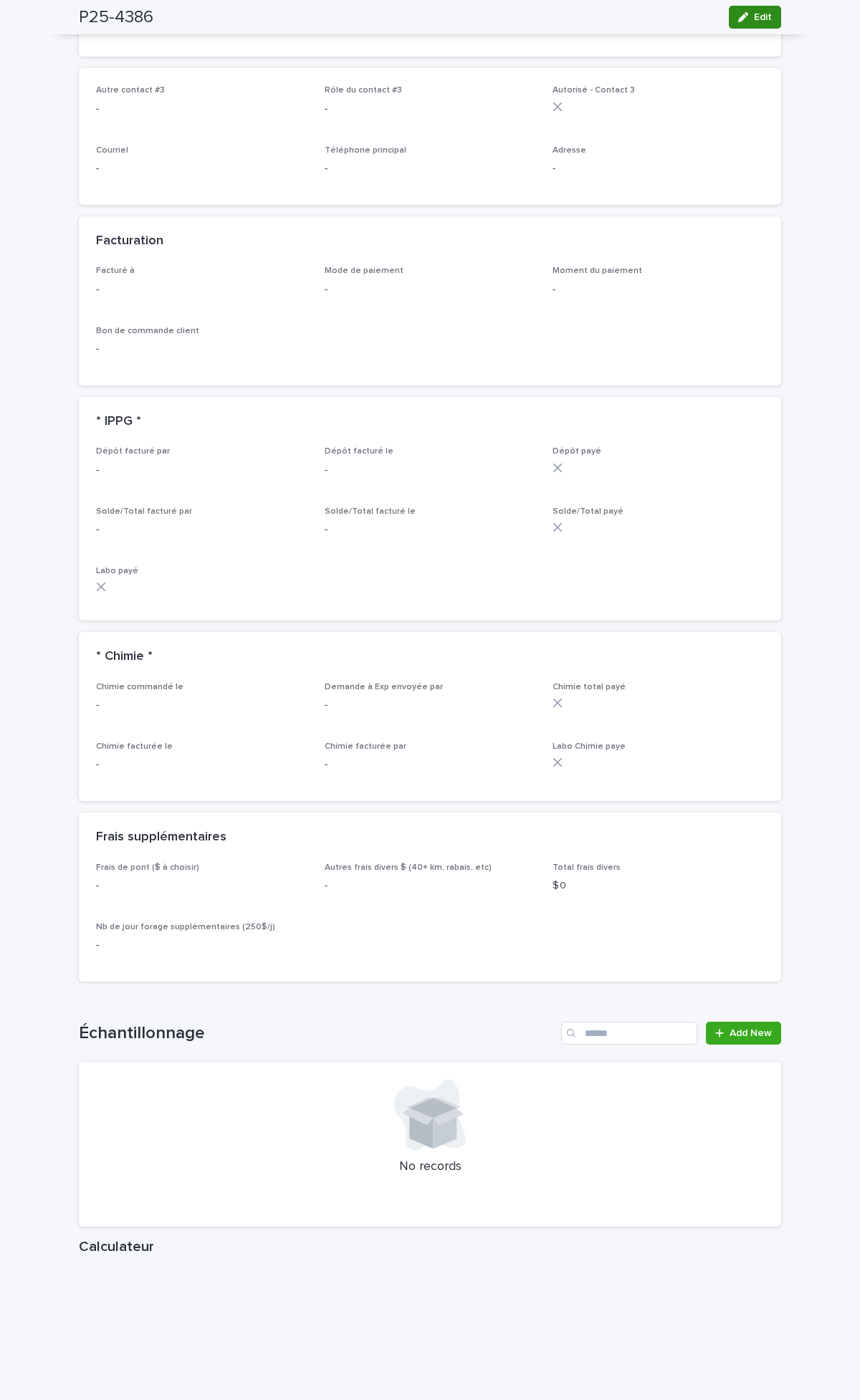
click at [757, 18] on span "Edit" at bounding box center [763, 17] width 18 height 10
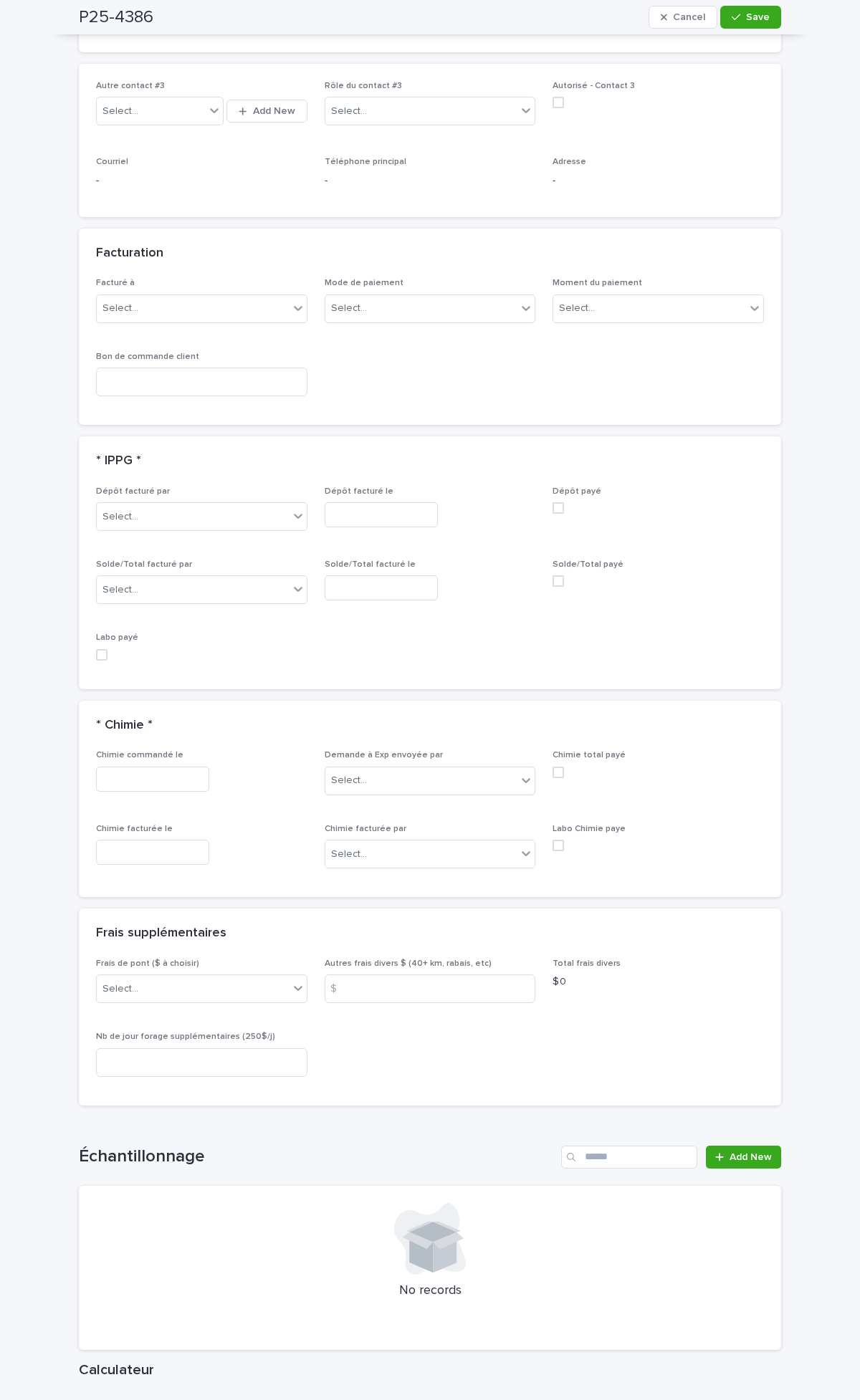
scroll to position [1237, 0]
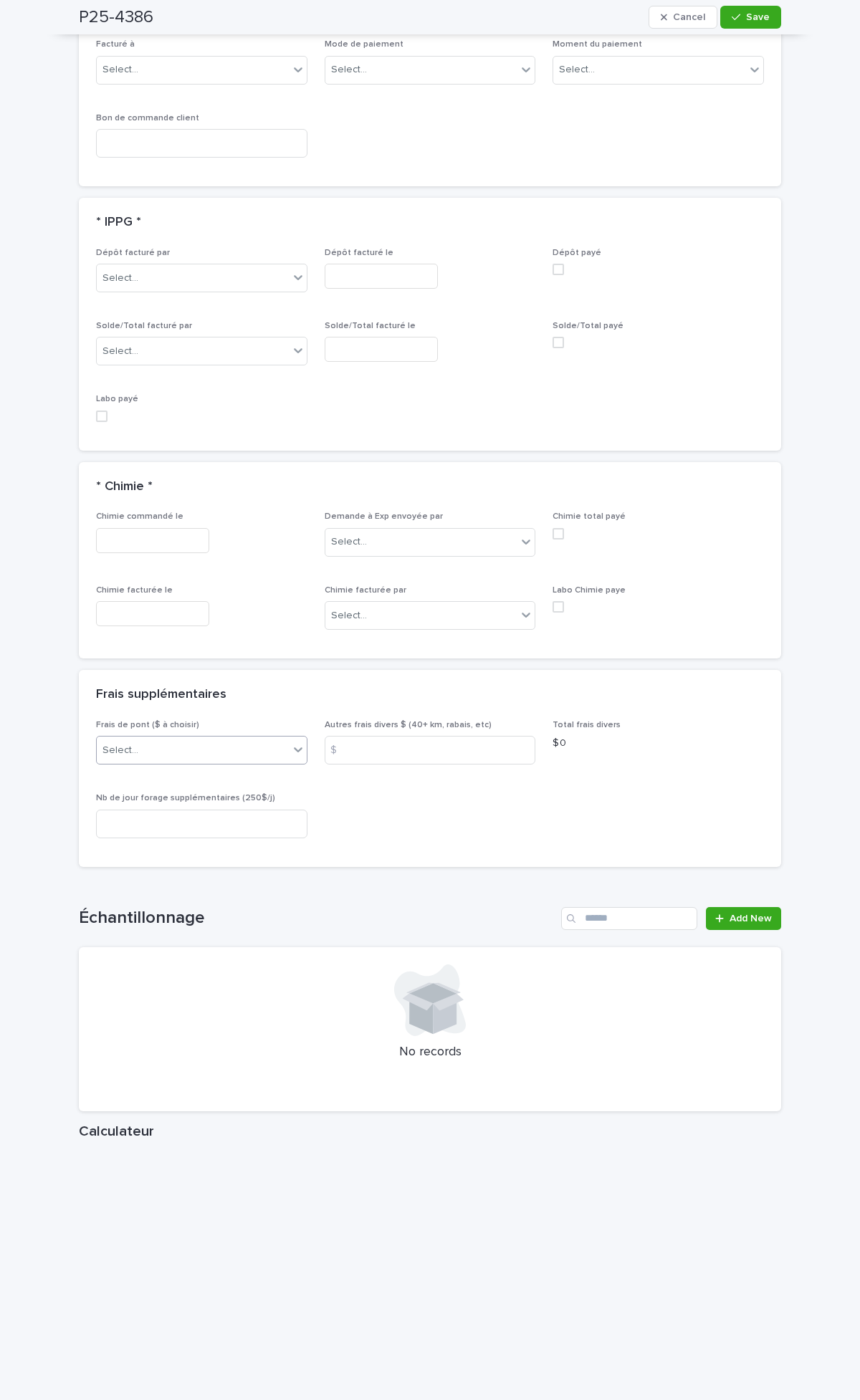
click at [192, 731] on div "Select..." at bounding box center [193, 751] width 192 height 24
click at [185, 731] on div "A) [GEOGRAPHIC_DATA]/[GEOGRAPHIC_DATA] 2024: 15$" at bounding box center [196, 777] width 210 height 25
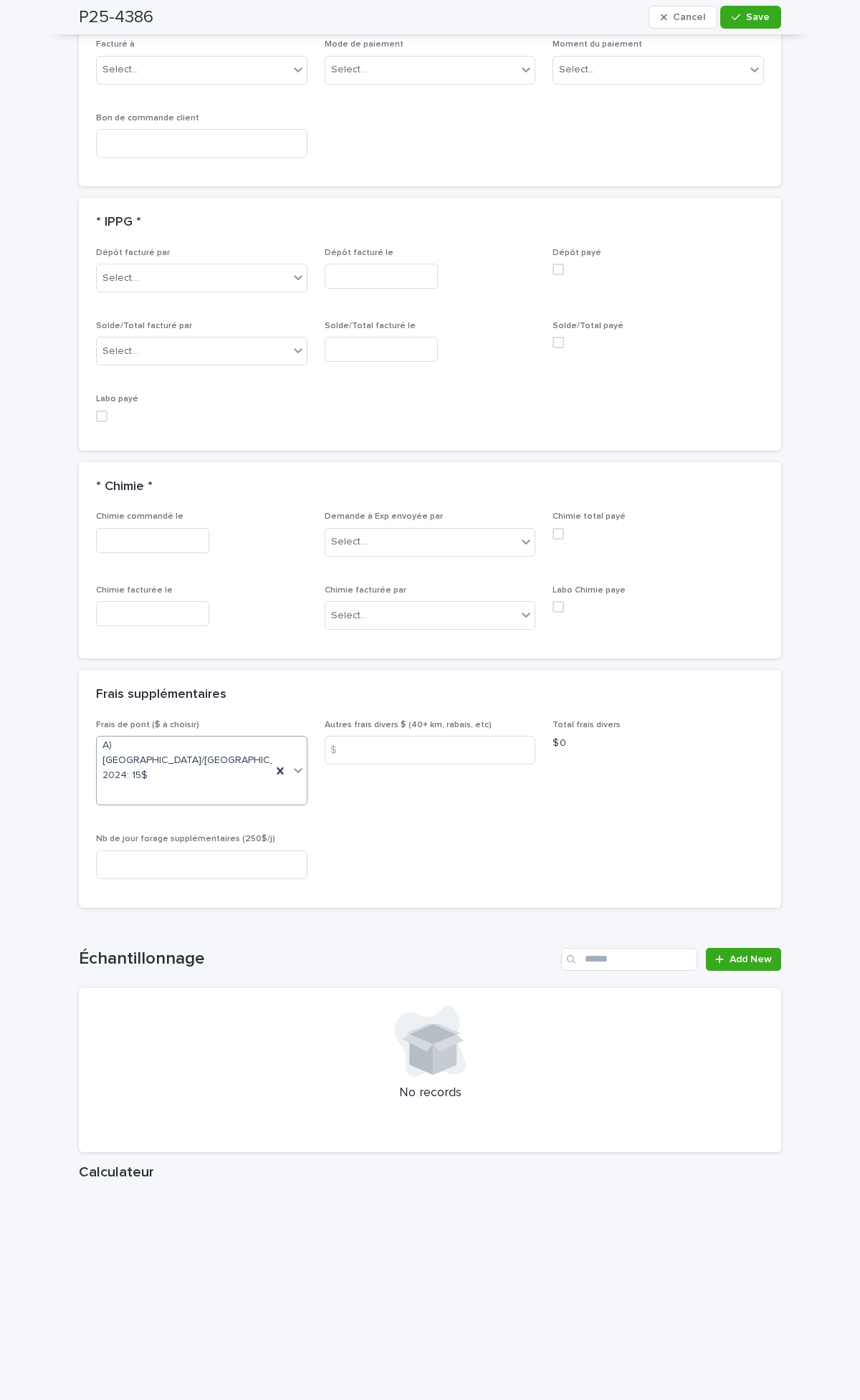
drag, startPoint x: 735, startPoint y: 902, endPoint x: 737, endPoint y: 918, distance: 16.1
click at [735, 731] on div "Loading... Saving… Échantillonnage Add New No records" at bounding box center [430, 1041] width 703 height 245
click at [742, 731] on span "Add New" at bounding box center [751, 959] width 42 height 10
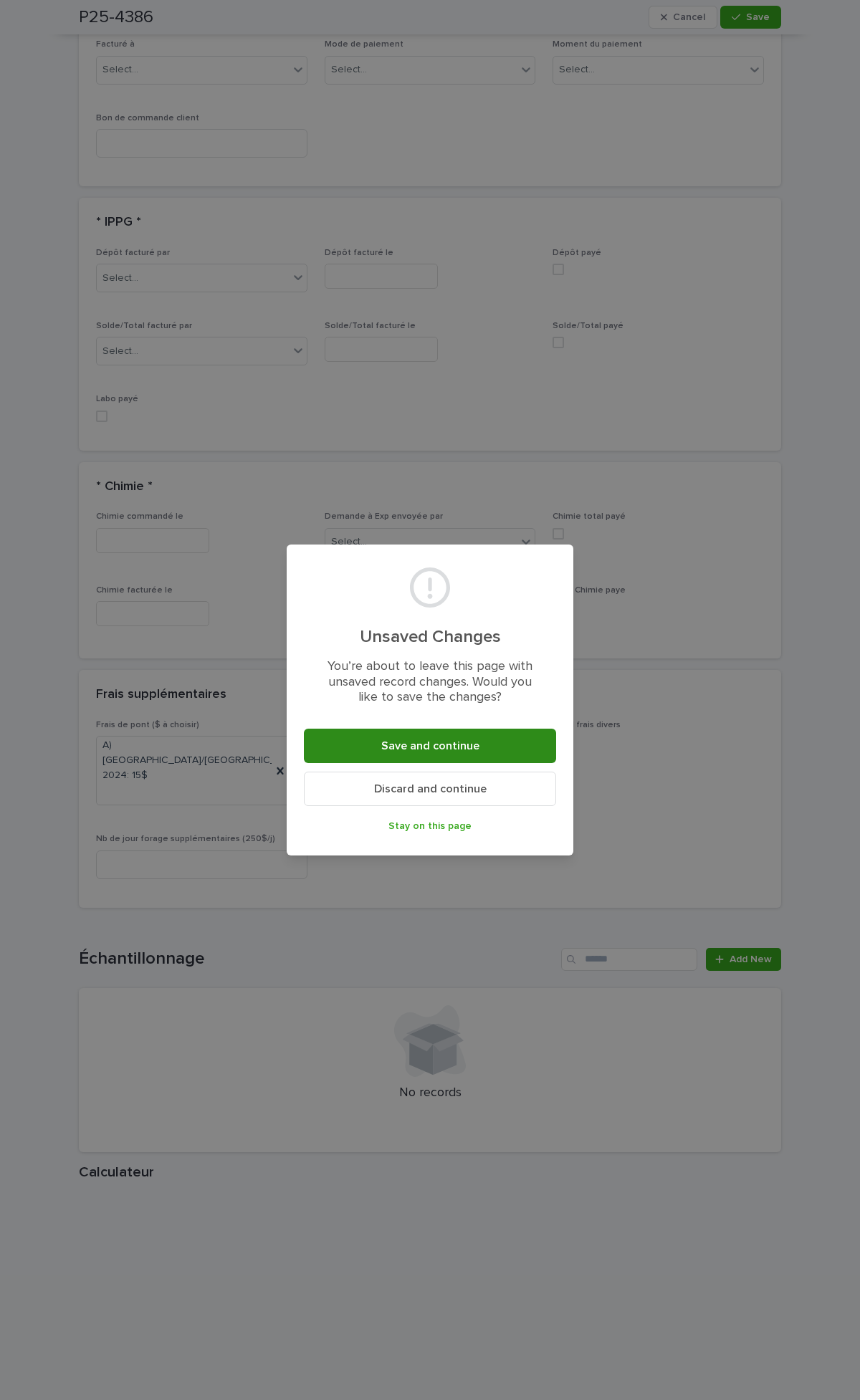
click at [441, 731] on span "Save and continue" at bounding box center [431, 745] width 98 height 11
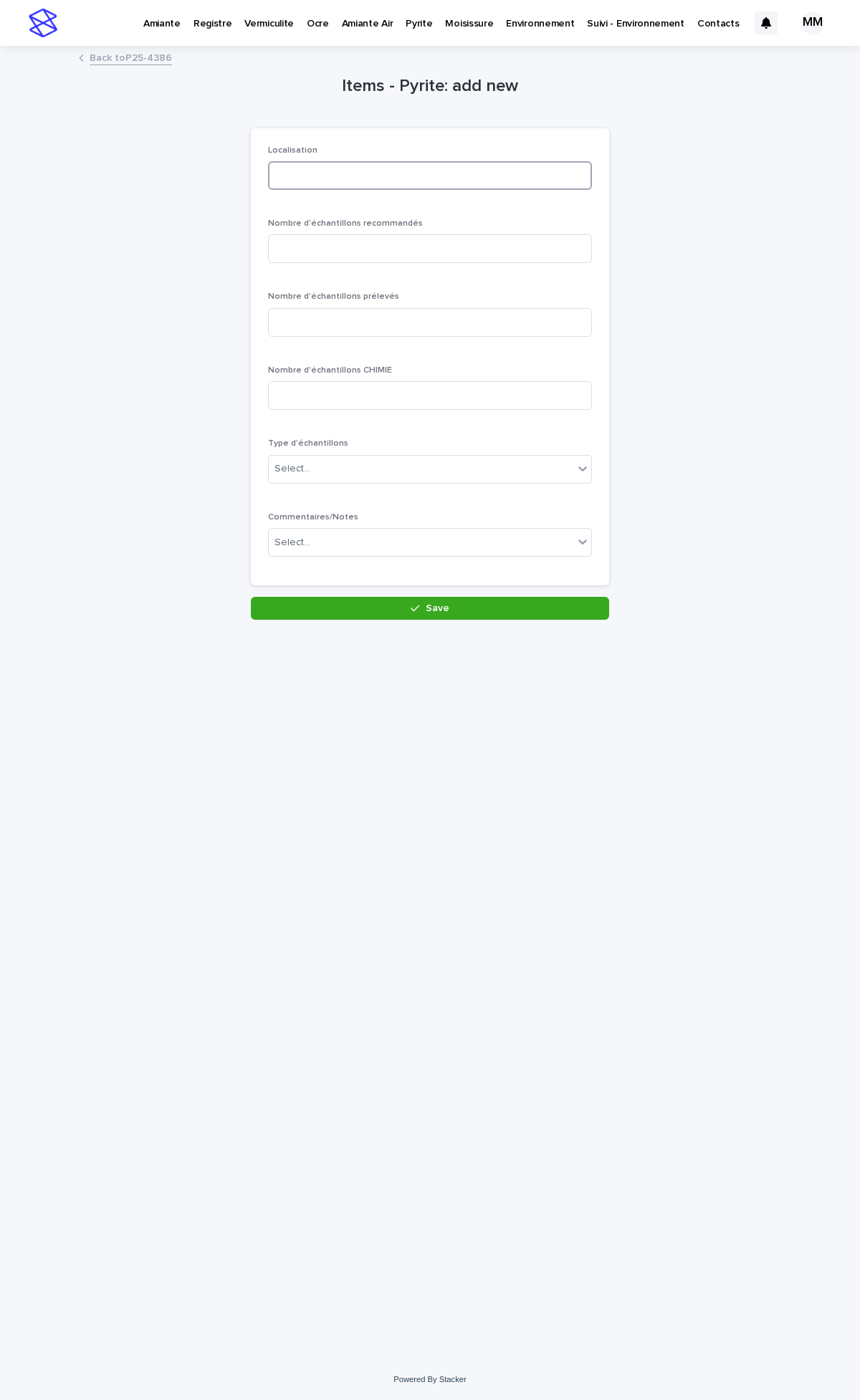
click at [319, 169] on input at bounding box center [430, 175] width 324 height 29
type input "******"
click at [323, 246] on input at bounding box center [430, 249] width 324 height 29
type input "*"
click at [317, 314] on input at bounding box center [430, 323] width 324 height 29
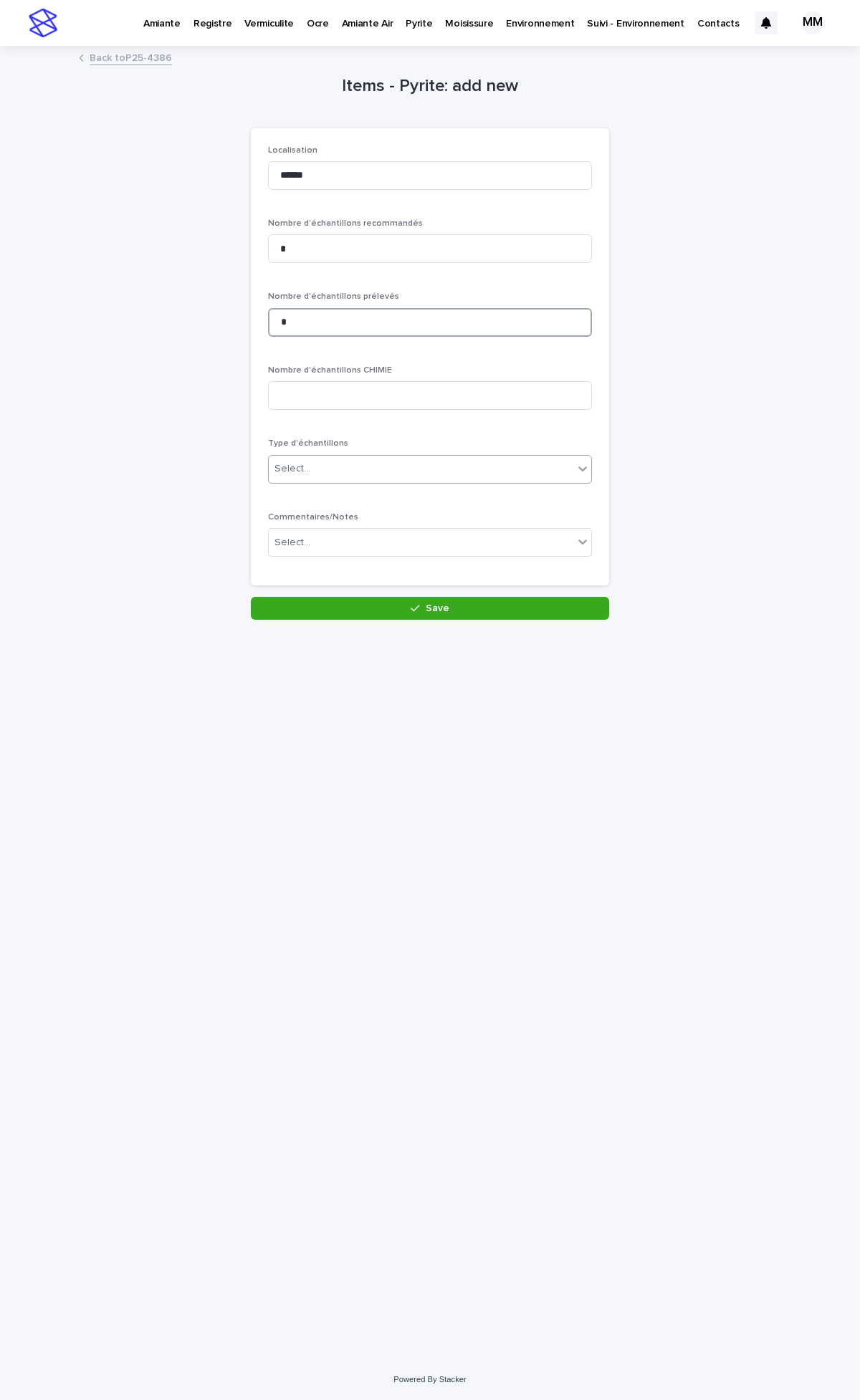
type input "*"
click at [317, 469] on div "Select..." at bounding box center [421, 468] width 304 height 24
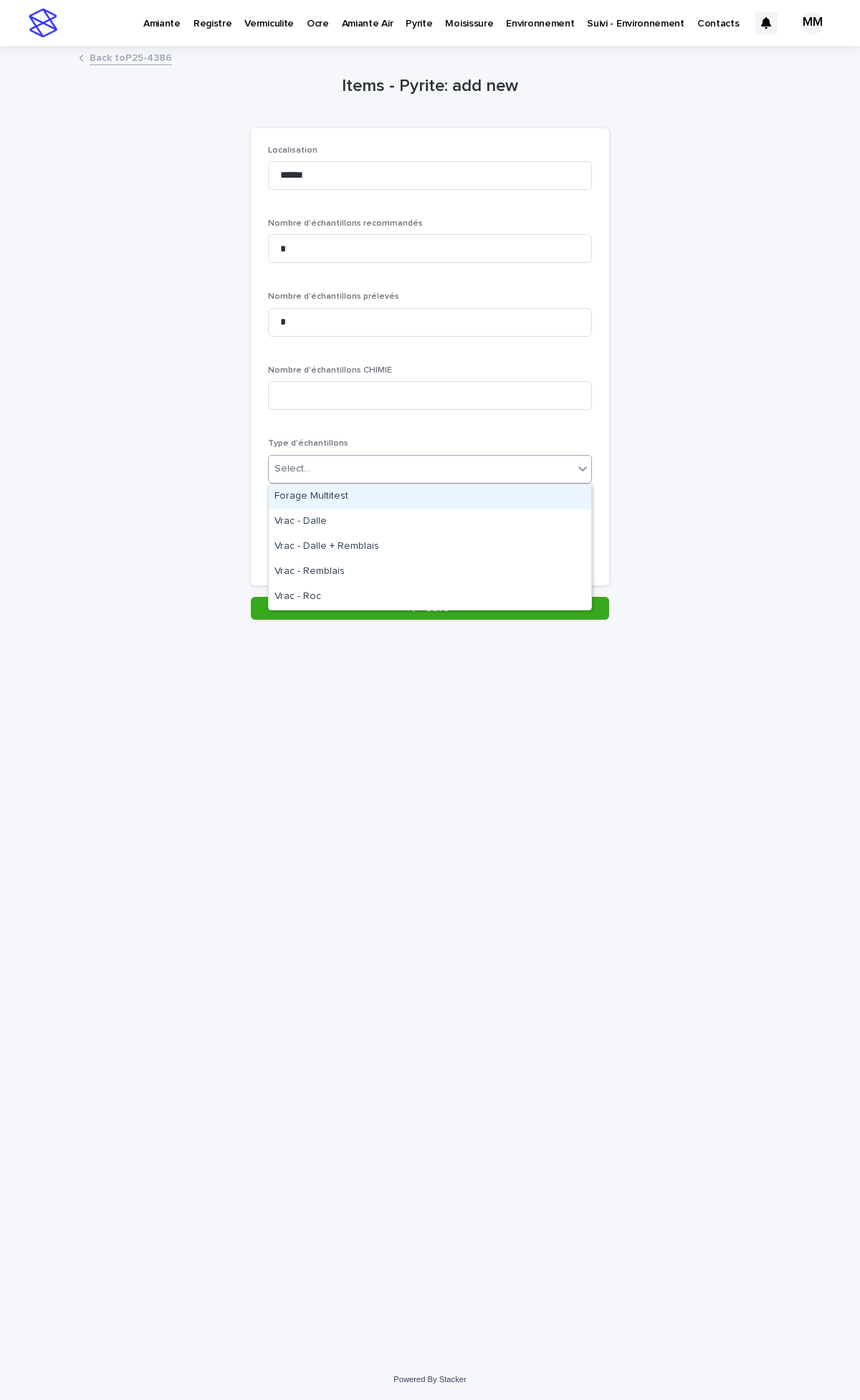
click at [324, 507] on div "Forage Multitest" at bounding box center [430, 497] width 323 height 25
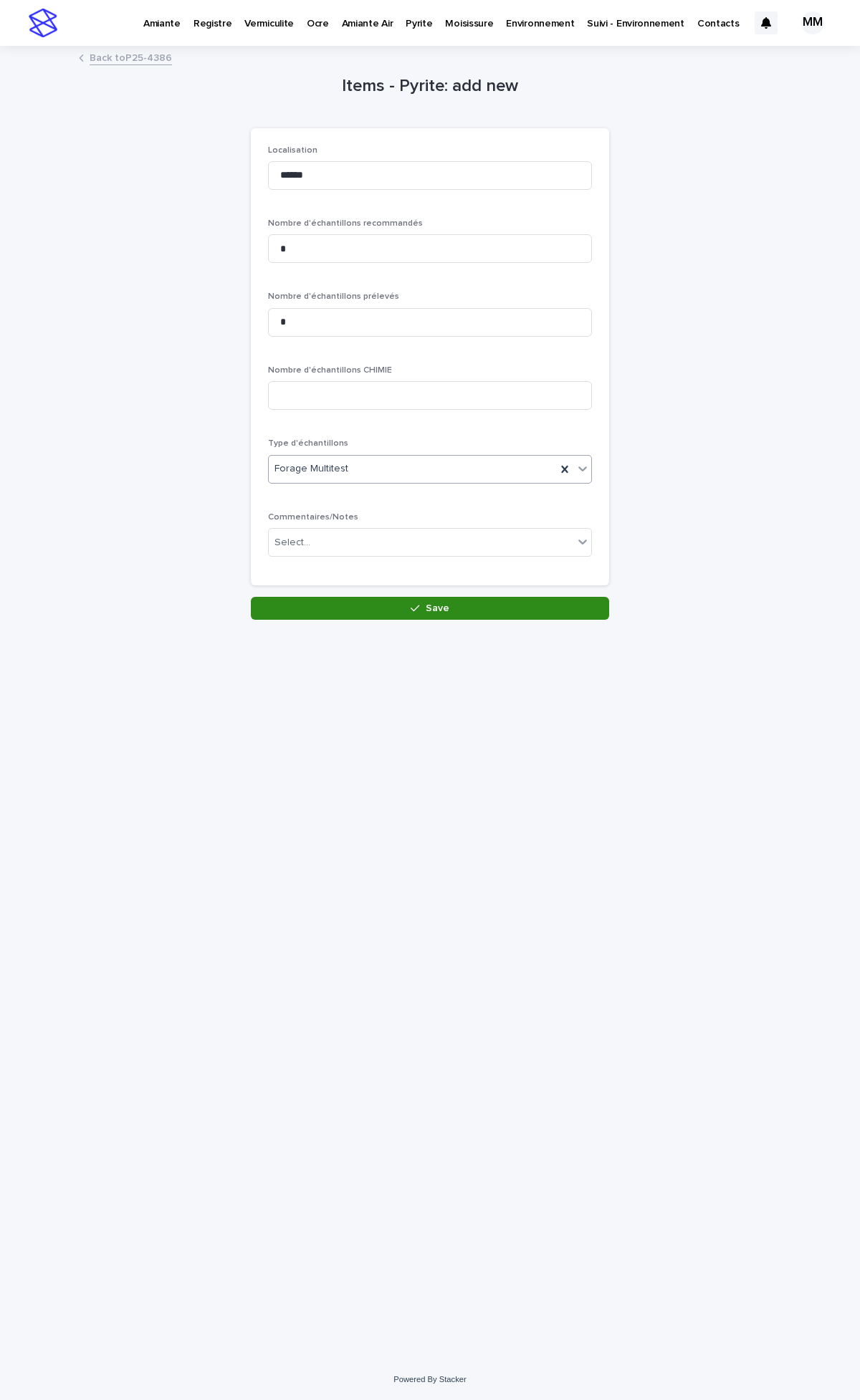
click at [419, 609] on icon "button" at bounding box center [415, 607] width 9 height 10
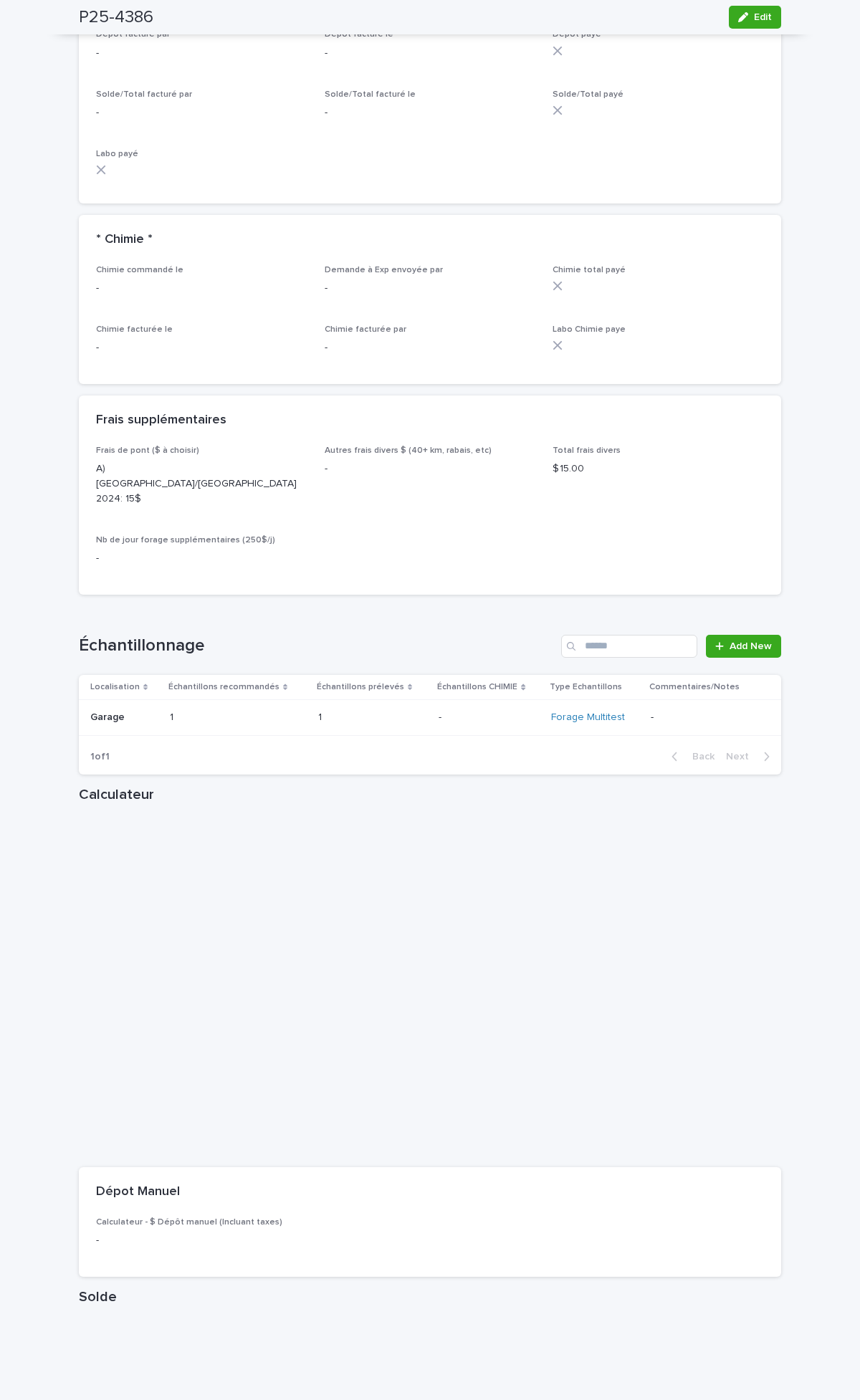
scroll to position [1513, 0]
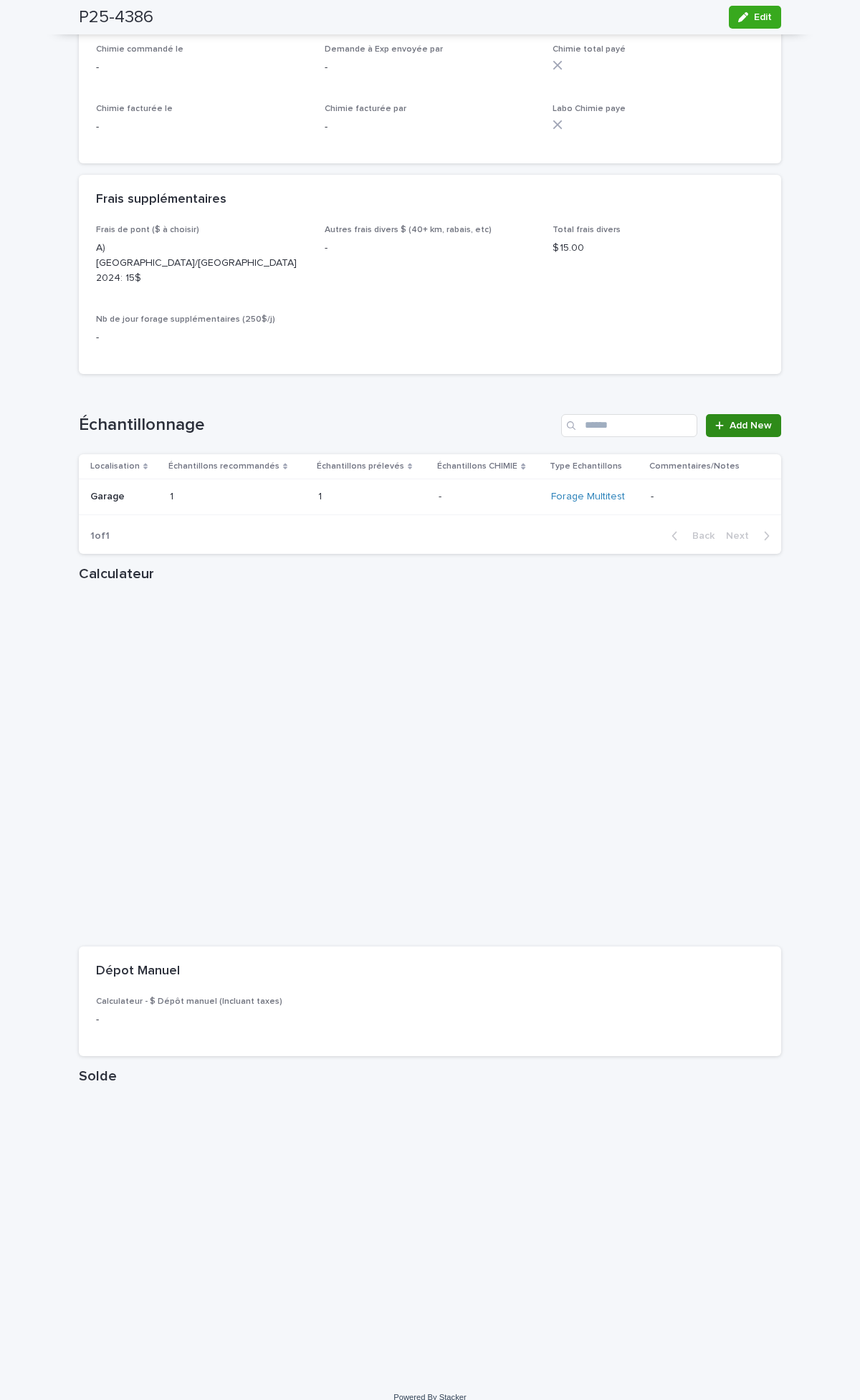
click at [753, 421] on span "Add New" at bounding box center [751, 425] width 42 height 10
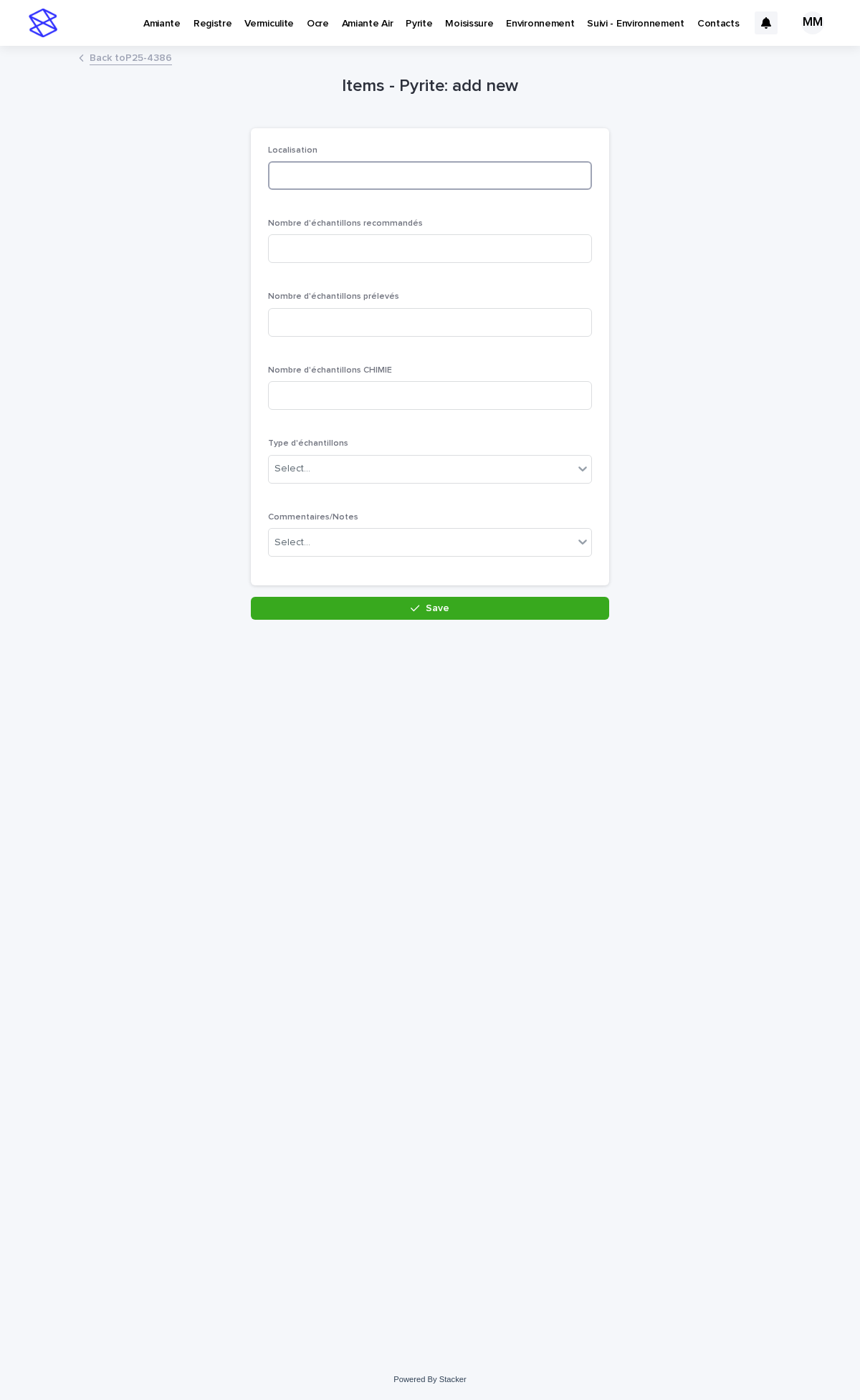
click at [301, 170] on input at bounding box center [430, 175] width 324 height 29
type input "********"
click at [317, 250] on input at bounding box center [430, 249] width 324 height 29
type input "*"
click at [304, 326] on input at bounding box center [430, 323] width 324 height 29
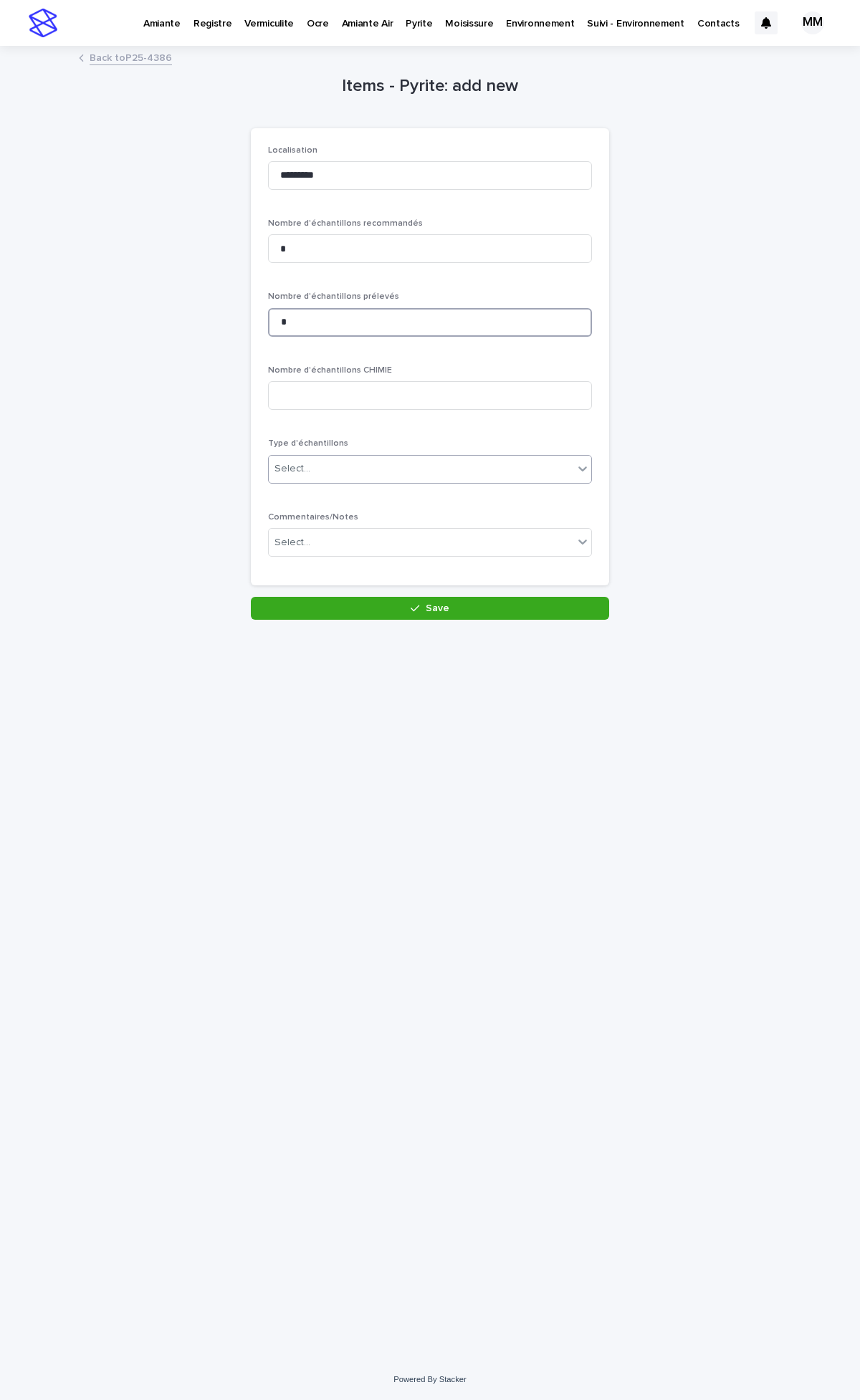
type input "*"
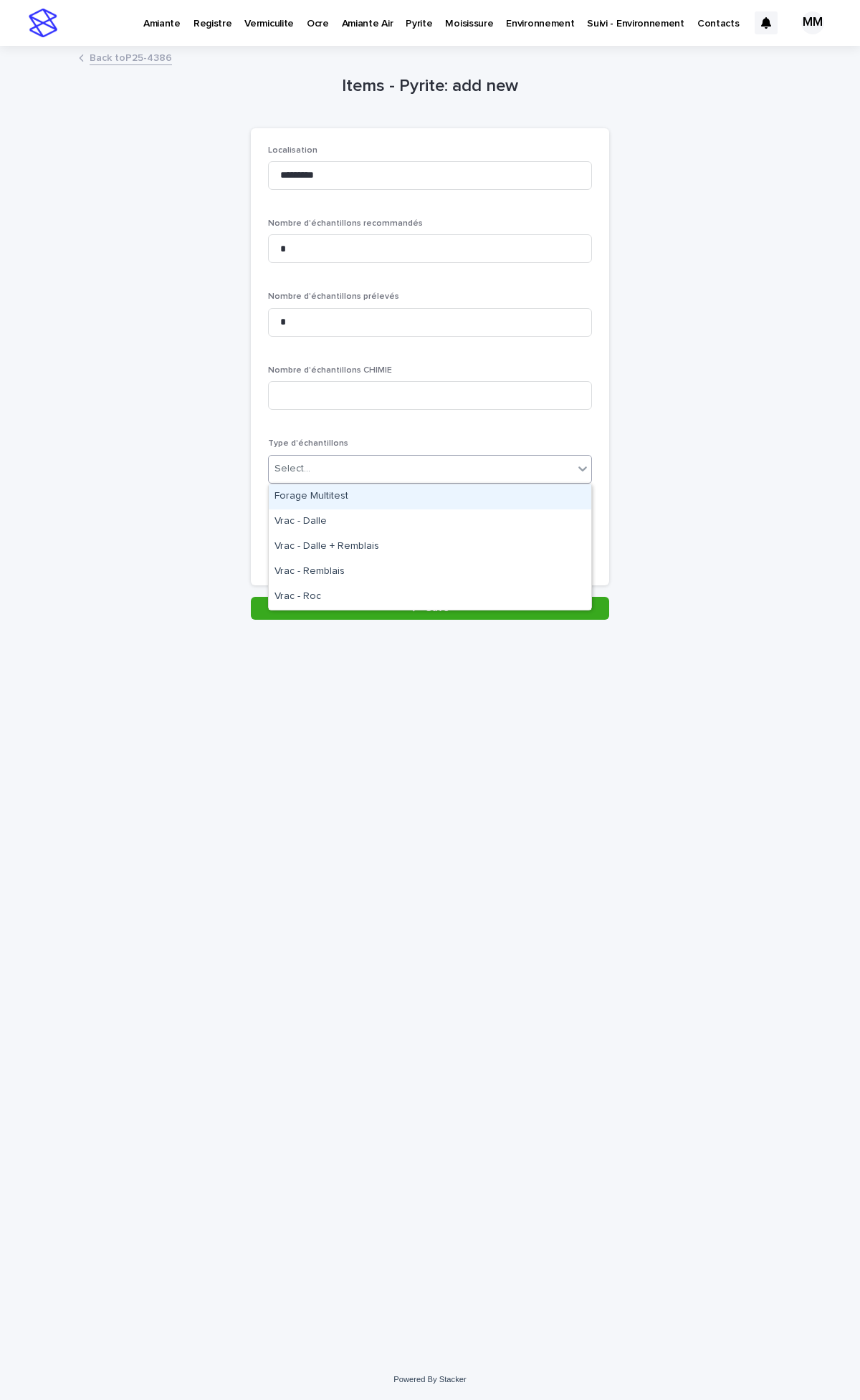
click at [346, 456] on div "Select..." at bounding box center [430, 469] width 324 height 29
click at [350, 493] on div "Forage Multitest" at bounding box center [430, 497] width 323 height 25
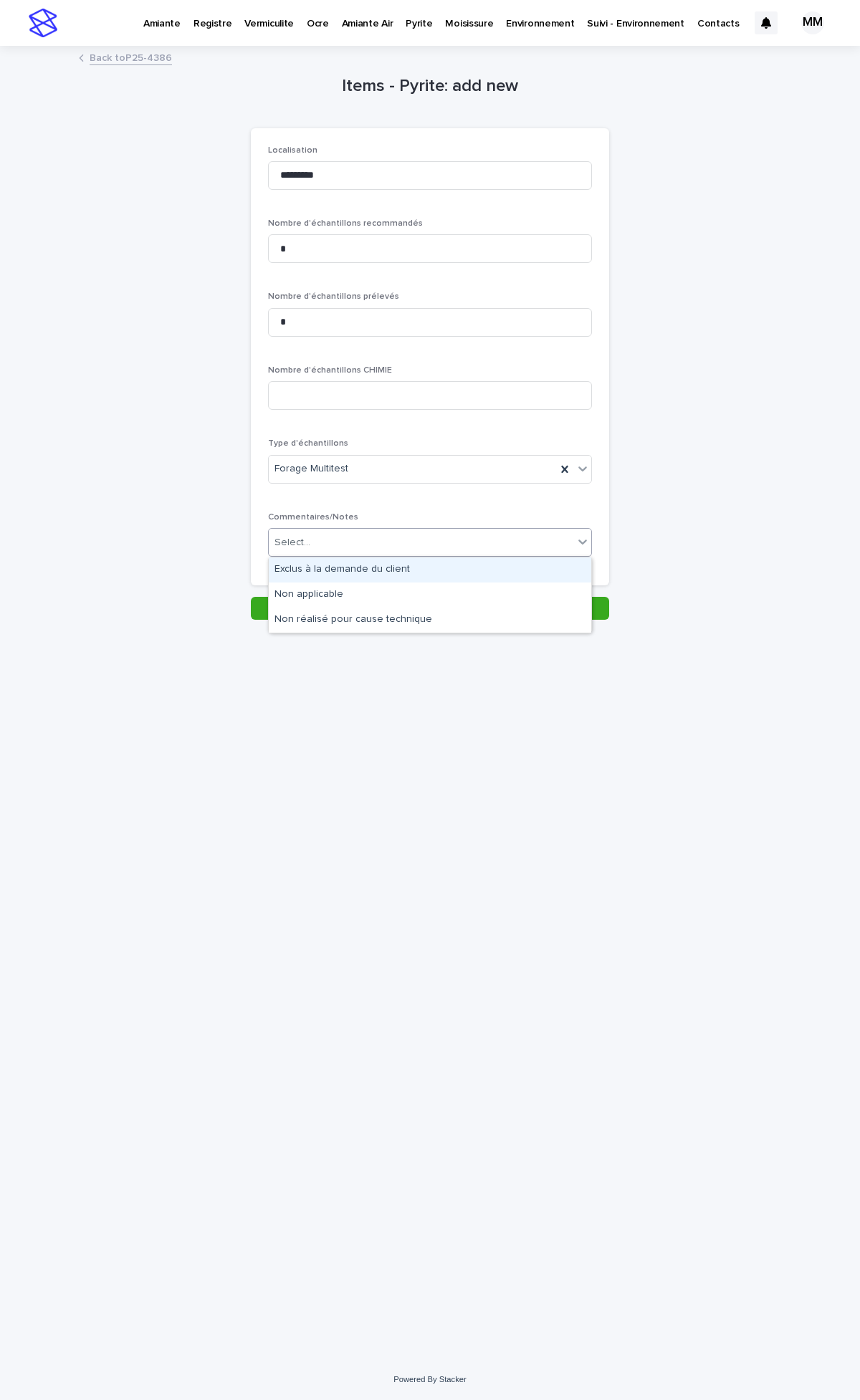
drag, startPoint x: 351, startPoint y: 540, endPoint x: 361, endPoint y: 547, distance: 12.2
click at [353, 540] on div "Select..." at bounding box center [421, 542] width 304 height 24
click at [381, 569] on div "Exclus à la demande du client" at bounding box center [430, 569] width 323 height 25
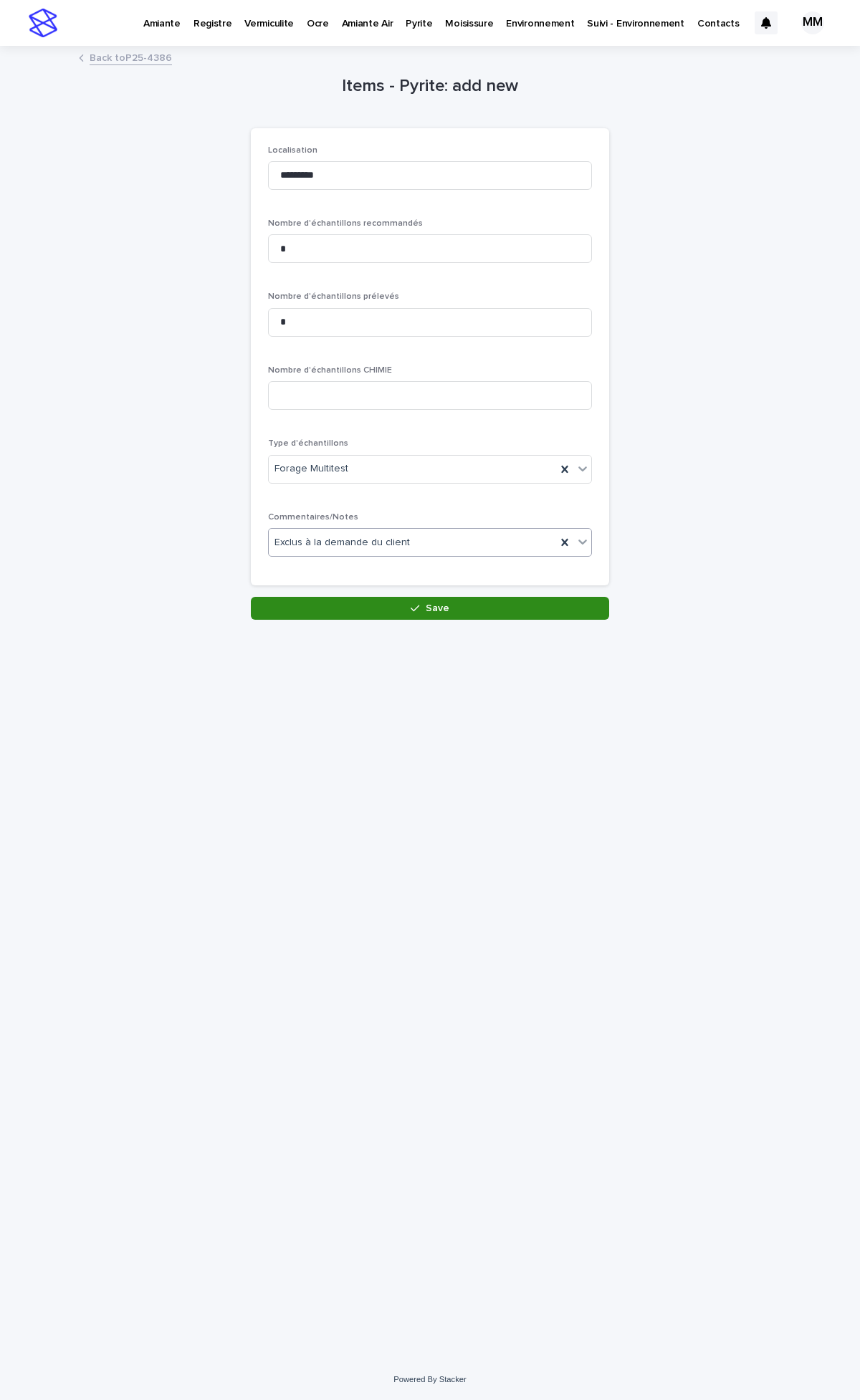
drag, startPoint x: 466, startPoint y: 612, endPoint x: 441, endPoint y: 576, distance: 43.8
click at [466, 611] on button "Save" at bounding box center [430, 608] width 359 height 23
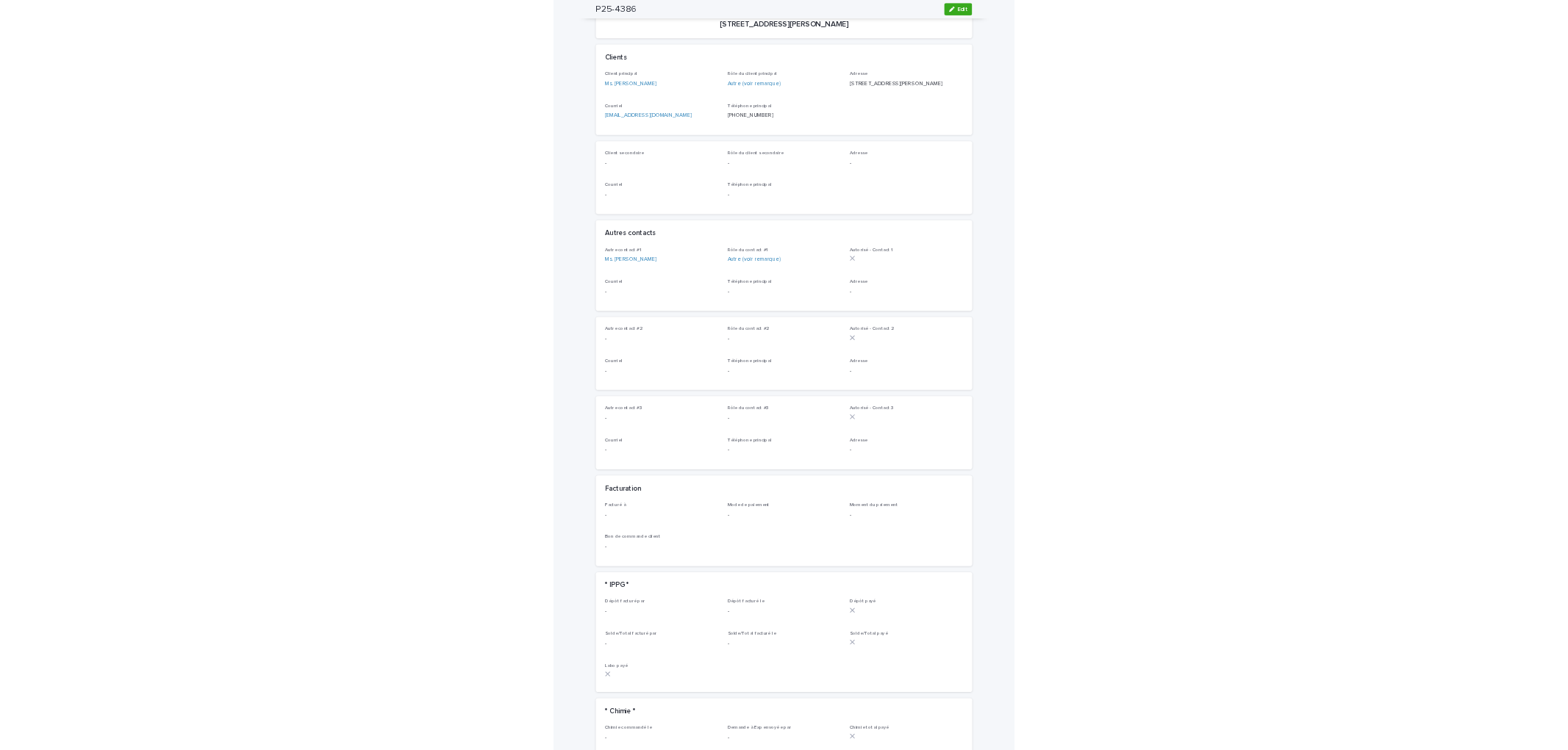
scroll to position [50, 0]
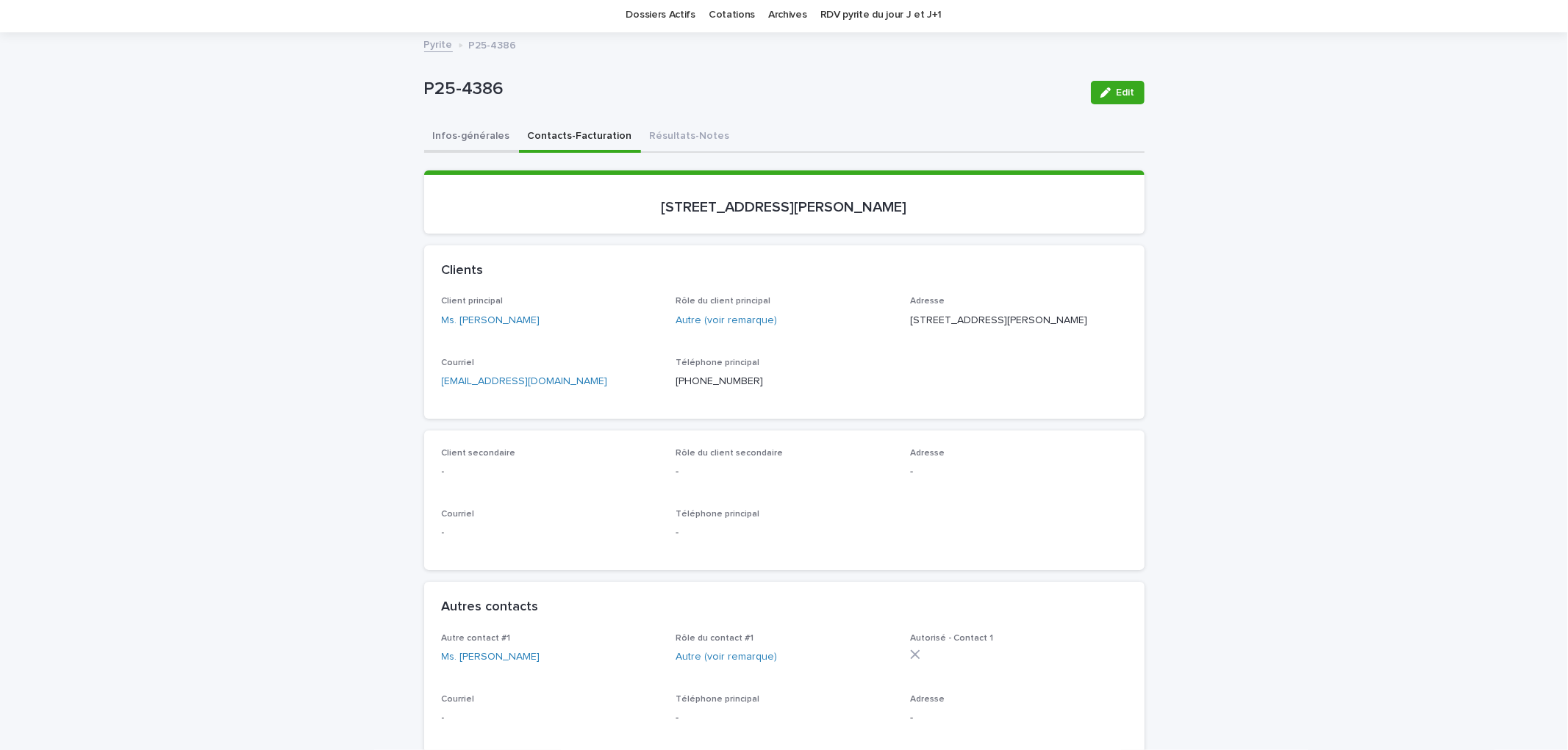
click at [478, 130] on button "Infos-générales" at bounding box center [471, 137] width 95 height 31
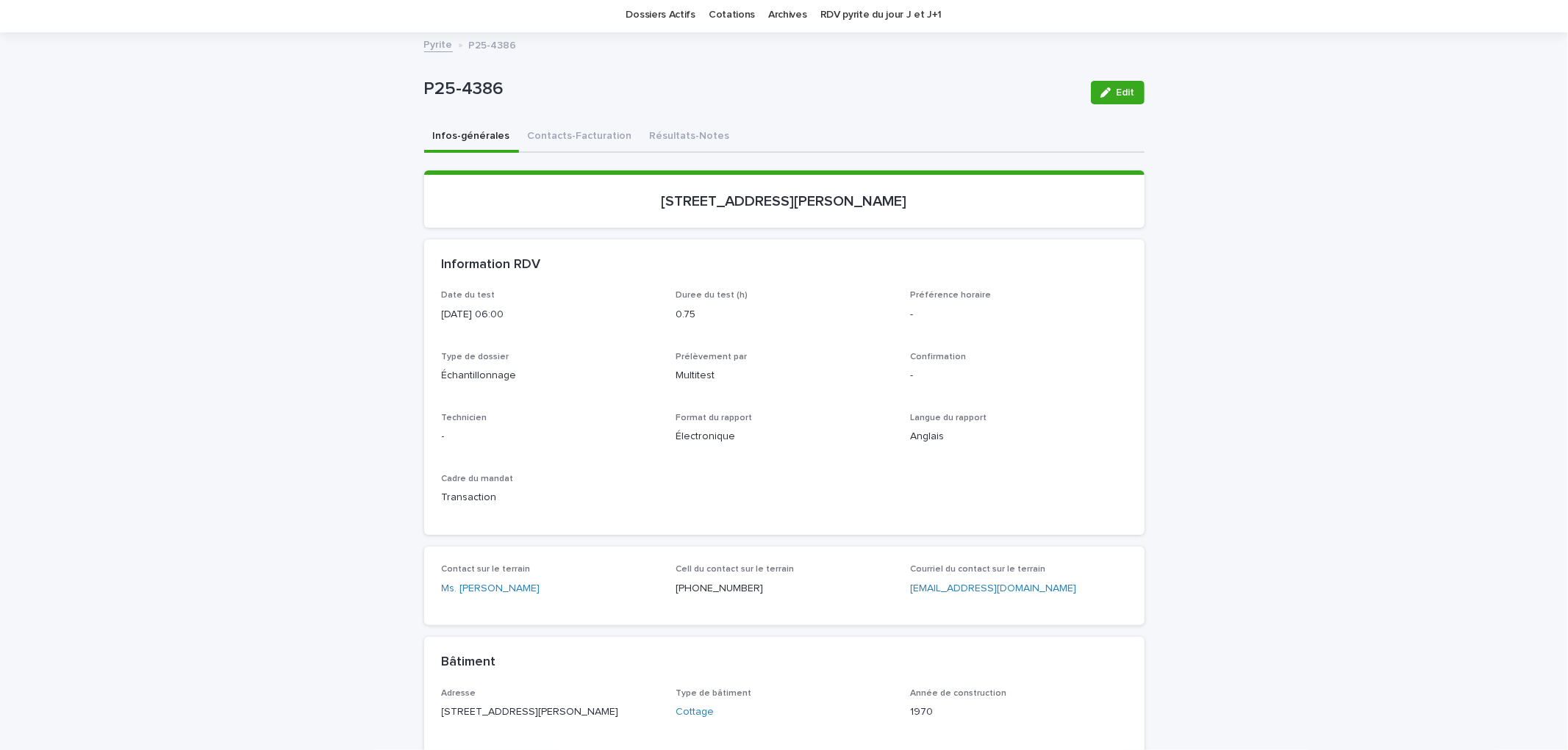
scroll to position [948, 0]
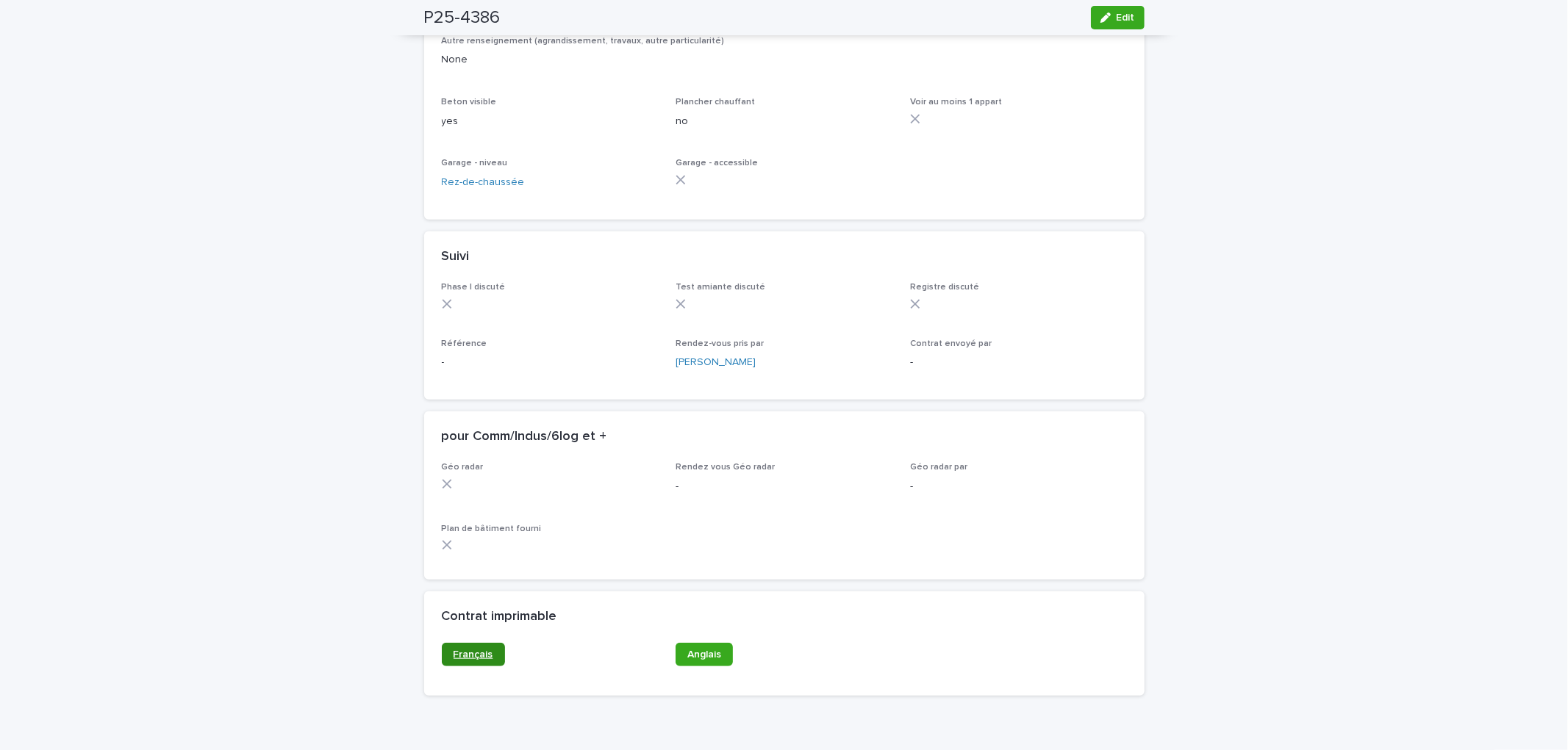
click at [475, 660] on span "Français" at bounding box center [473, 654] width 40 height 10
click at [688, 660] on span "Anglais" at bounding box center [704, 654] width 34 height 10
